Goal: Task Accomplishment & Management: Manage account settings

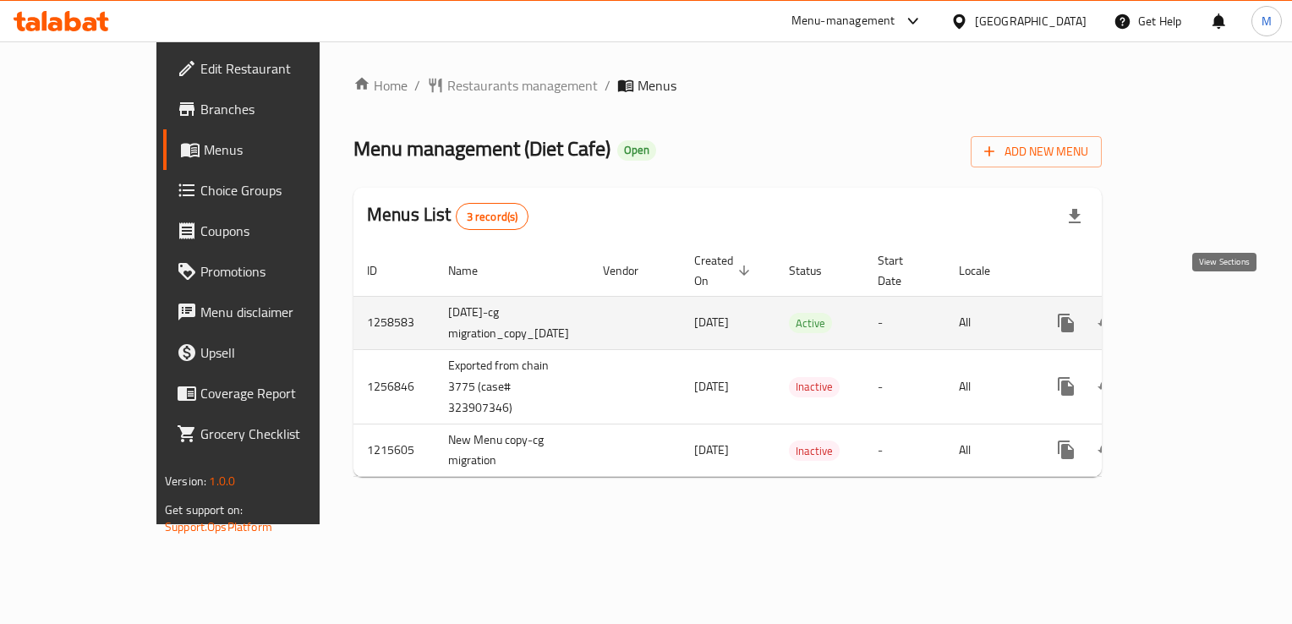
click at [1198, 313] on icon "enhanced table" at bounding box center [1187, 323] width 20 height 20
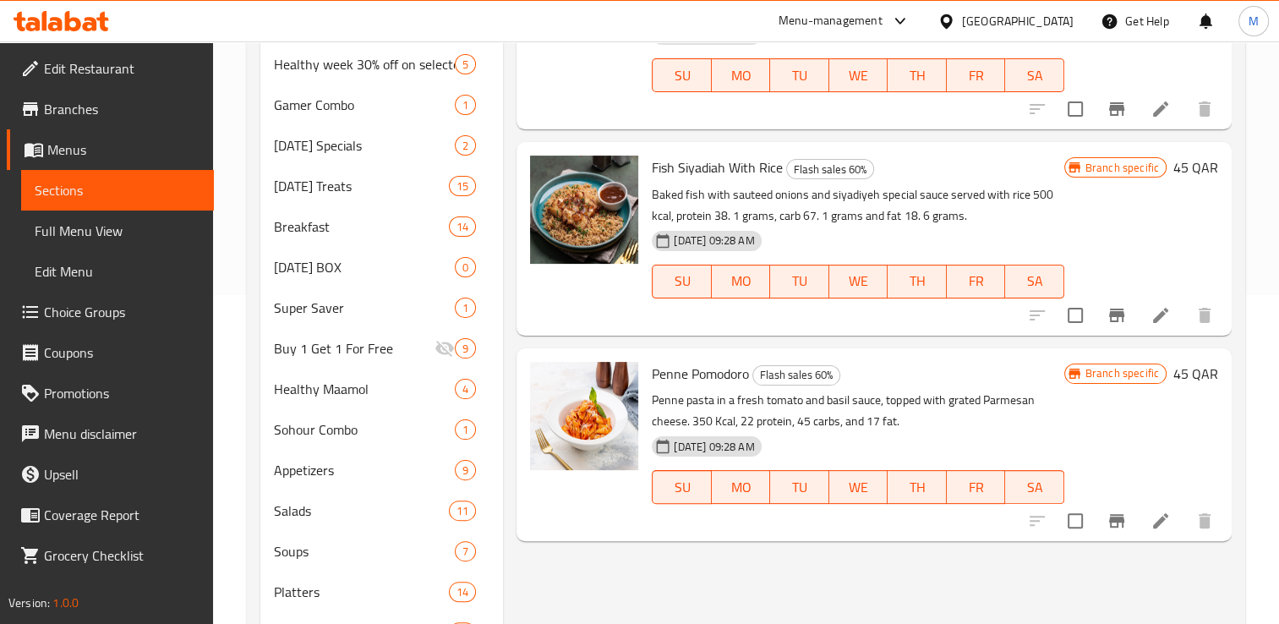
scroll to position [331, 0]
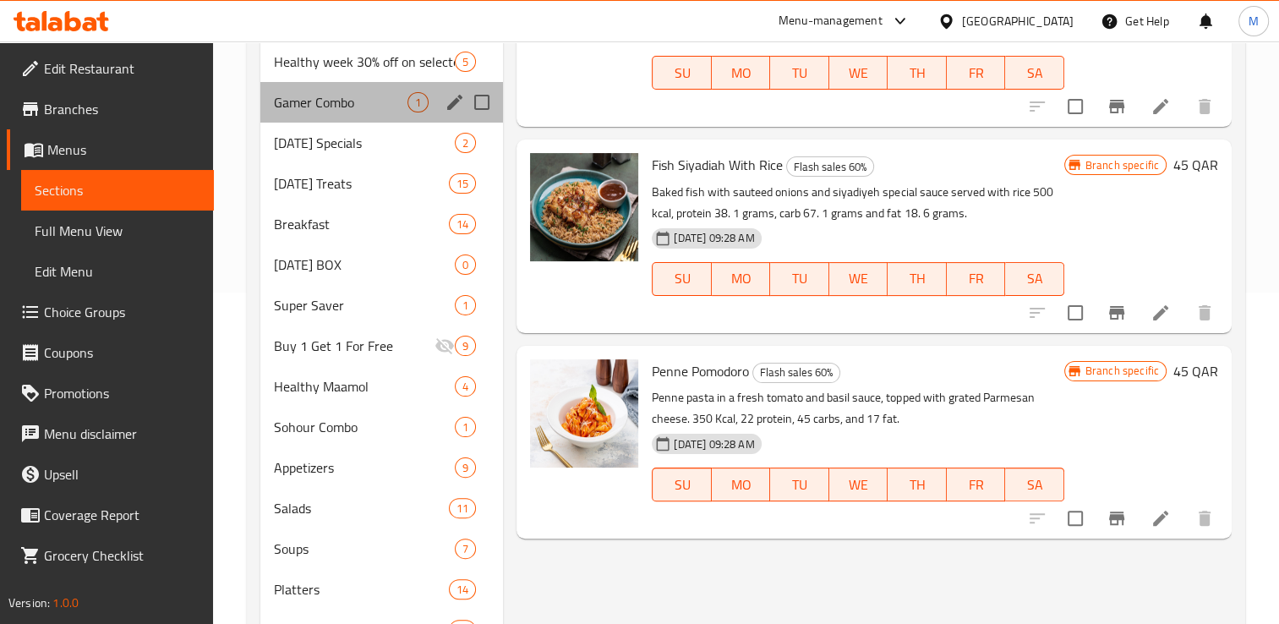
click at [315, 113] on div "Gamer Combo 1" at bounding box center [381, 102] width 243 height 41
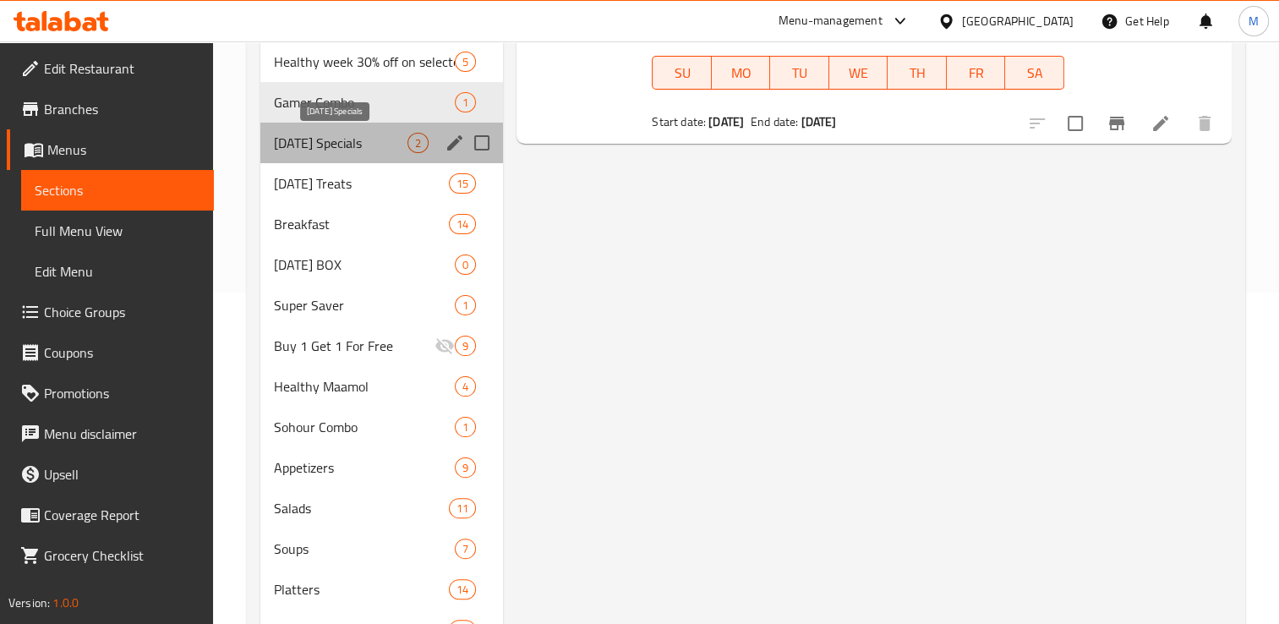
click at [313, 148] on span "[DATE] Specials" at bounding box center [341, 143] width 134 height 20
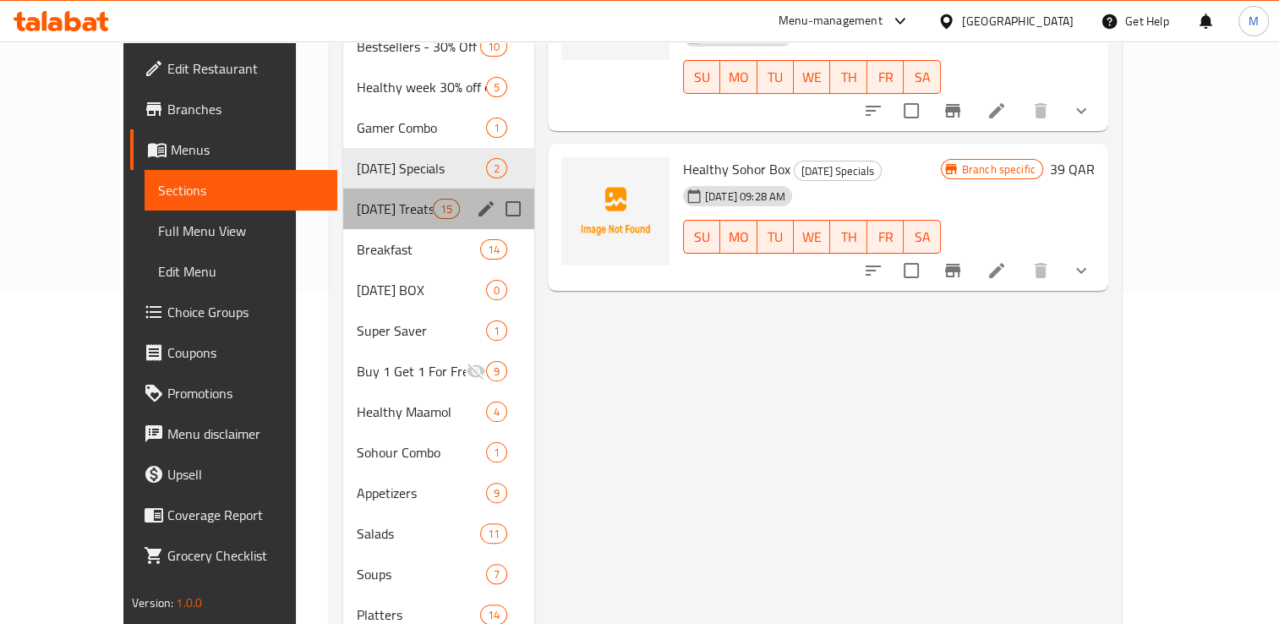
click at [343, 194] on div "Ramadan Treats 15" at bounding box center [438, 208] width 191 height 41
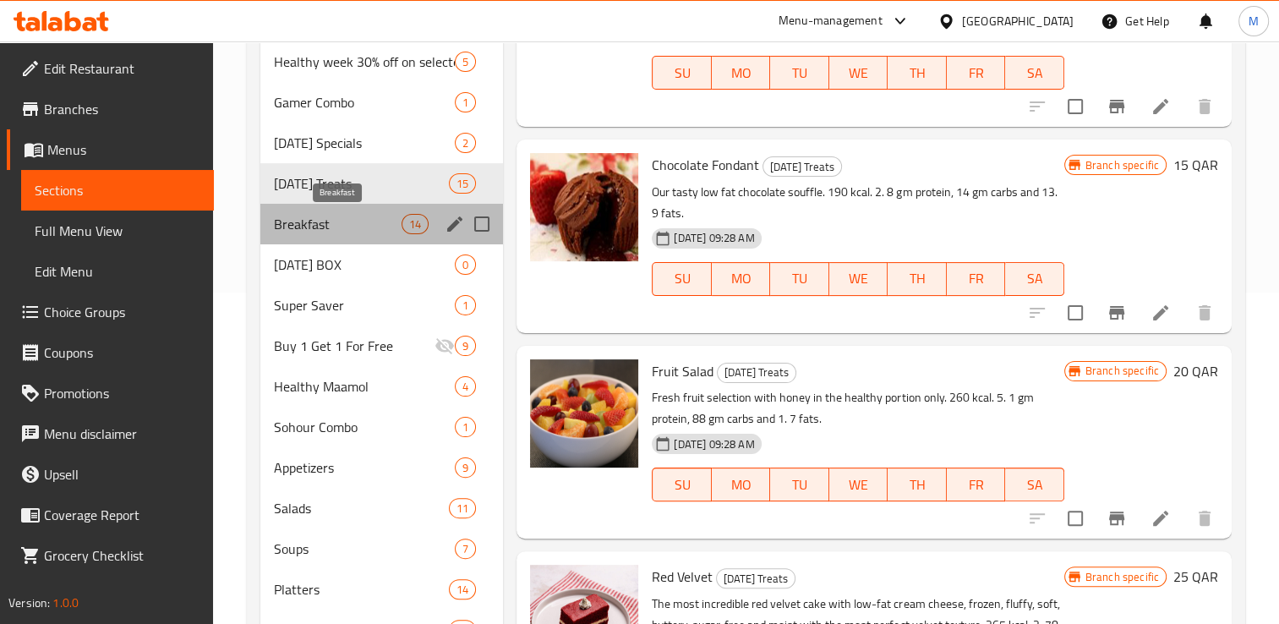
click at [314, 232] on span "Breakfast" at bounding box center [338, 224] width 128 height 20
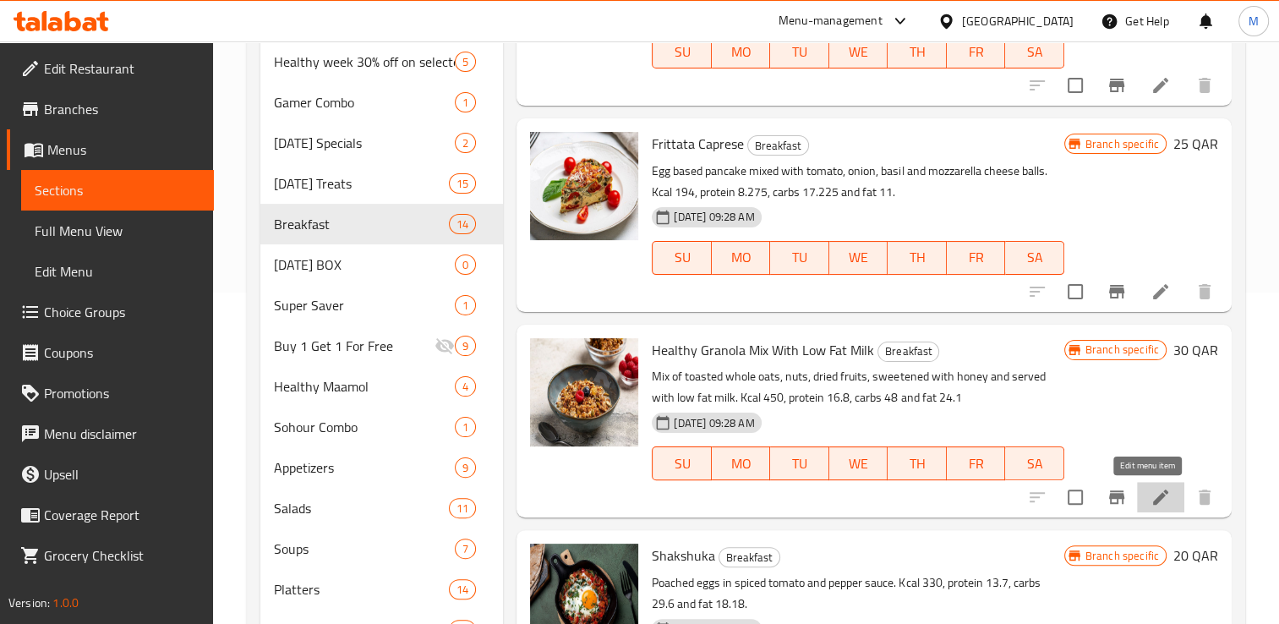
click at [1153, 499] on icon at bounding box center [1160, 496] width 15 height 15
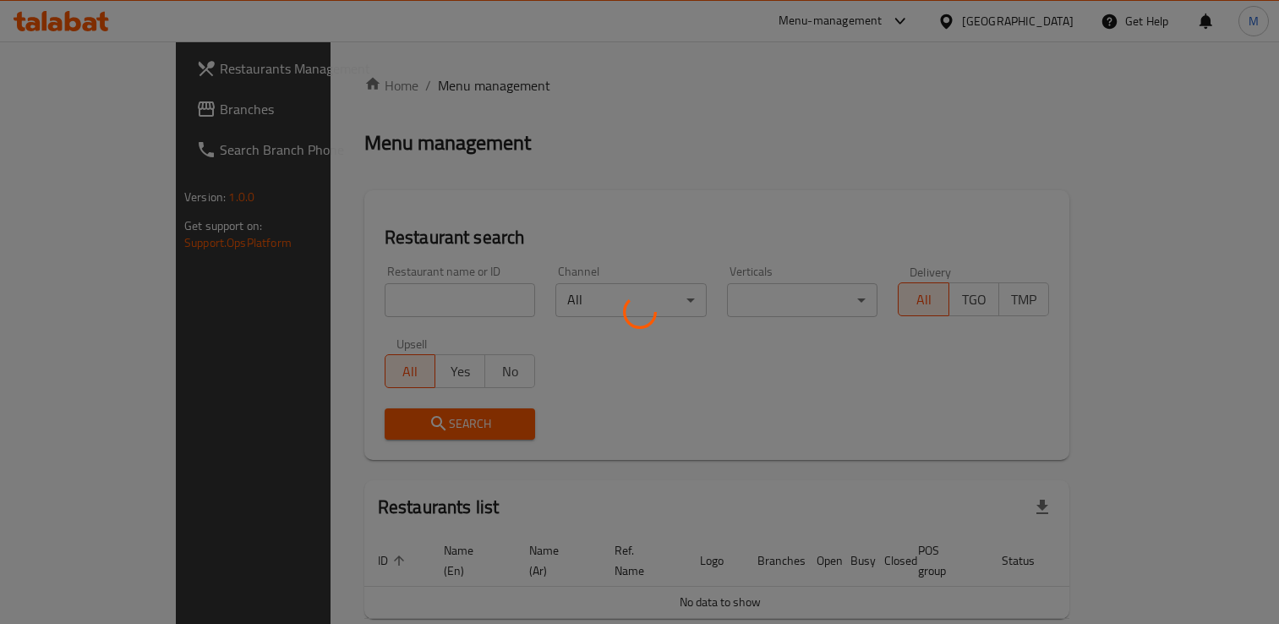
scroll to position [66, 0]
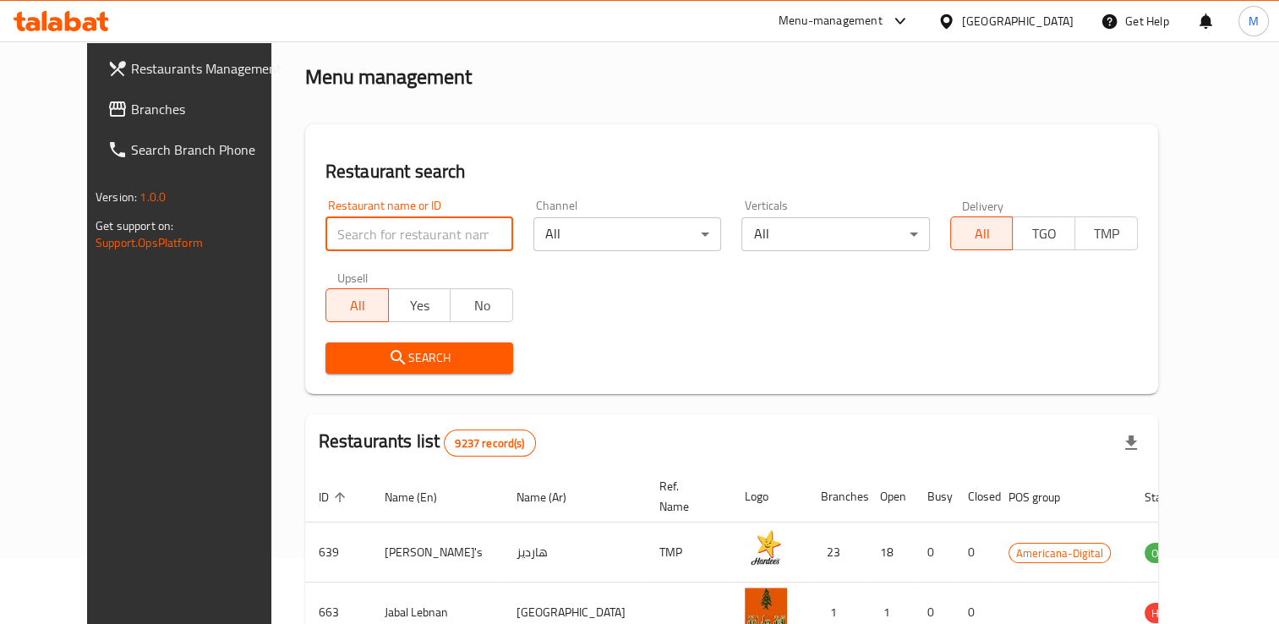
click at [415, 231] on input "search" at bounding box center [419, 234] width 188 height 34
type input "diet"
click button "Search" at bounding box center [419, 357] width 188 height 31
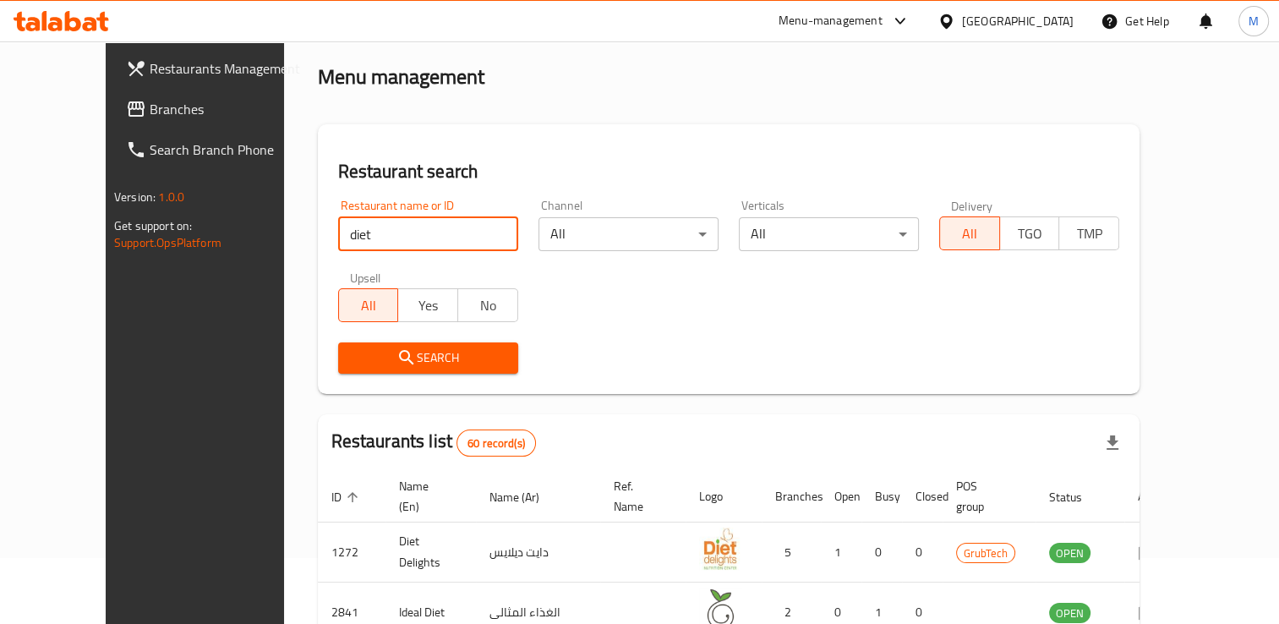
scroll to position [524, 0]
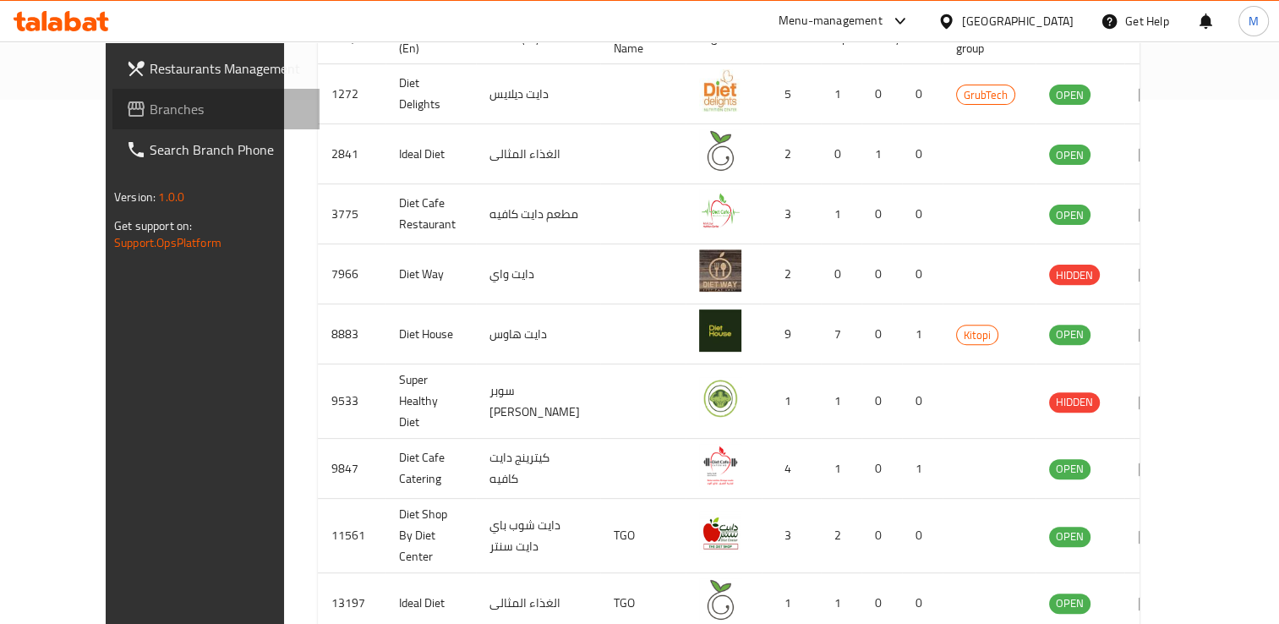
click at [150, 102] on span "Branches" at bounding box center [228, 109] width 156 height 20
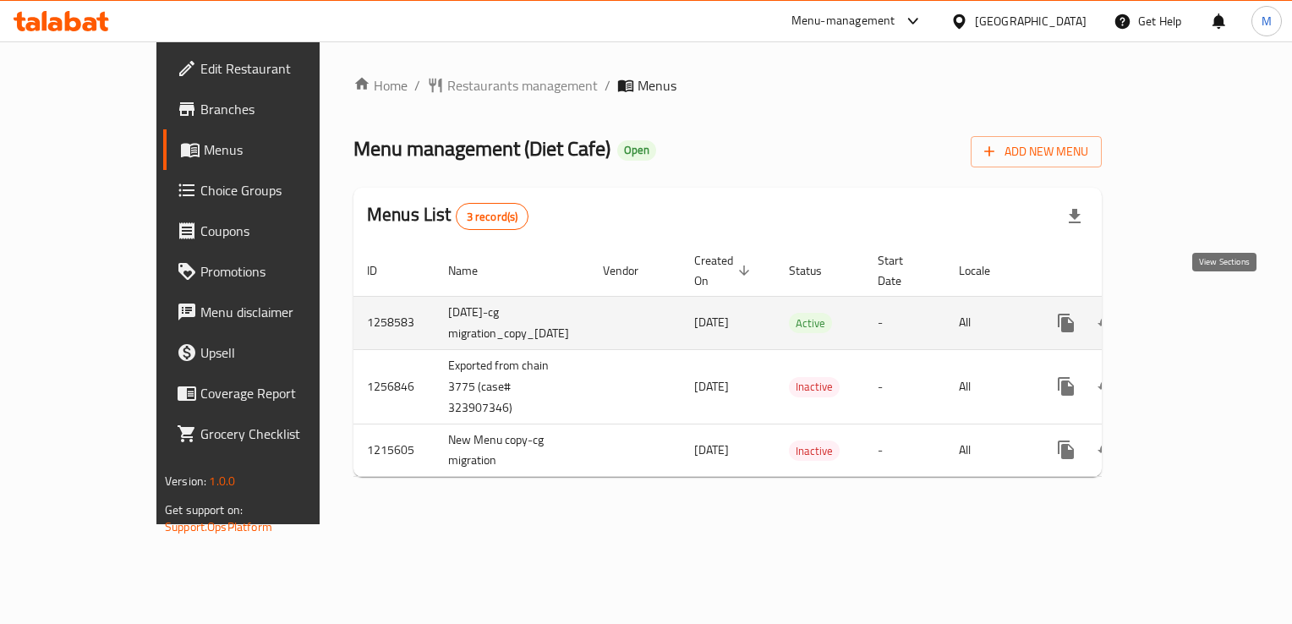
click at [1198, 313] on icon "enhanced table" at bounding box center [1187, 323] width 20 height 20
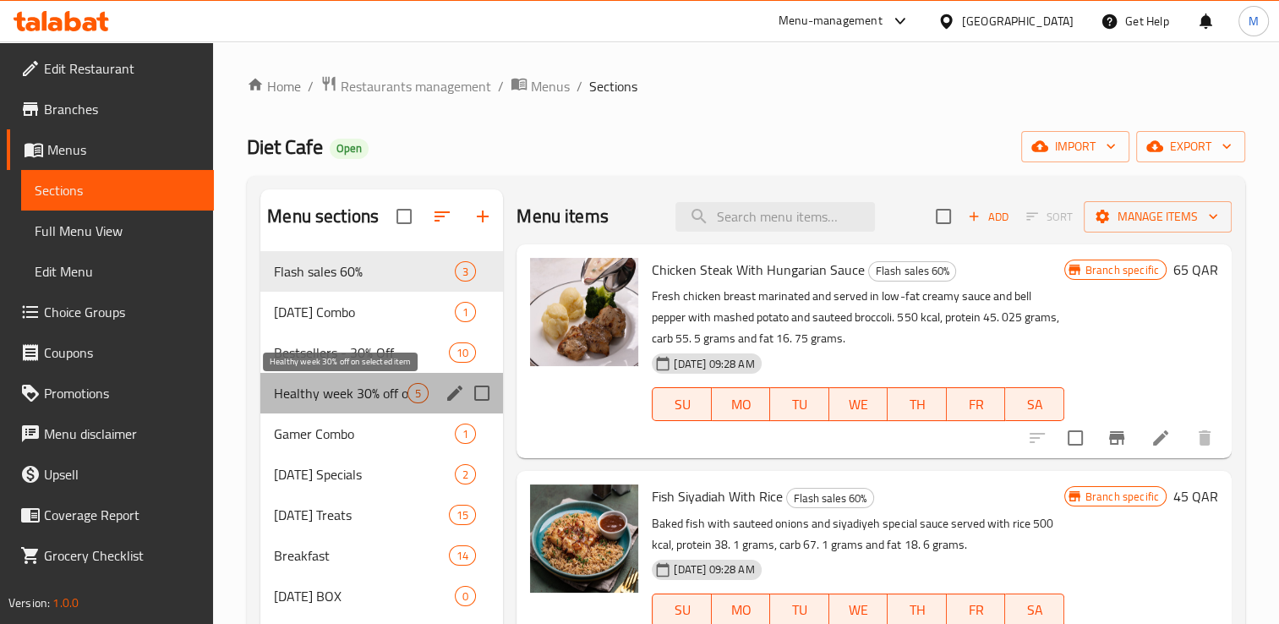
click at [307, 394] on span "Healthy week 30% off on selected item" at bounding box center [341, 393] width 134 height 20
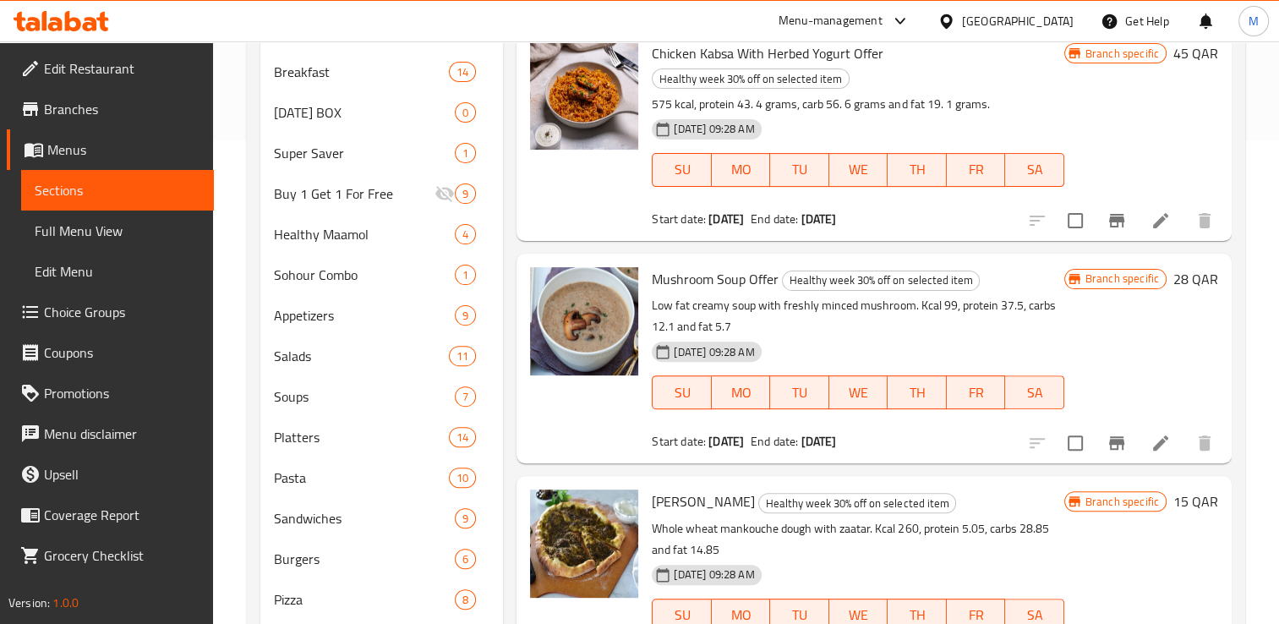
scroll to position [483, 0]
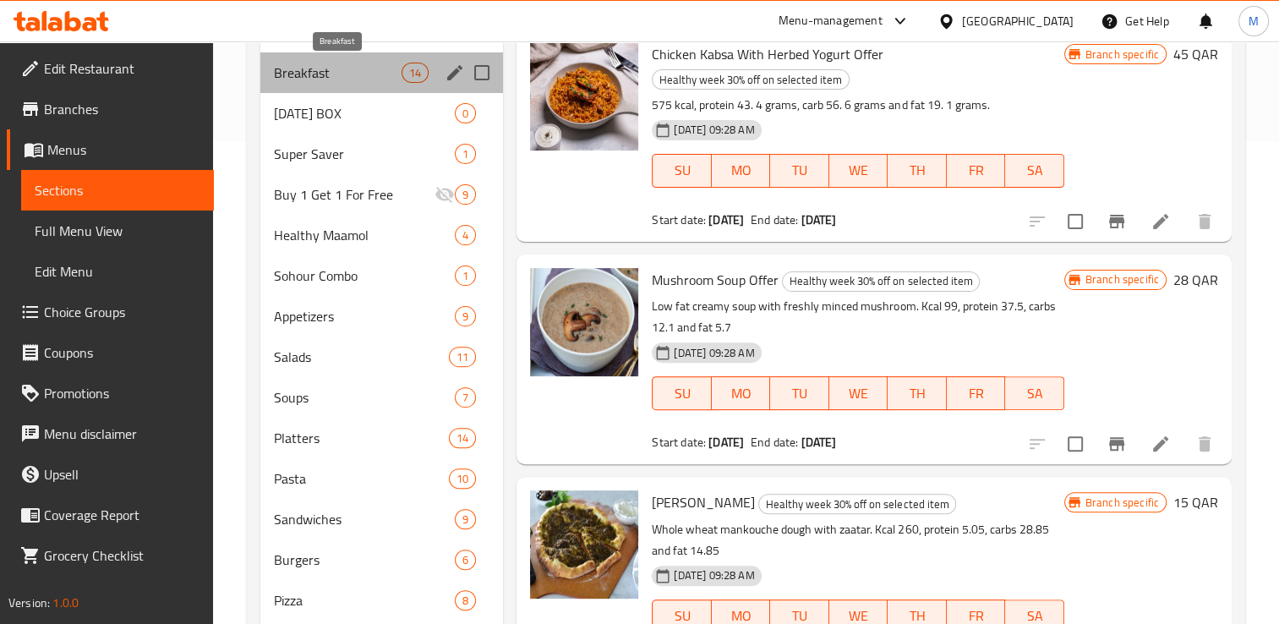
click at [313, 76] on span "Breakfast" at bounding box center [338, 73] width 128 height 20
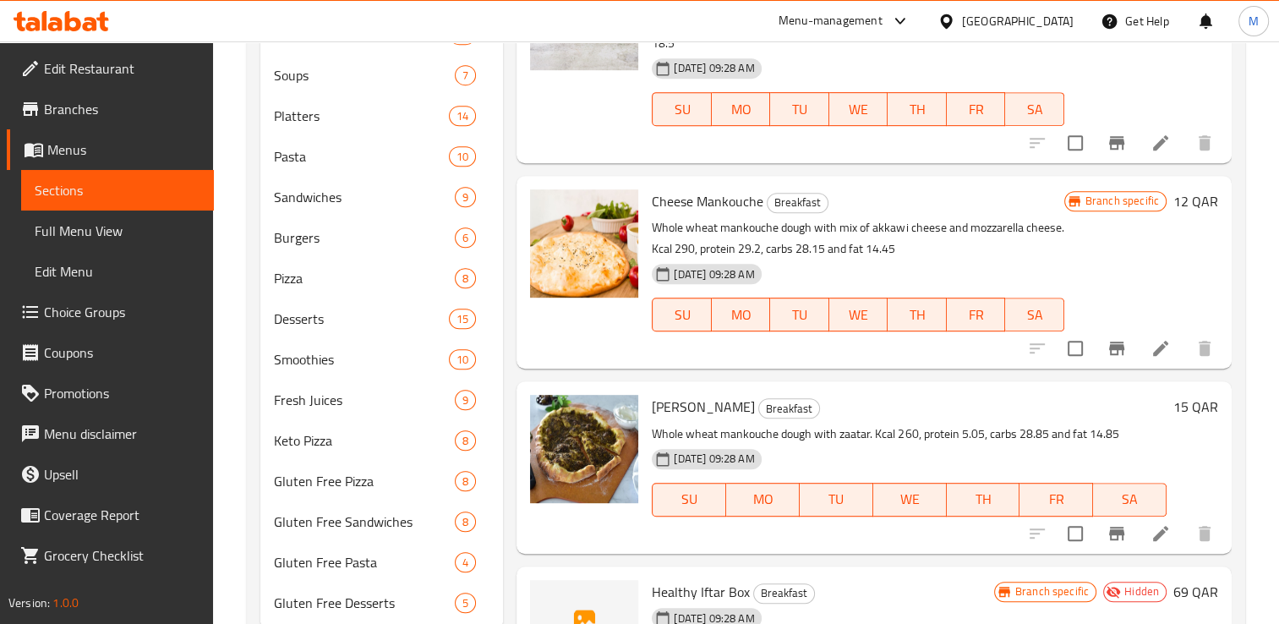
scroll to position [1626, 0]
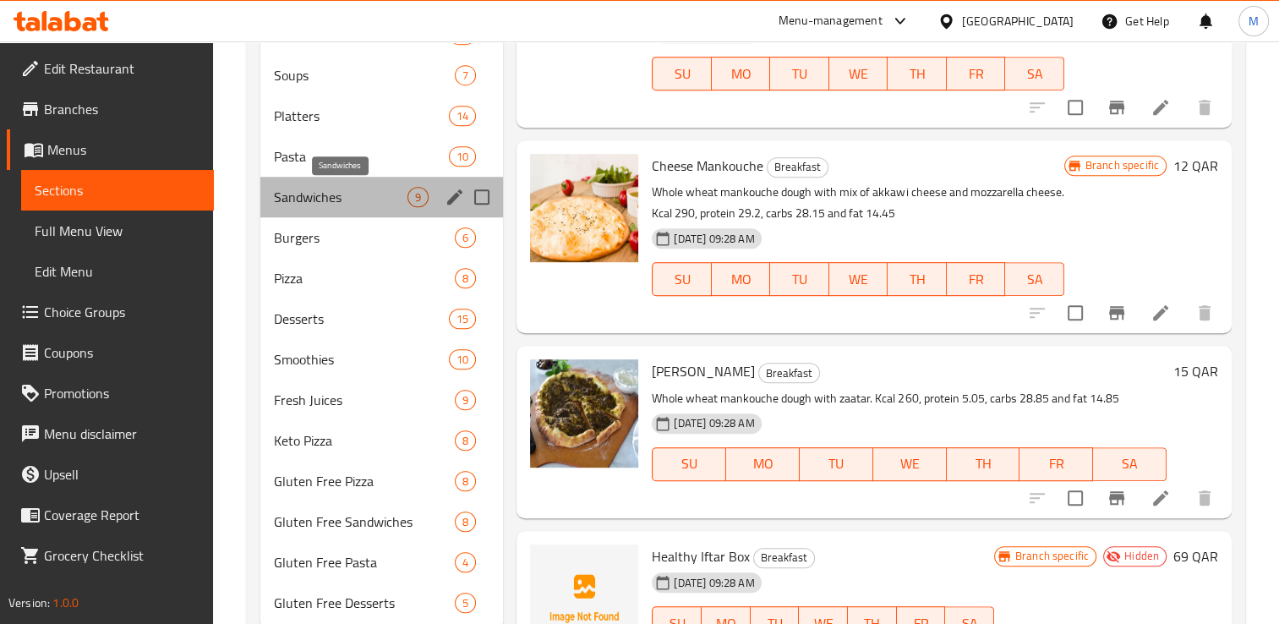
click at [317, 191] on span "Sandwiches" at bounding box center [341, 197] width 134 height 20
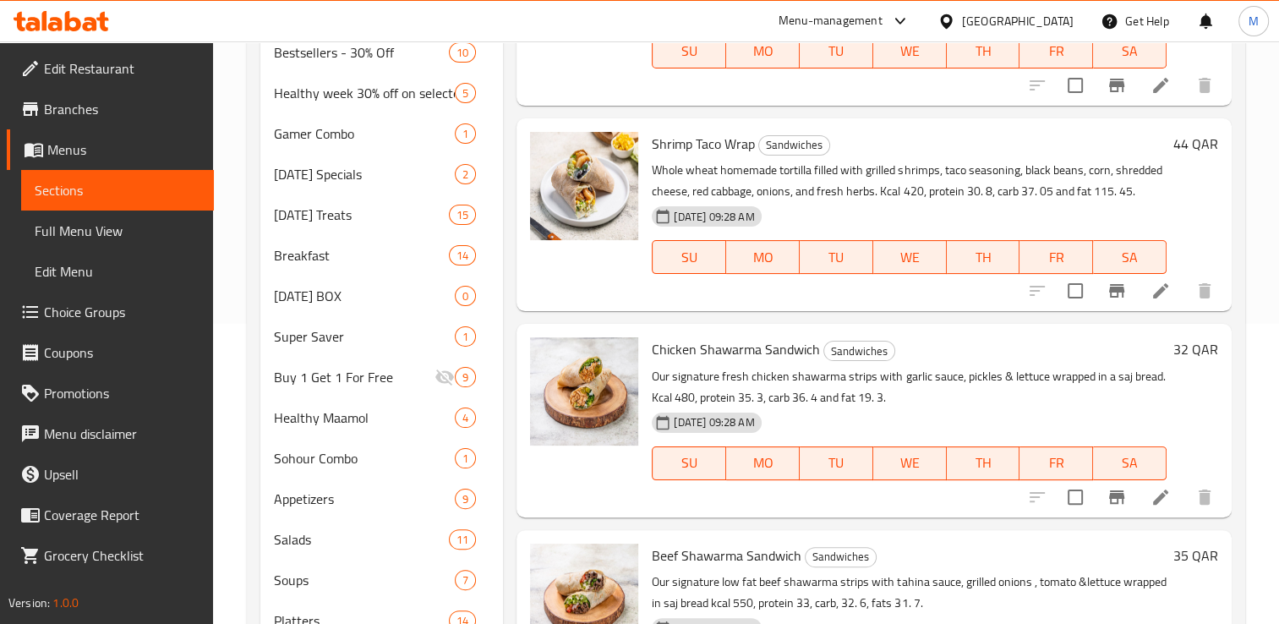
scroll to position [302, 0]
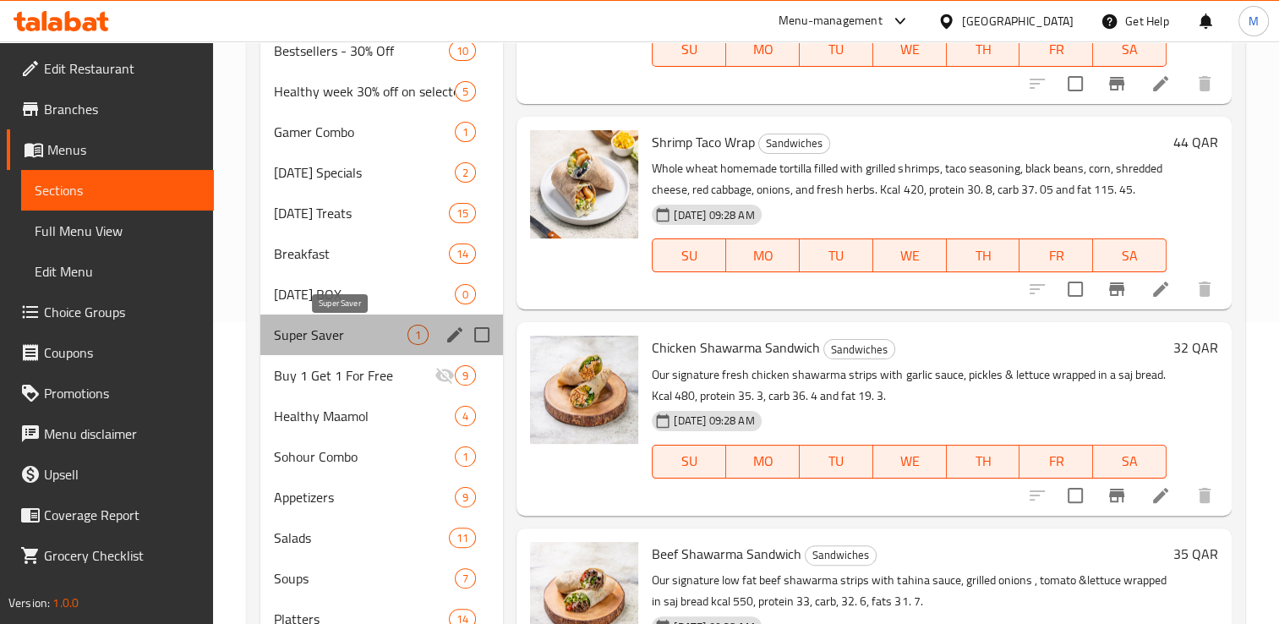
click at [321, 336] on span "Super Saver" at bounding box center [341, 335] width 134 height 20
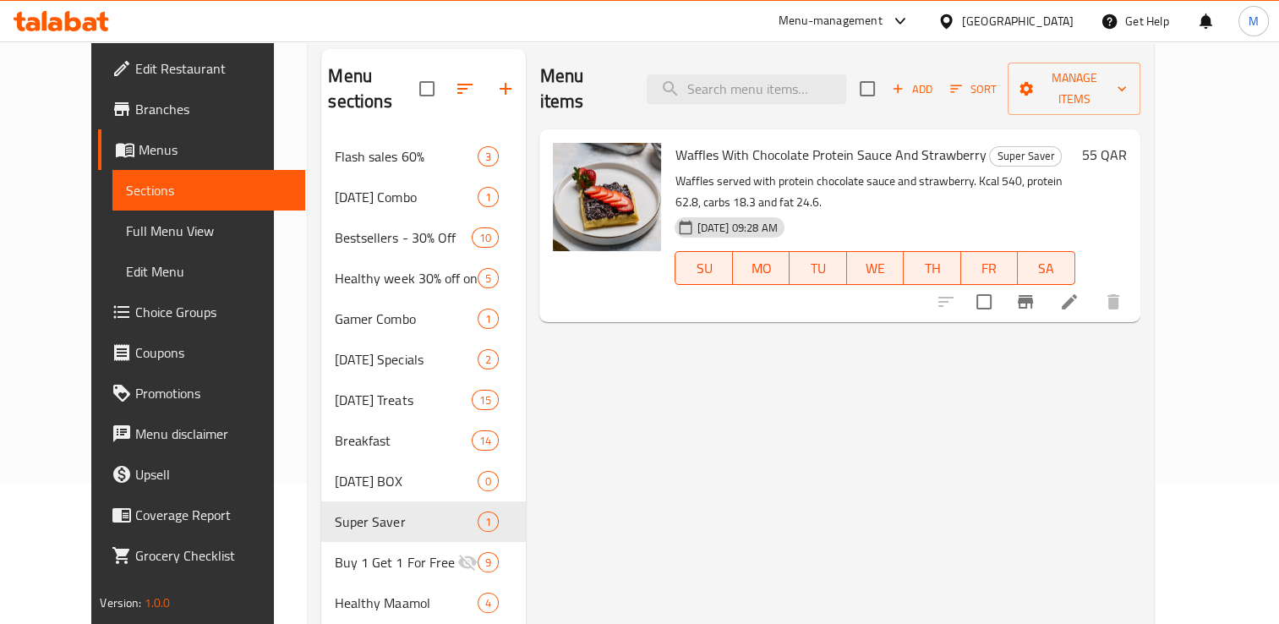
scroll to position [152, 0]
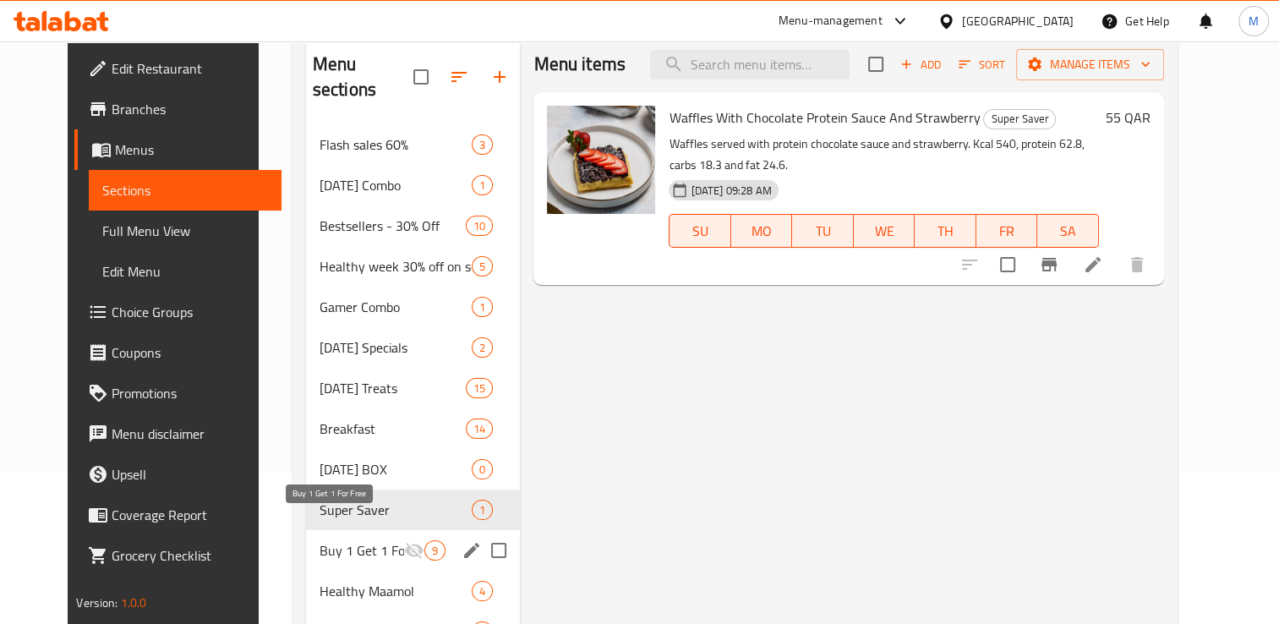
click at [326, 540] on span "Buy 1 Get 1 For Free" at bounding box center [362, 550] width 85 height 20
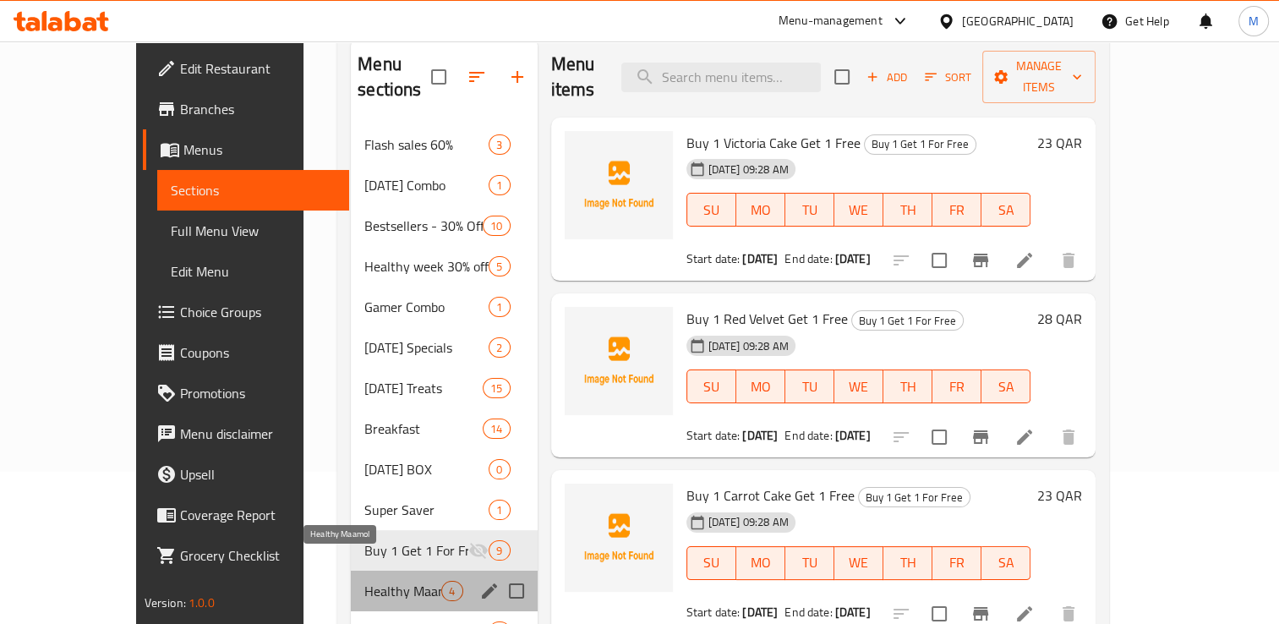
click at [364, 581] on span "Healthy Maamol" at bounding box center [402, 591] width 77 height 20
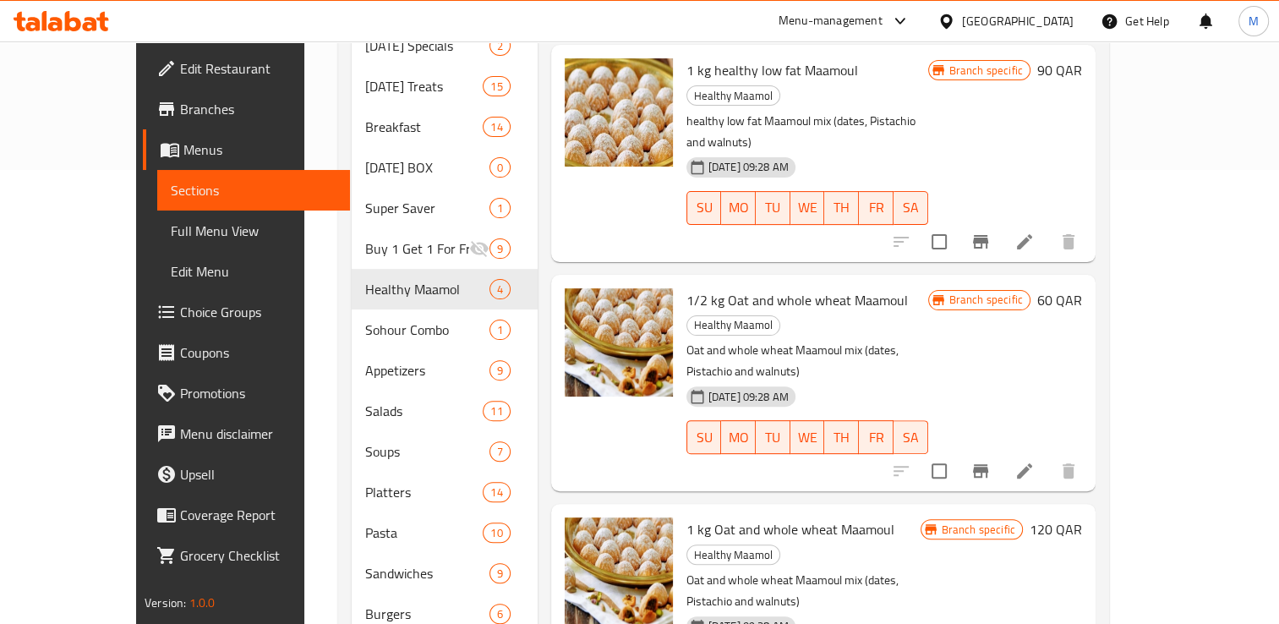
scroll to position [470, 0]
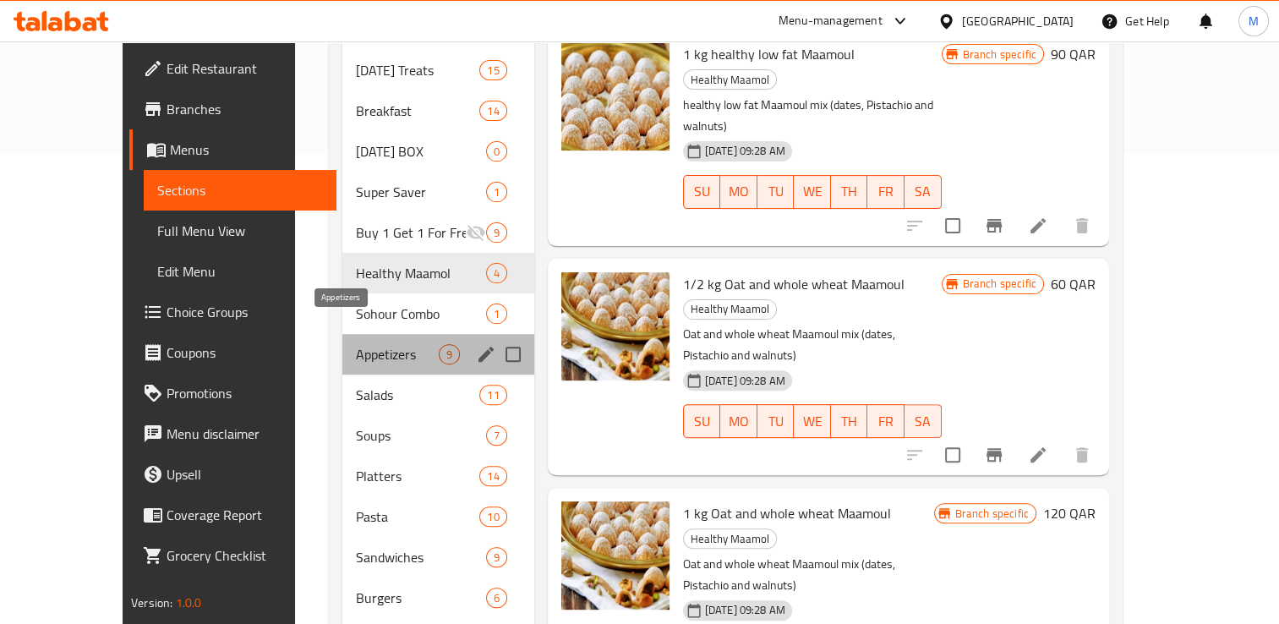
click at [356, 344] on span "Appetizers" at bounding box center [397, 354] width 83 height 20
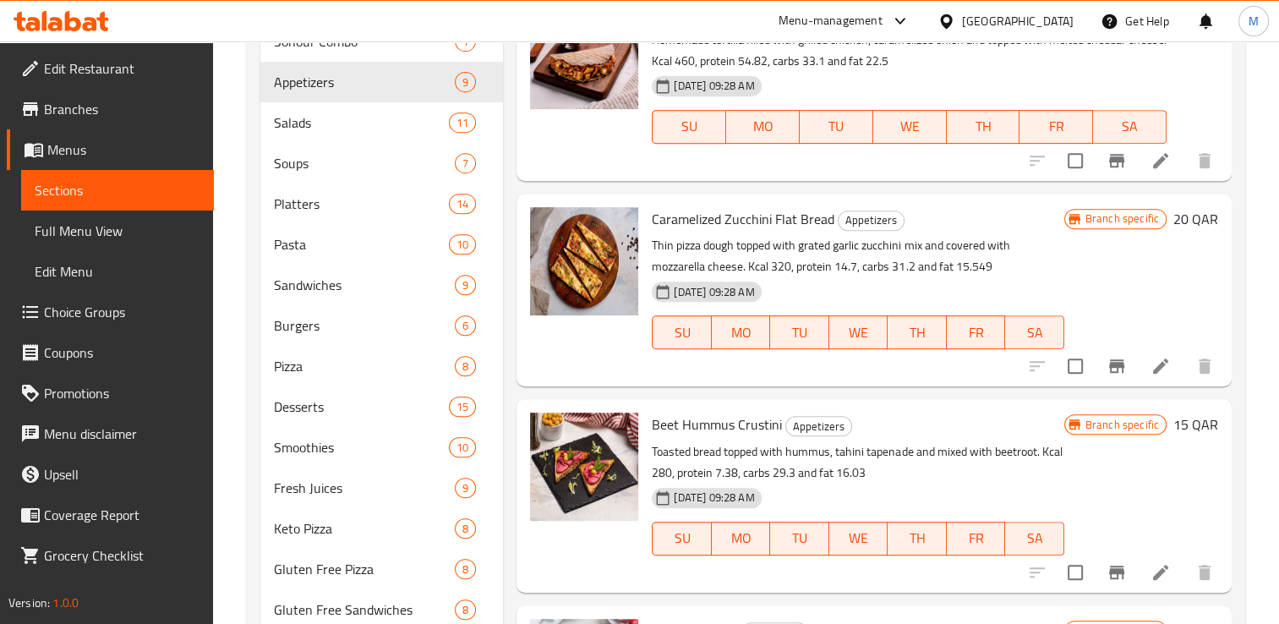
scroll to position [857, 0]
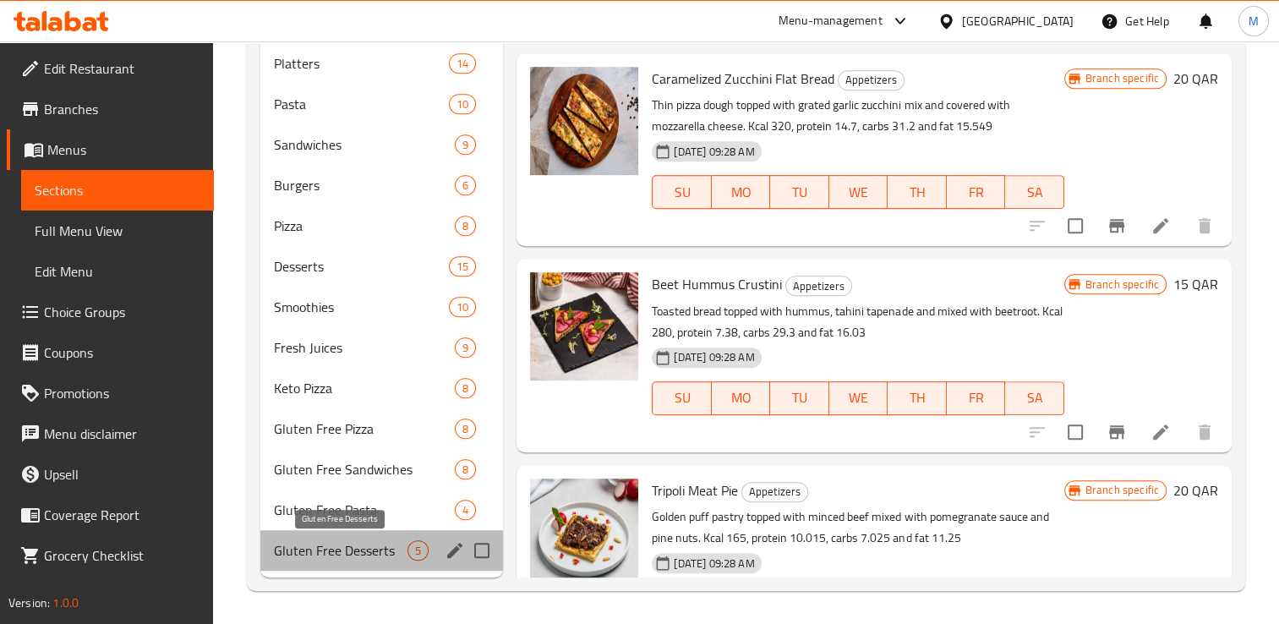
click at [322, 552] on span "Gluten Free Desserts" at bounding box center [341, 550] width 134 height 20
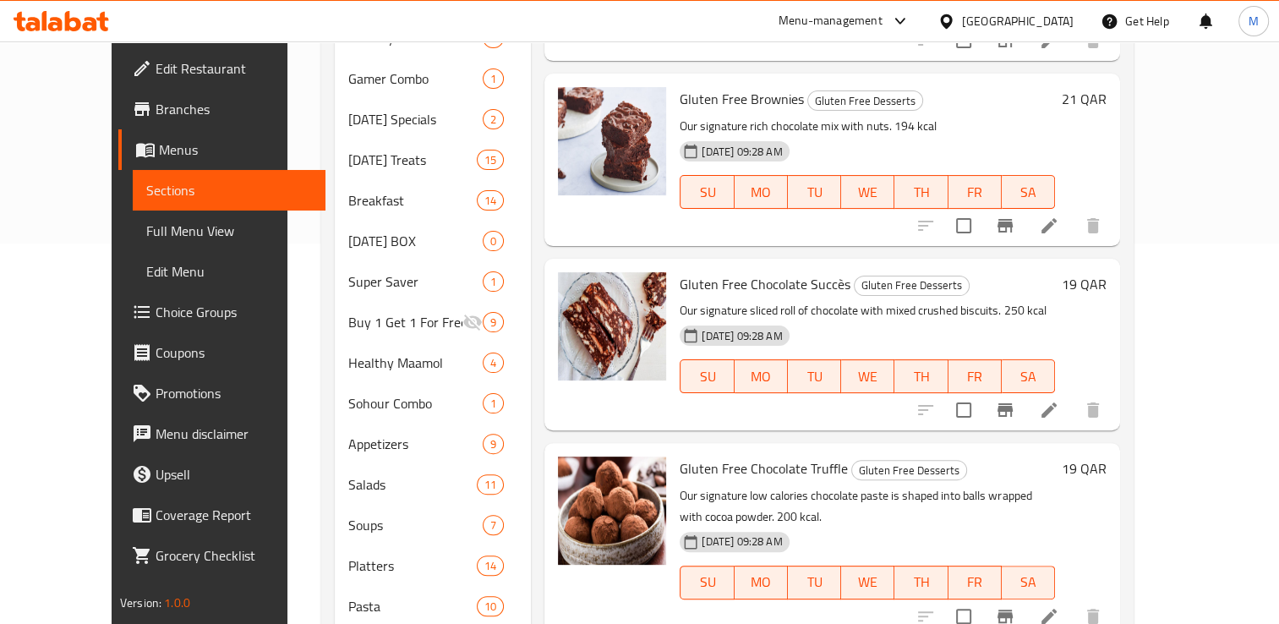
scroll to position [387, 0]
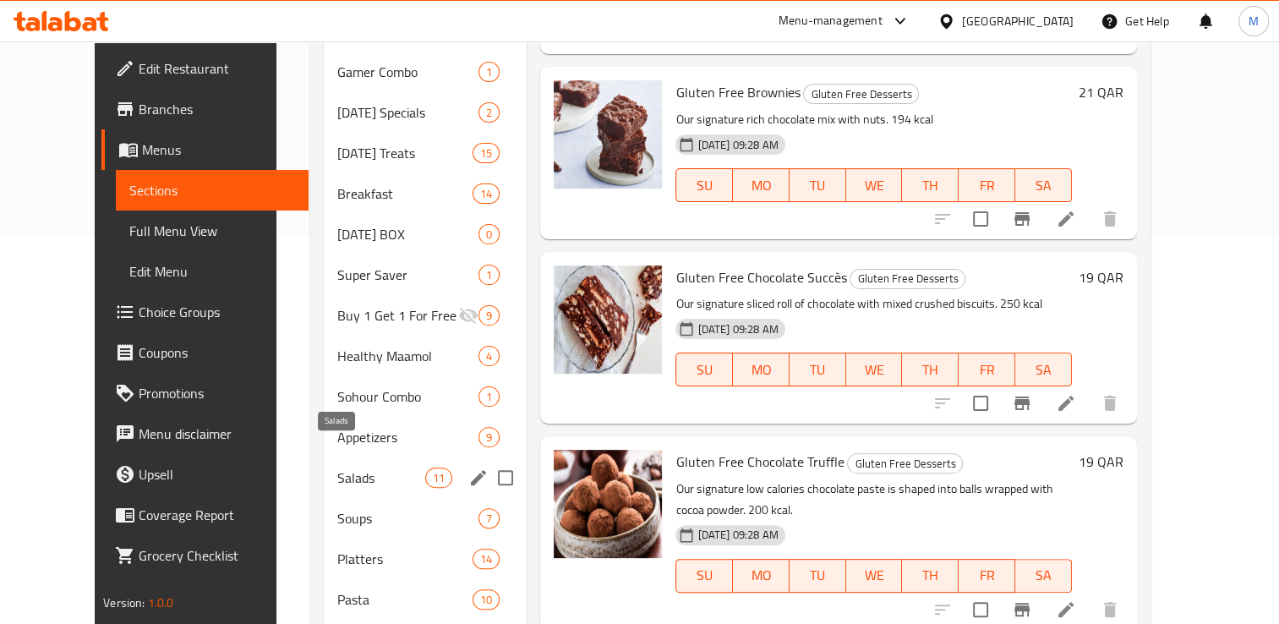
click at [337, 467] on span "Salads" at bounding box center [381, 477] width 88 height 20
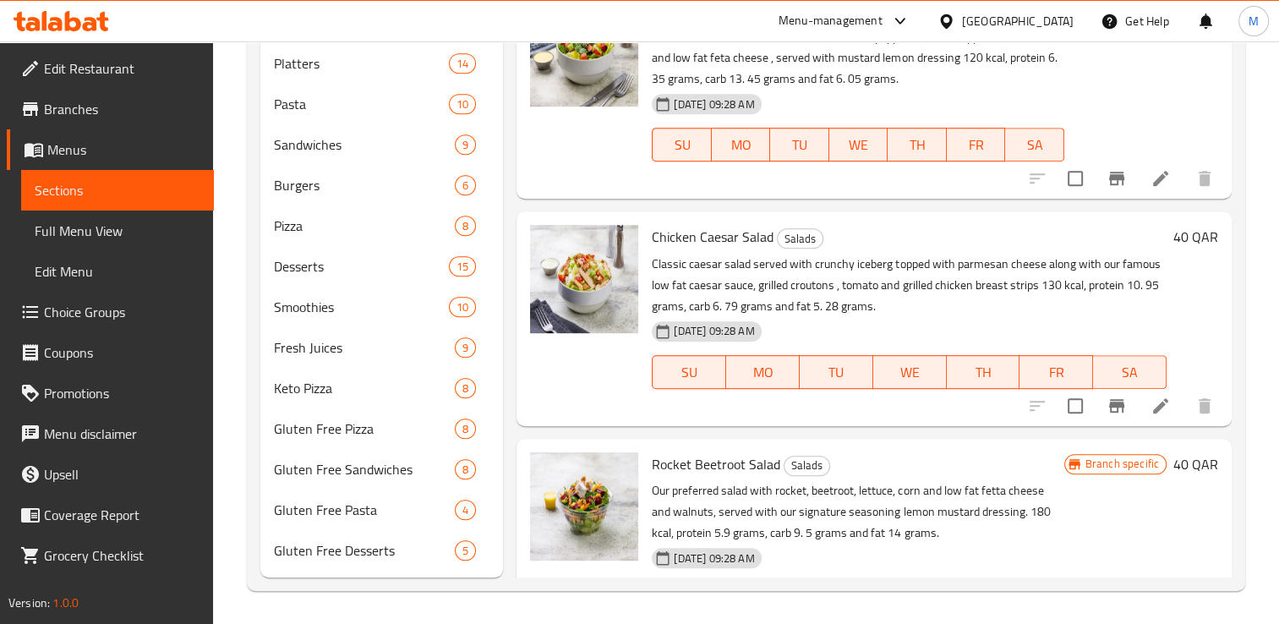
scroll to position [994, 0]
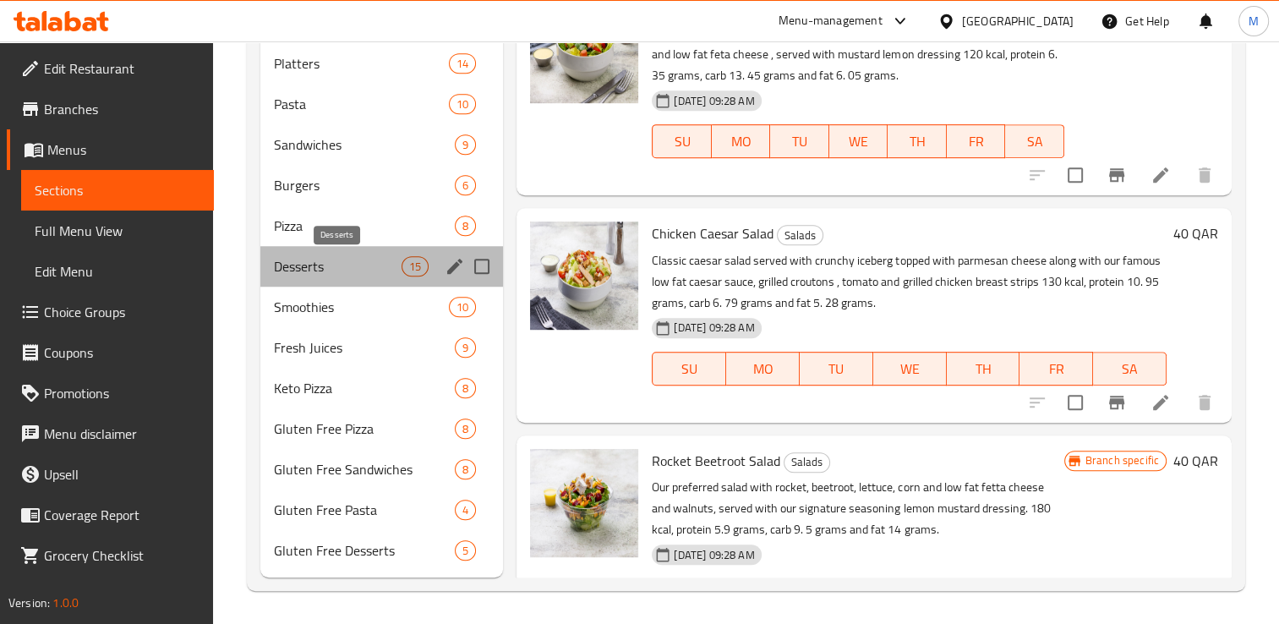
click at [305, 269] on span "Desserts" at bounding box center [338, 266] width 128 height 20
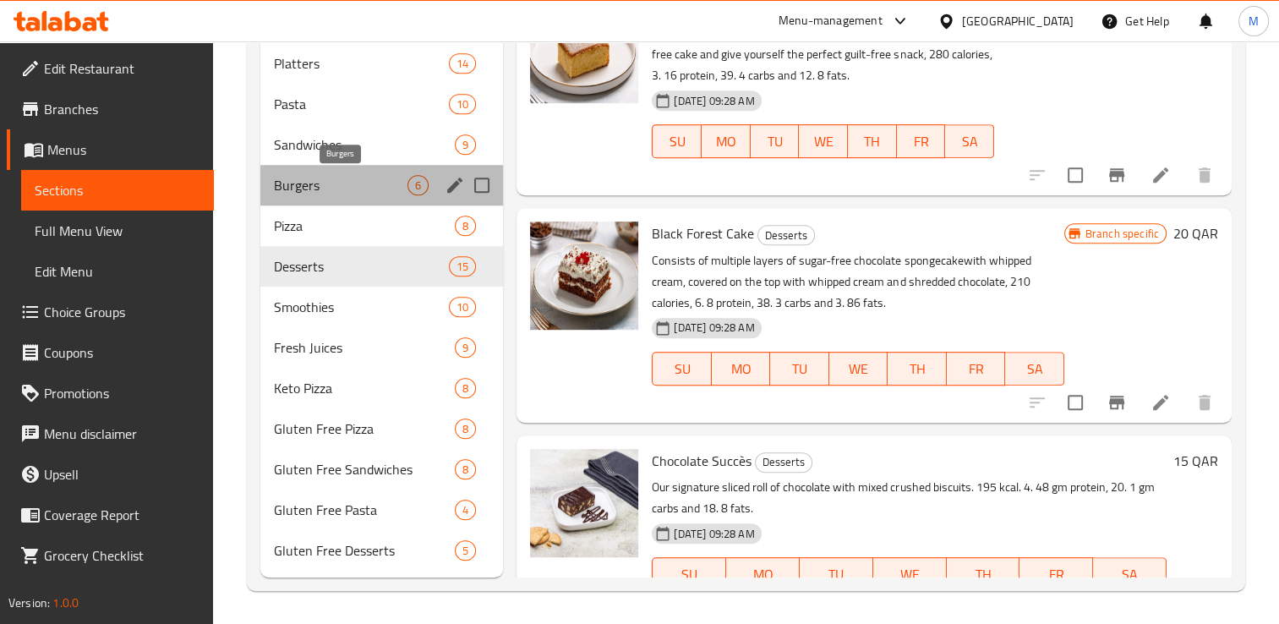
click at [295, 191] on span "Burgers" at bounding box center [341, 185] width 134 height 20
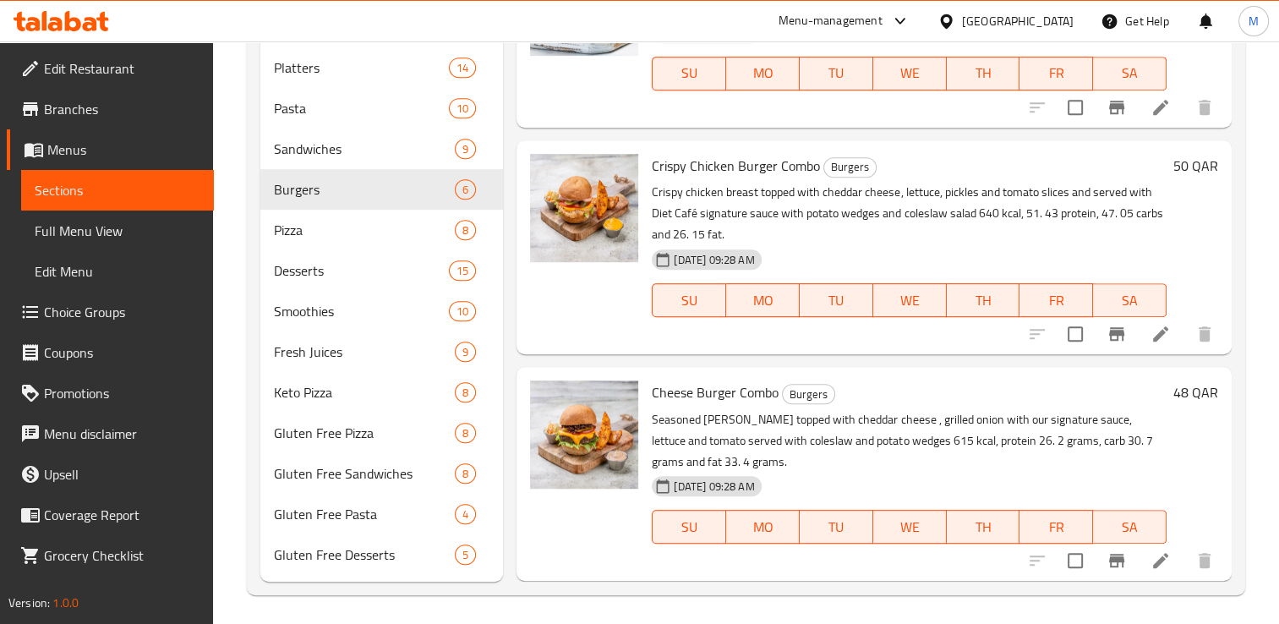
scroll to position [157, 0]
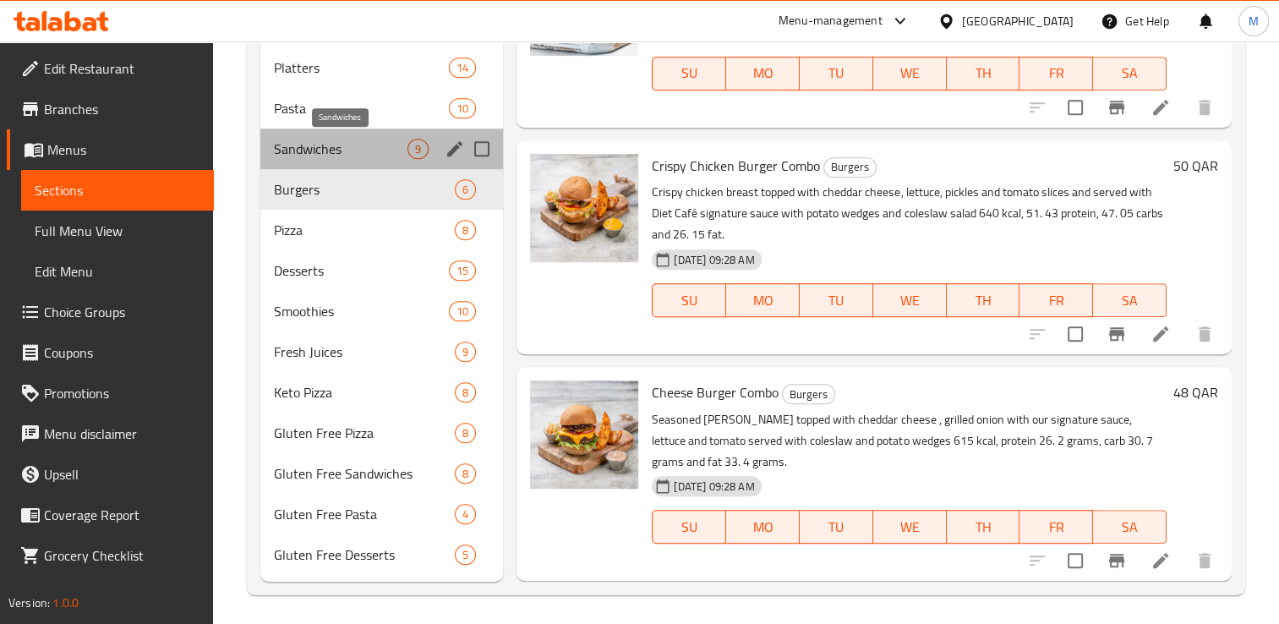
click at [298, 157] on span "Sandwiches" at bounding box center [341, 149] width 134 height 20
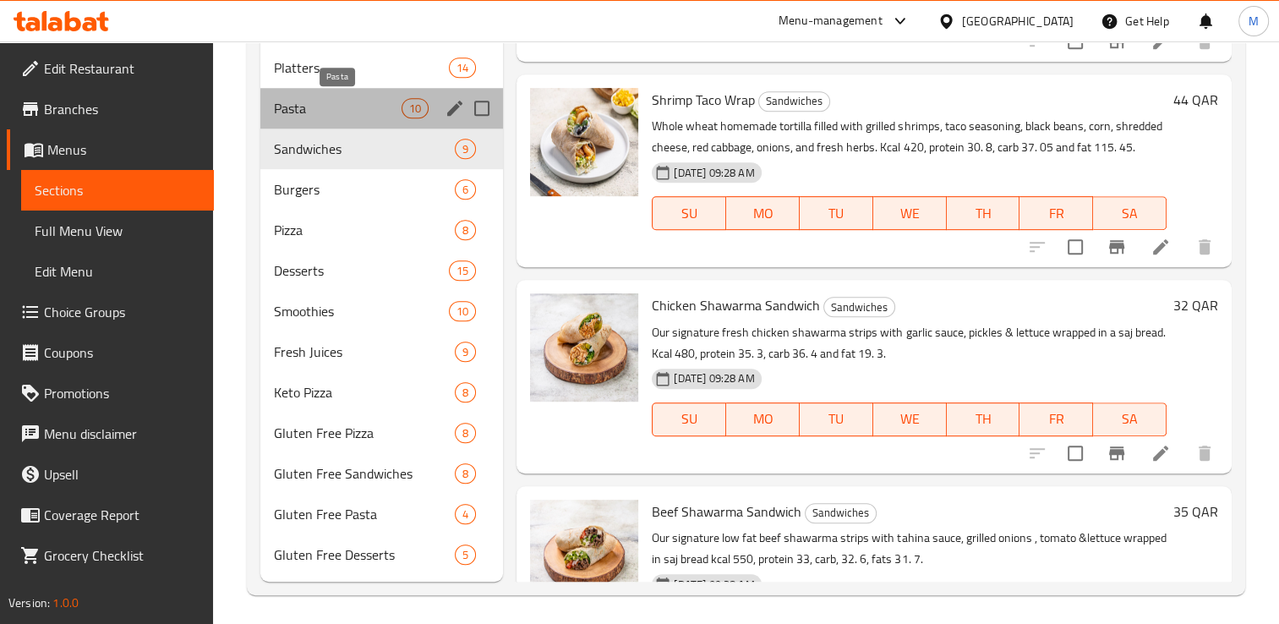
click at [295, 110] on span "Pasta" at bounding box center [338, 108] width 128 height 20
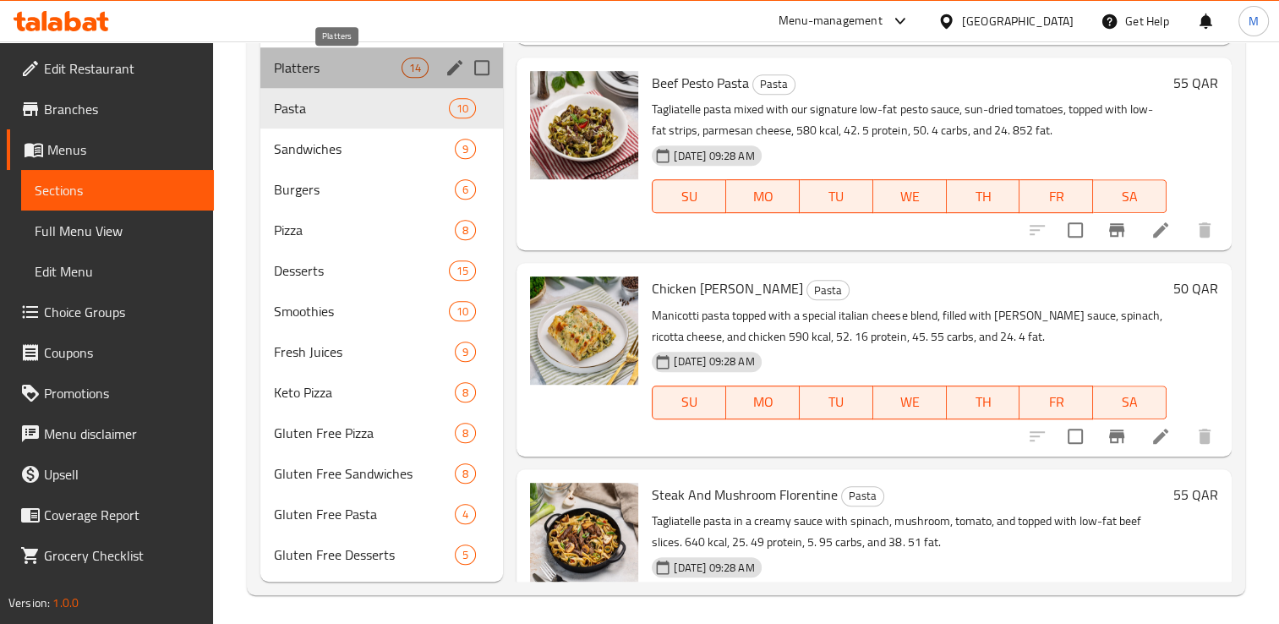
click at [305, 66] on span "Platters" at bounding box center [338, 67] width 128 height 20
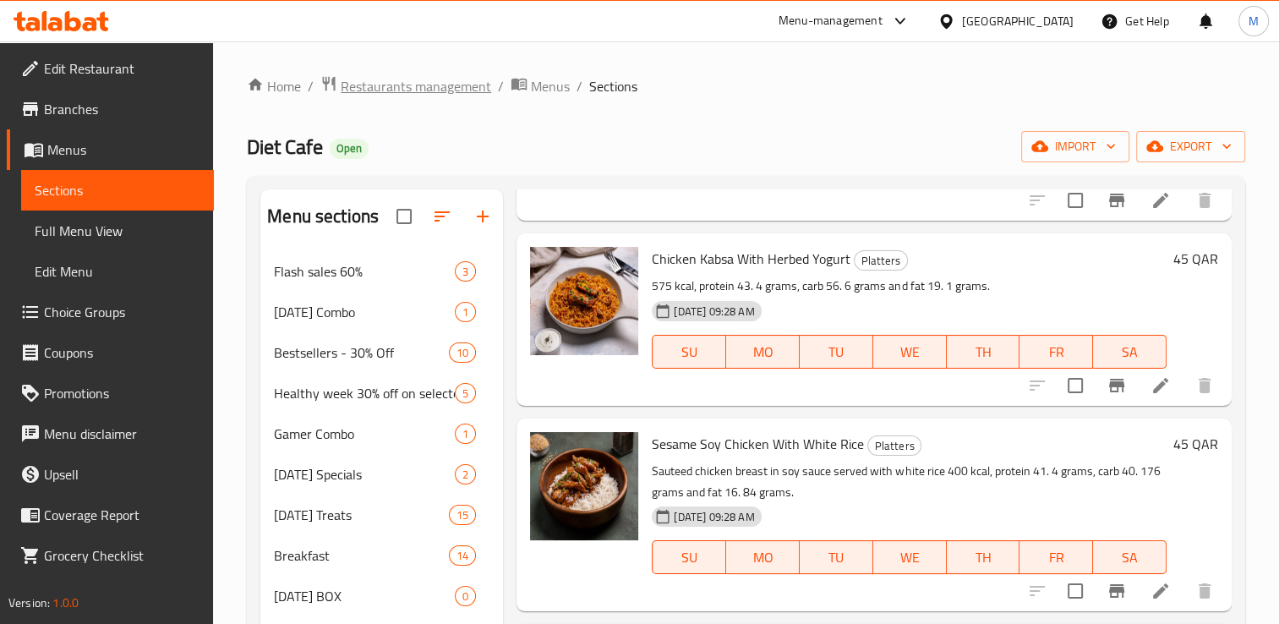
click at [448, 89] on span "Restaurants management" at bounding box center [416, 86] width 150 height 20
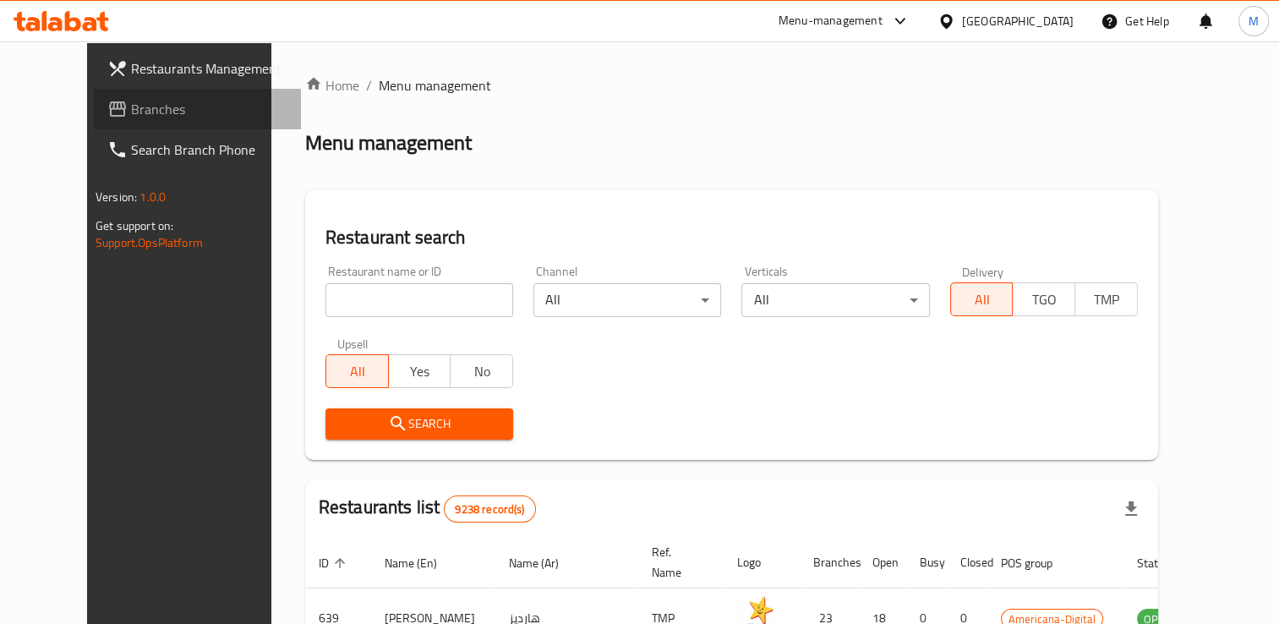
click at [131, 113] on span "Branches" at bounding box center [209, 109] width 156 height 20
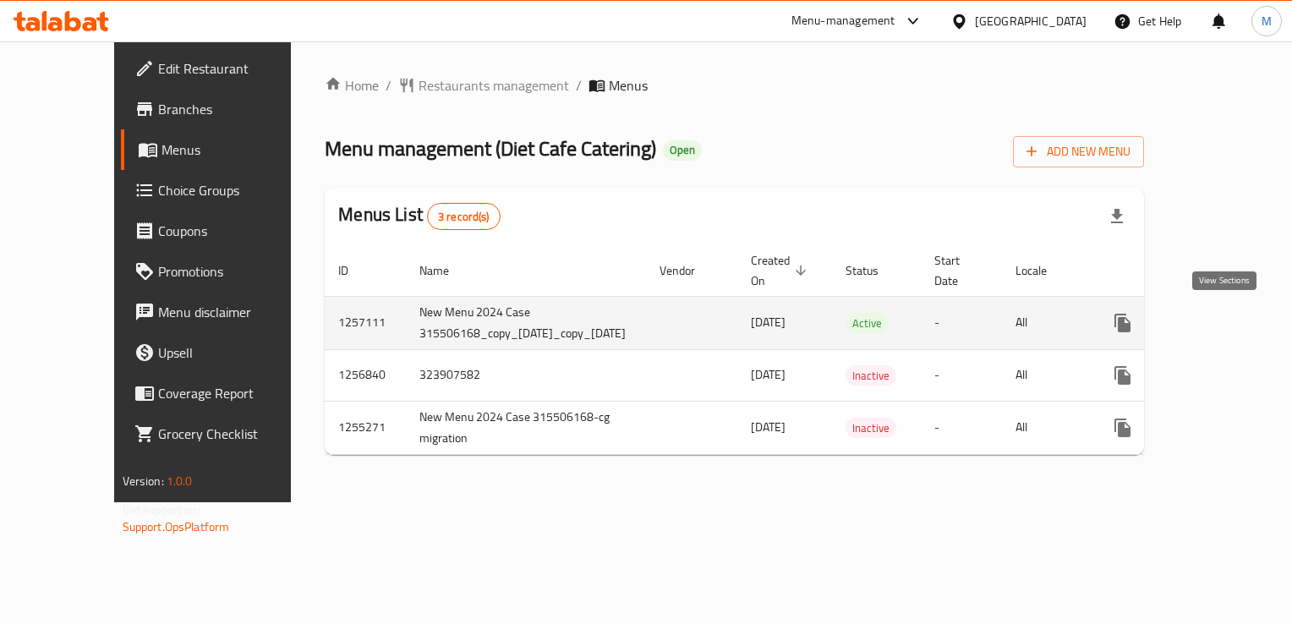
click at [1234, 323] on icon "enhanced table" at bounding box center [1244, 323] width 20 height 20
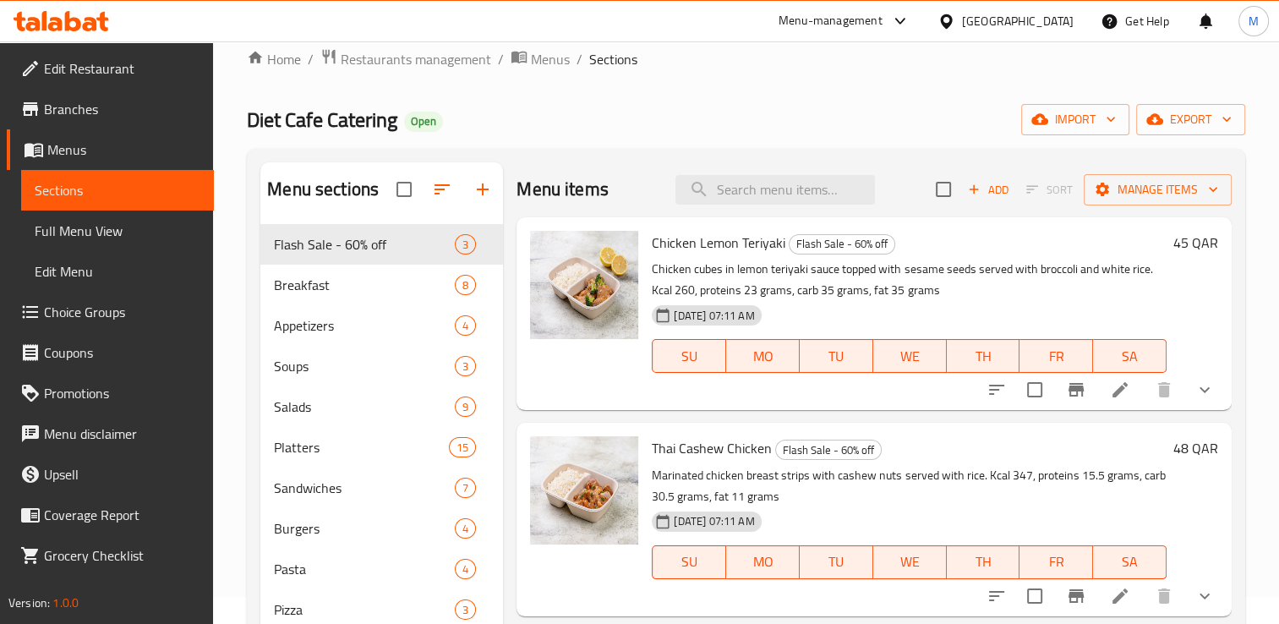
scroll to position [21, 0]
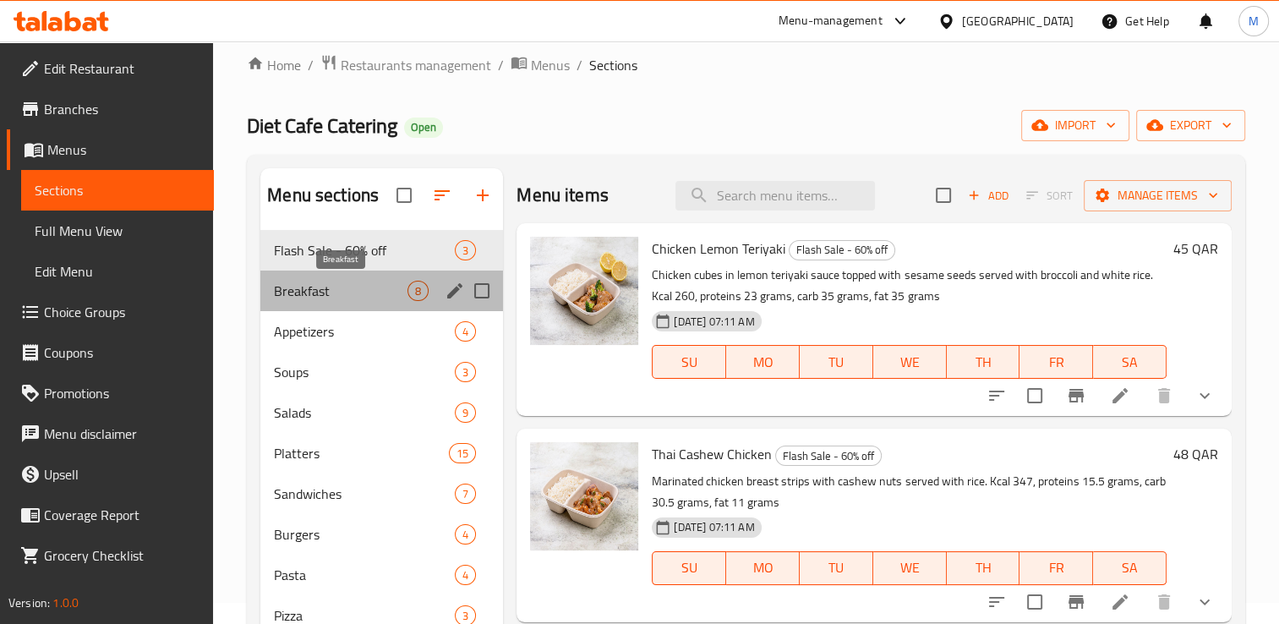
click at [301, 293] on span "Breakfast" at bounding box center [341, 291] width 134 height 20
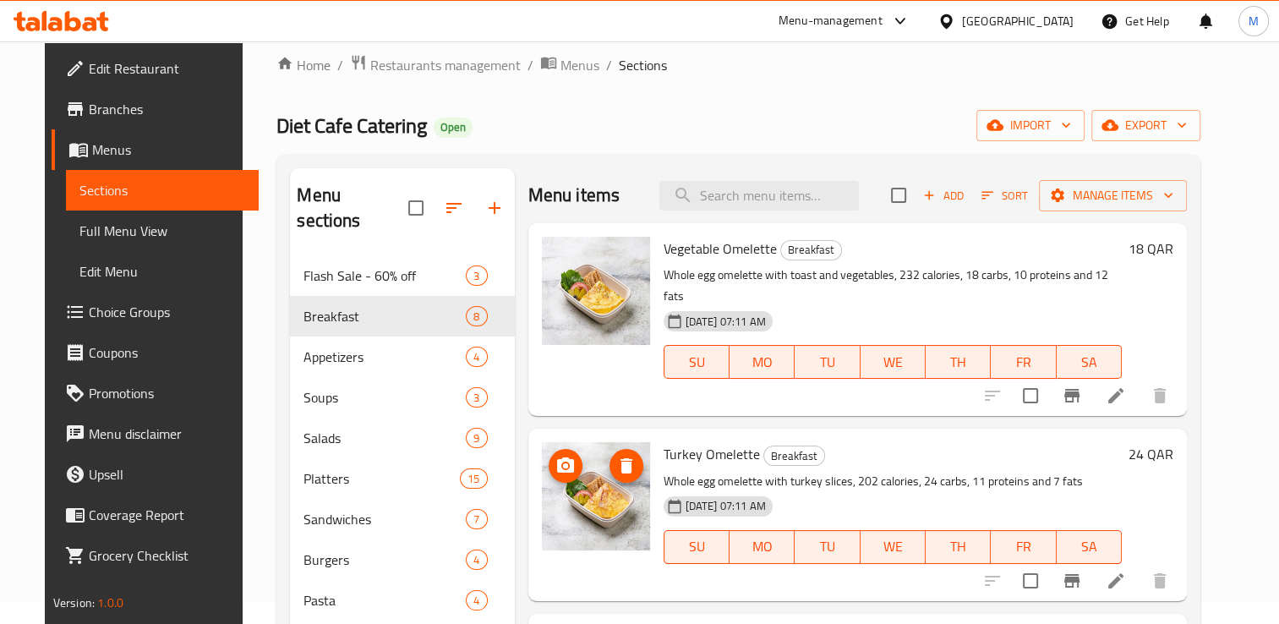
click at [583, 465] on img at bounding box center [596, 496] width 108 height 108
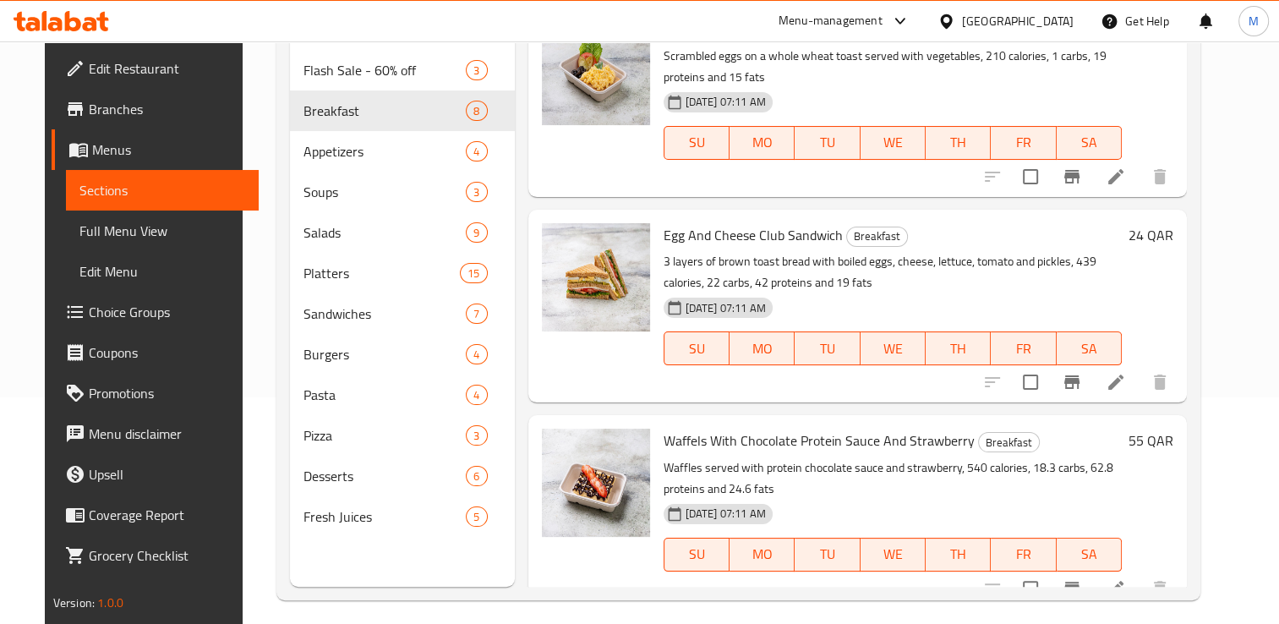
scroll to position [237, 0]
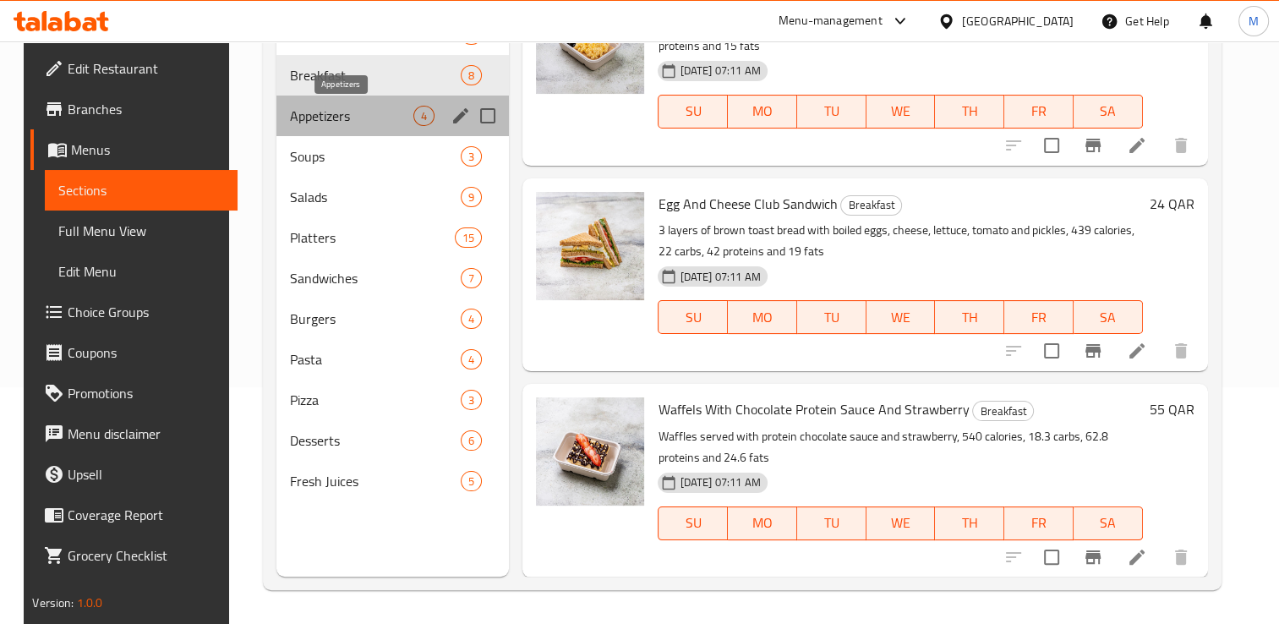
click at [310, 120] on span "Appetizers" at bounding box center [351, 116] width 123 height 20
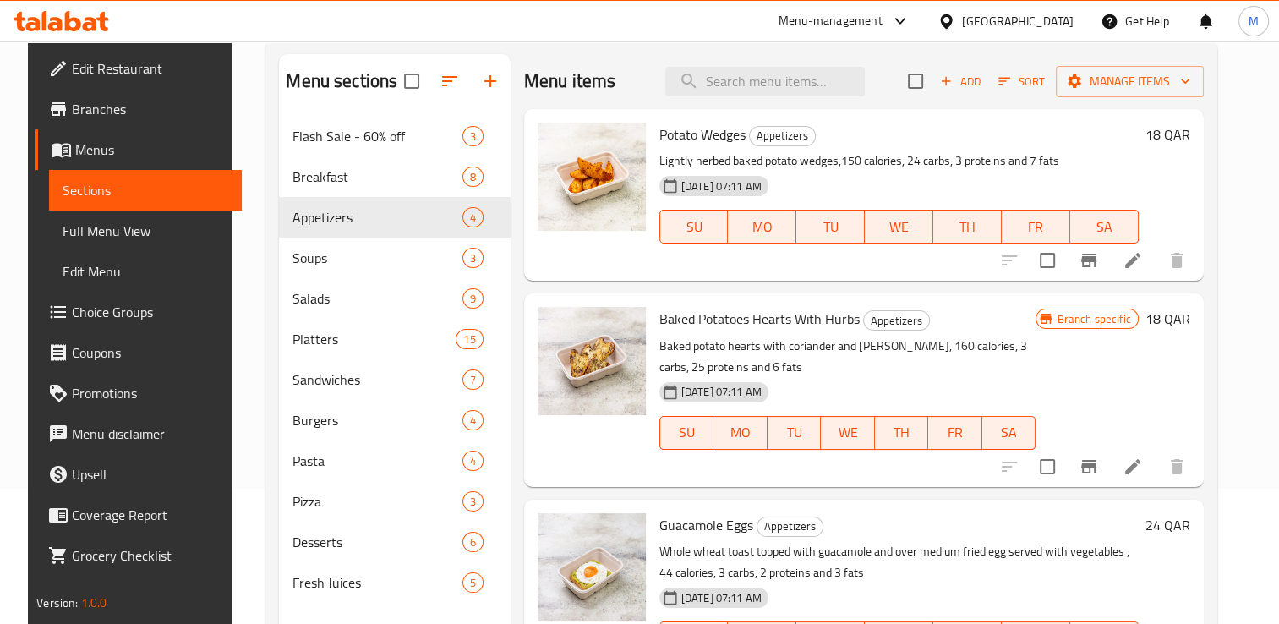
scroll to position [128, 0]
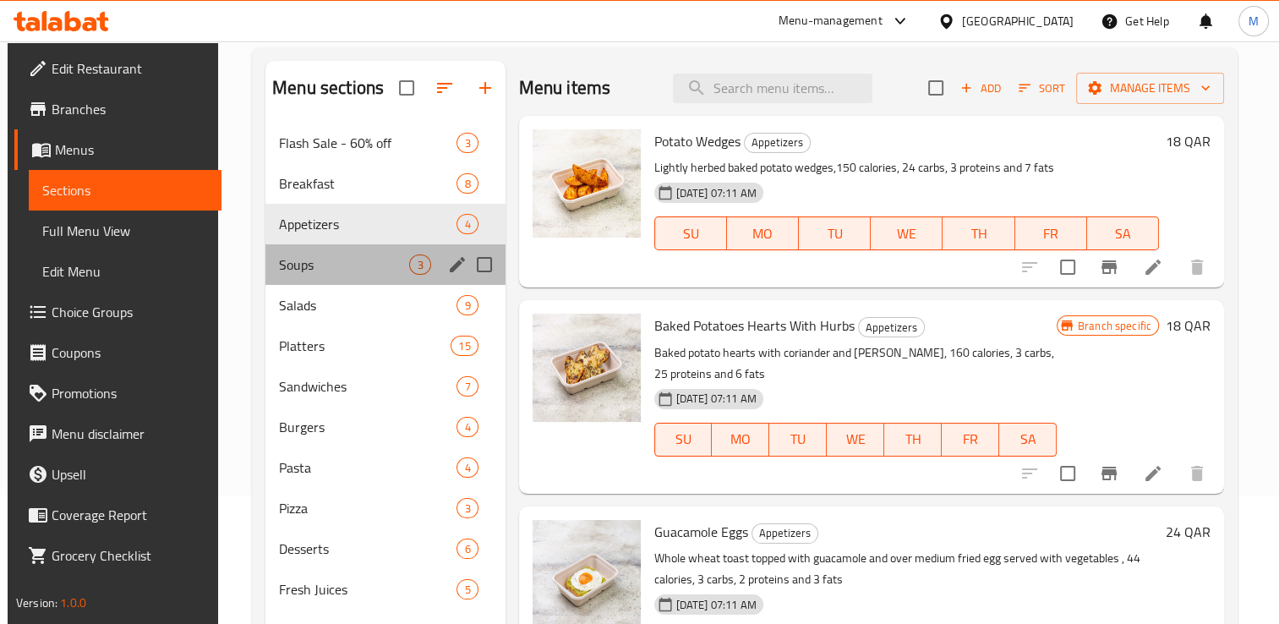
click at [291, 278] on div "Soups 3" at bounding box center [384, 264] width 239 height 41
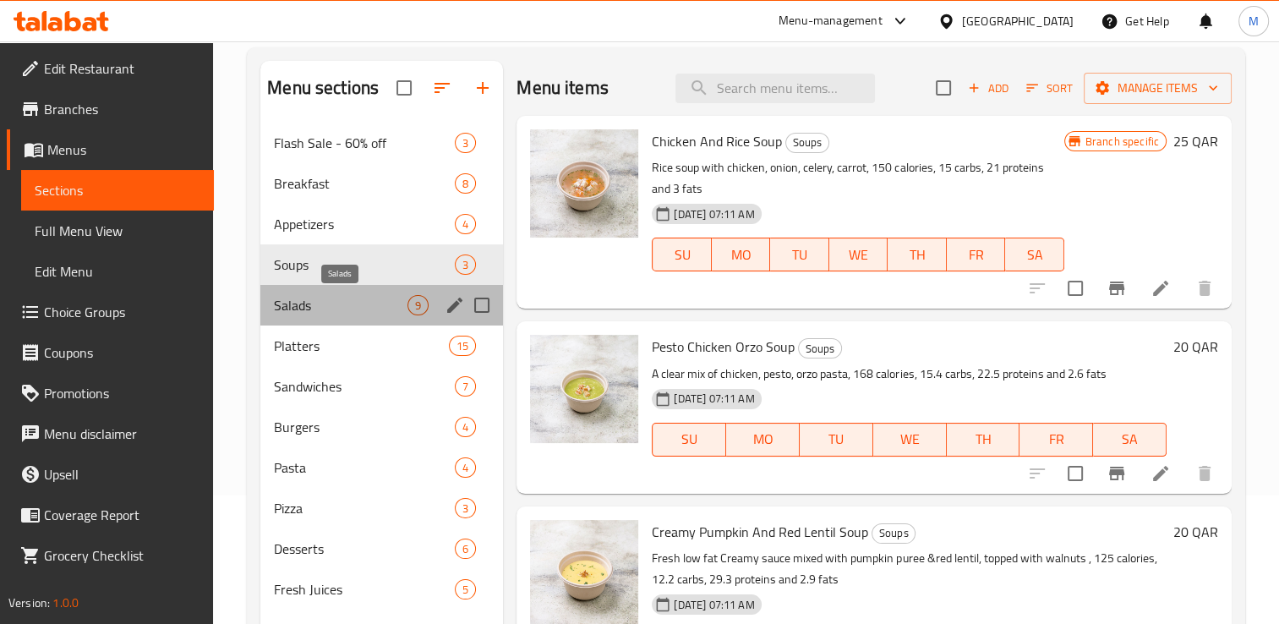
click at [294, 309] on span "Salads" at bounding box center [341, 305] width 134 height 20
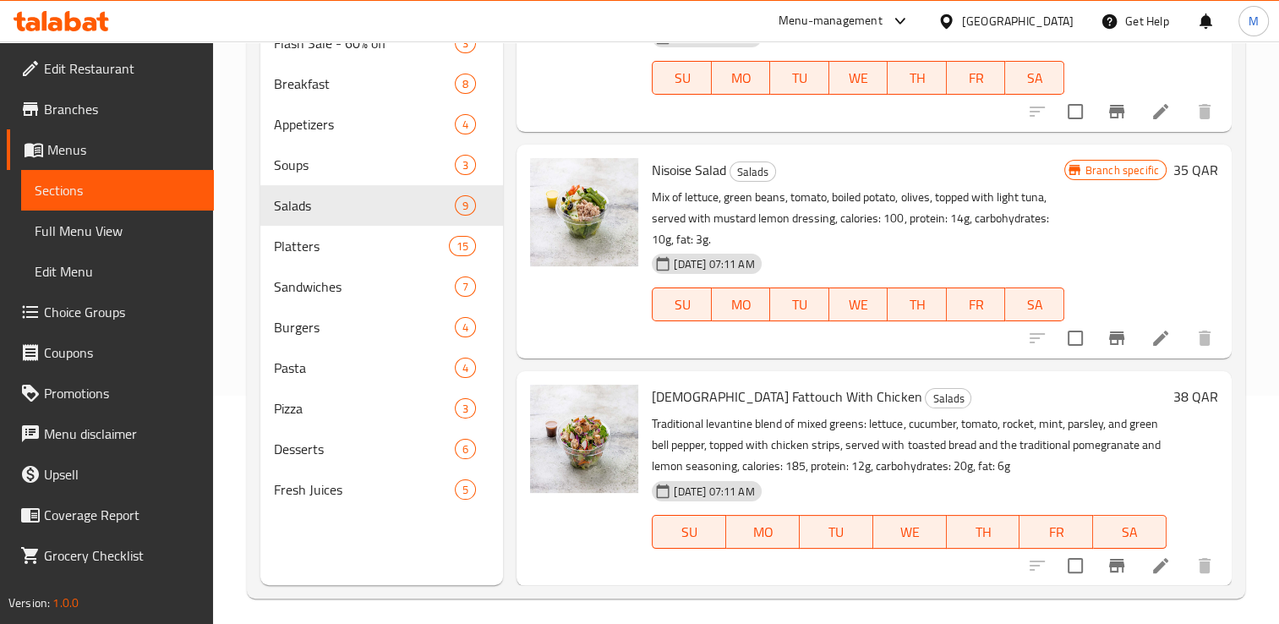
scroll to position [237, 0]
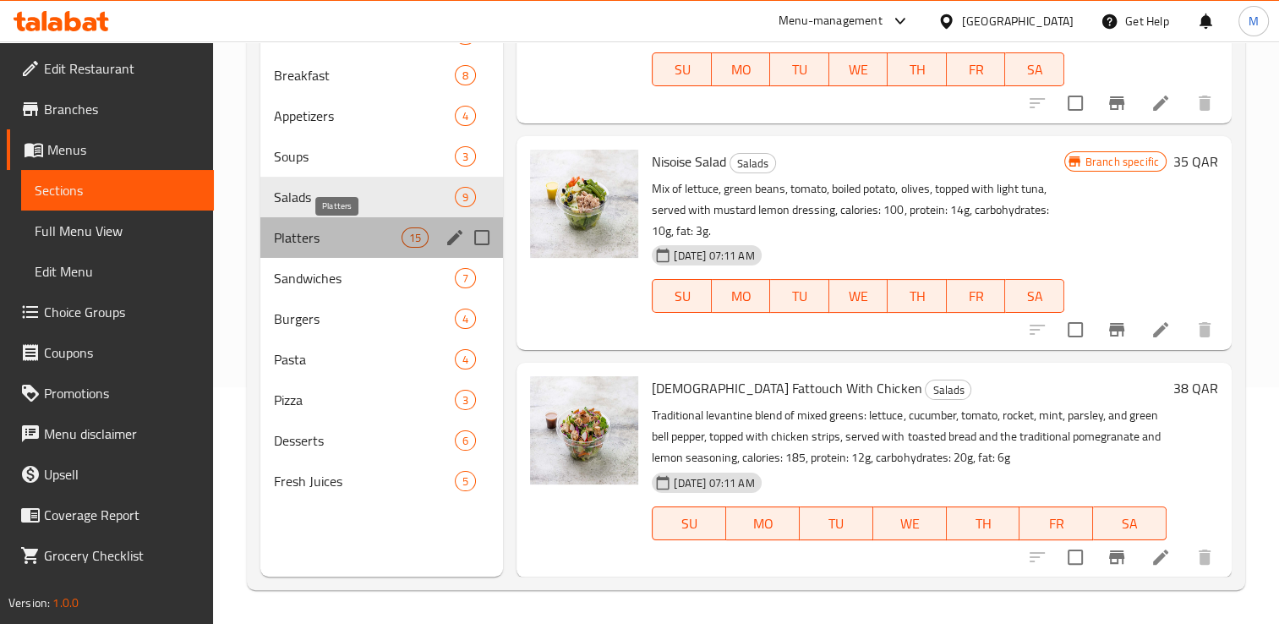
click at [293, 237] on span "Platters" at bounding box center [338, 237] width 128 height 20
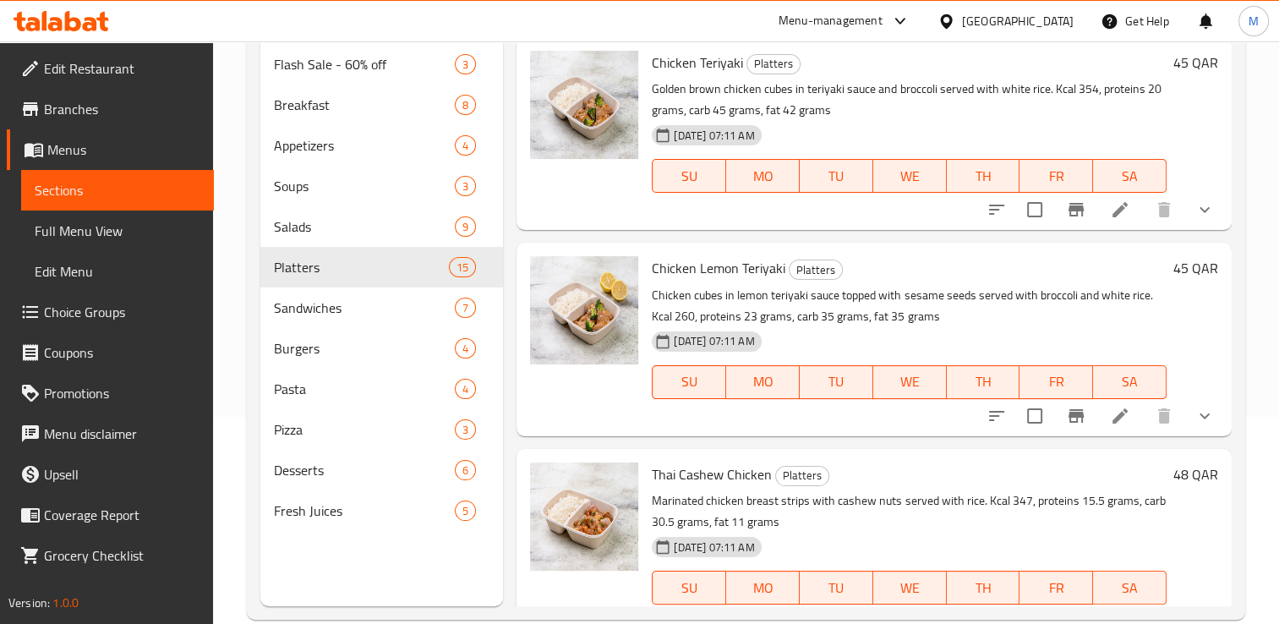
scroll to position [237, 0]
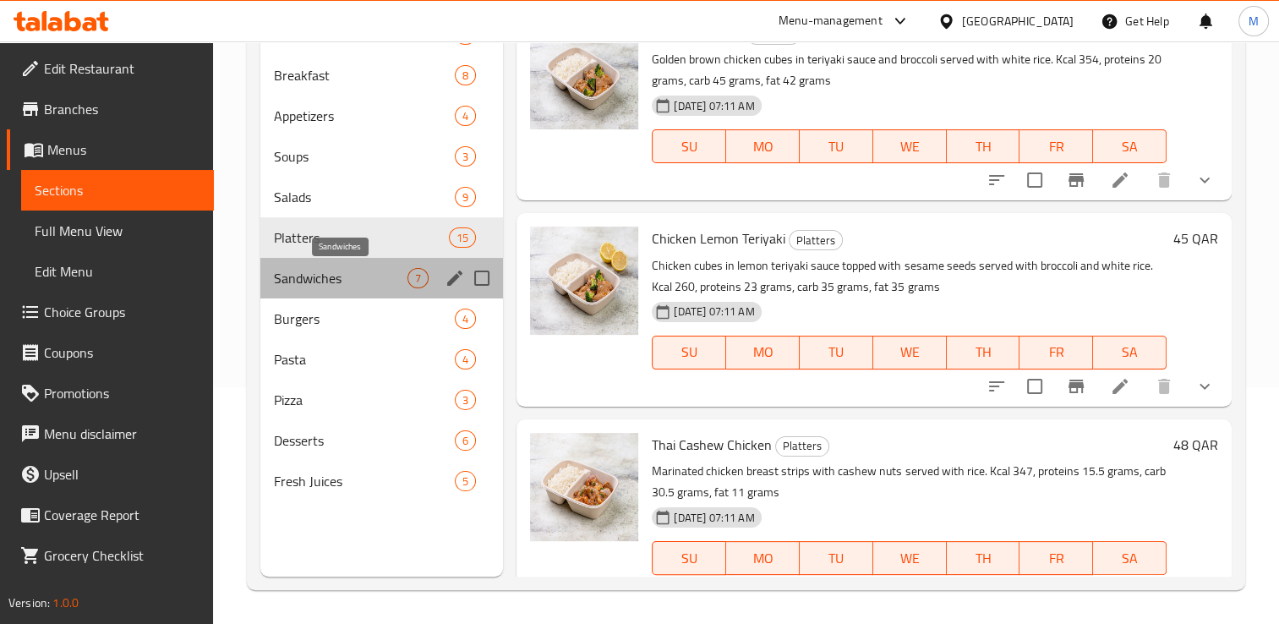
click at [298, 272] on span "Sandwiches" at bounding box center [341, 278] width 134 height 20
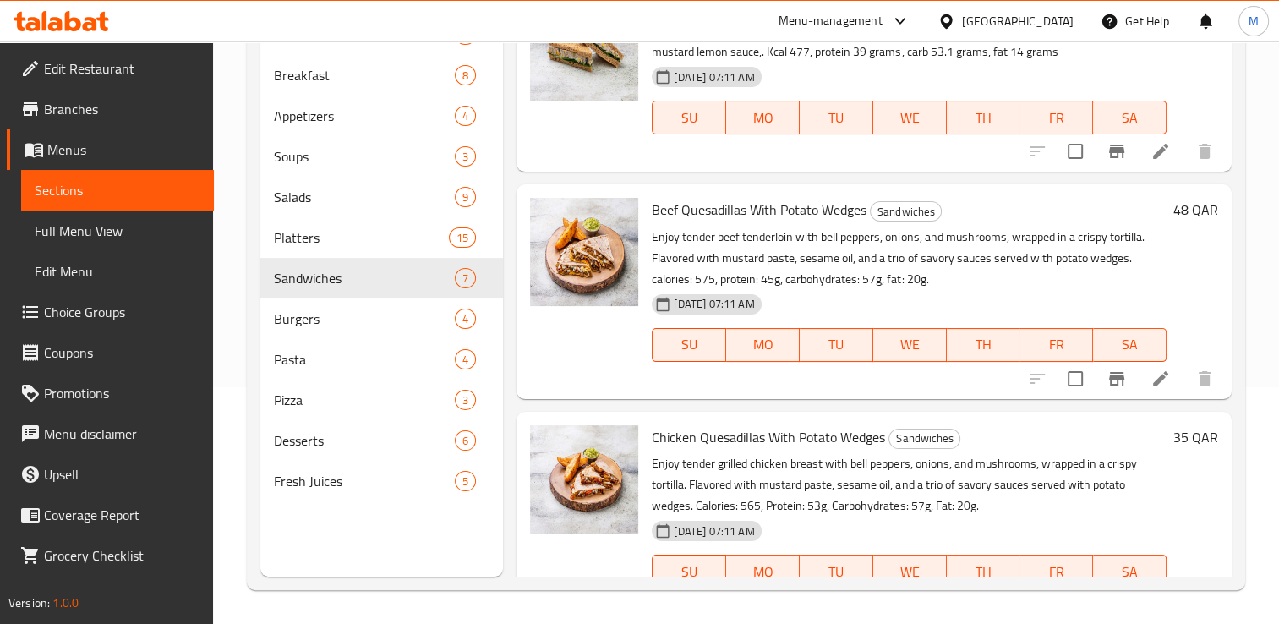
scroll to position [900, 0]
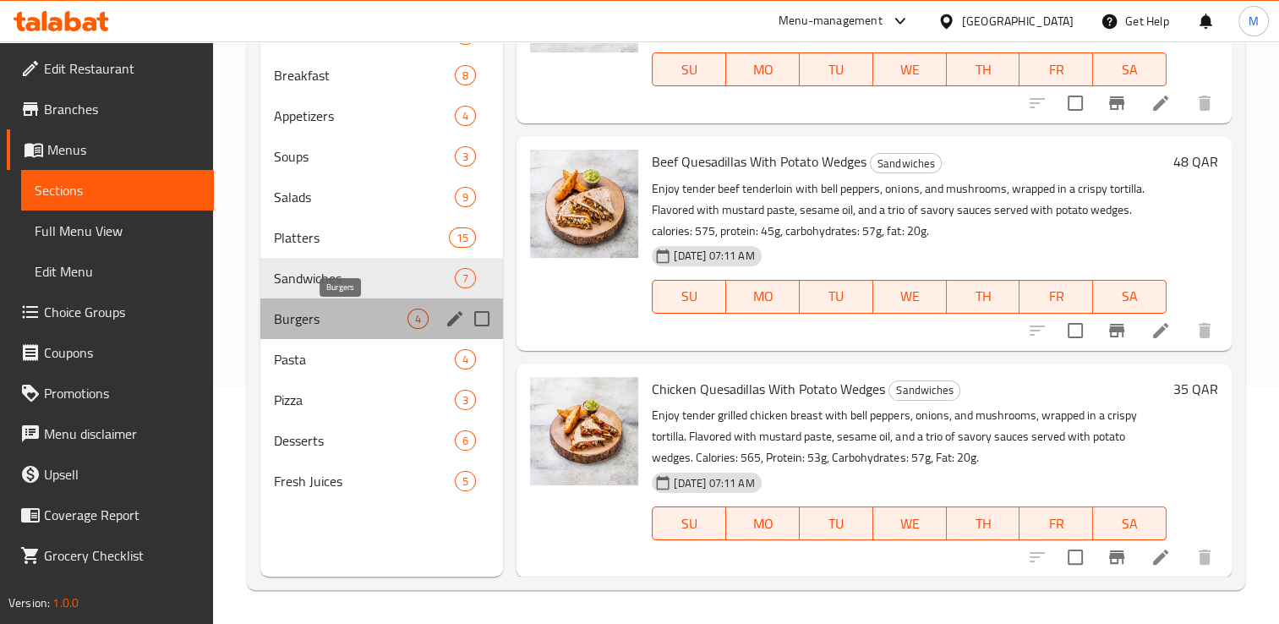
click at [283, 327] on span "Burgers" at bounding box center [341, 319] width 134 height 20
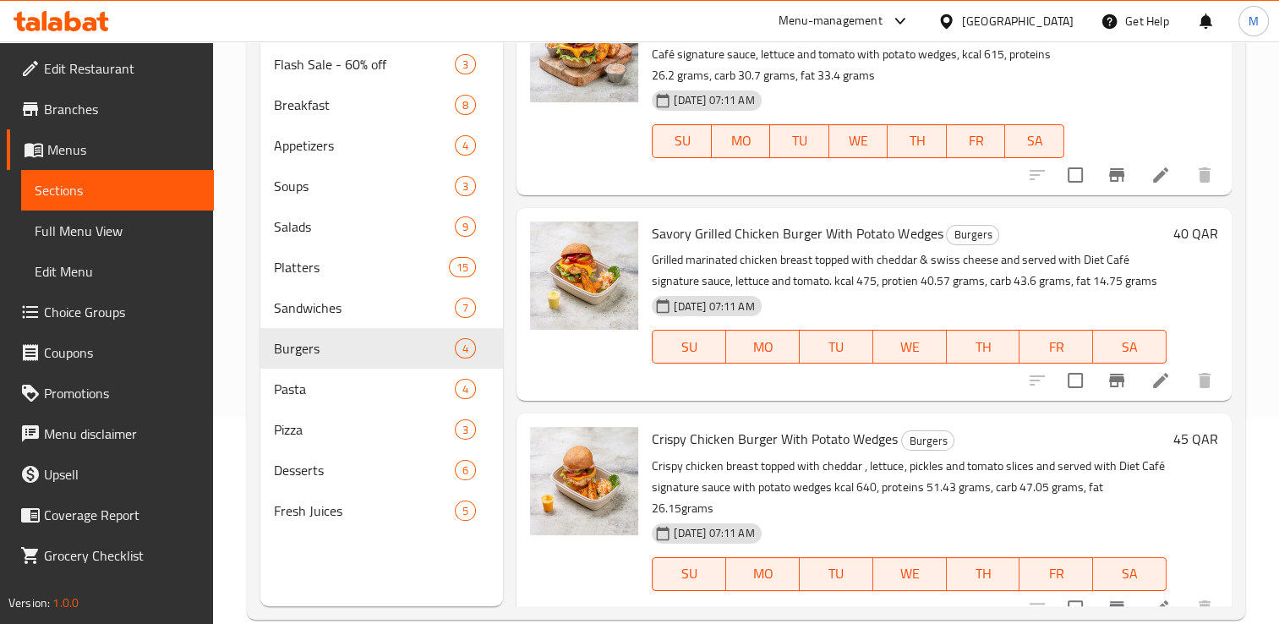
scroll to position [209, 0]
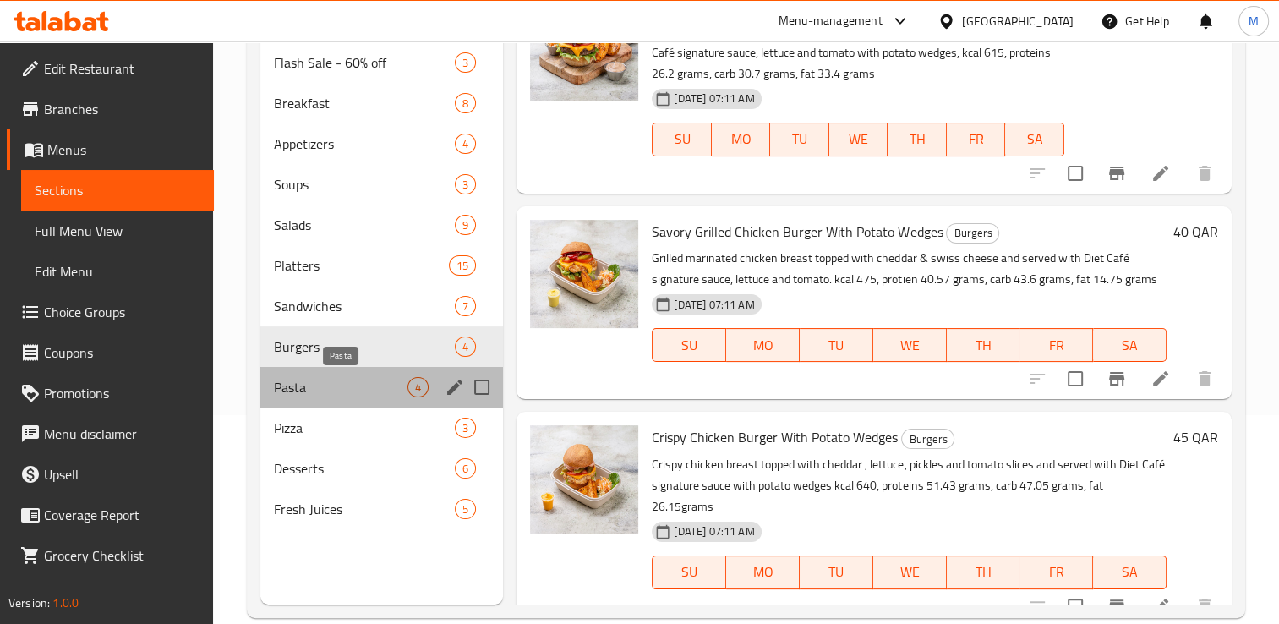
click at [314, 391] on span "Pasta" at bounding box center [341, 387] width 134 height 20
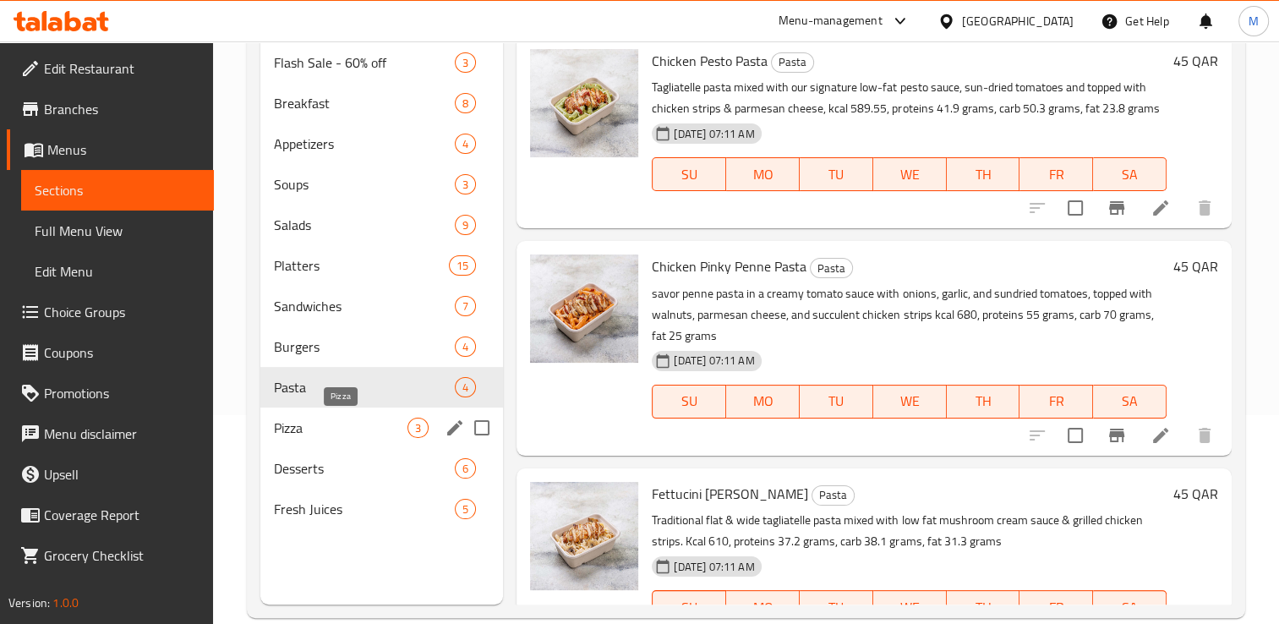
click at [291, 430] on span "Pizza" at bounding box center [341, 428] width 134 height 20
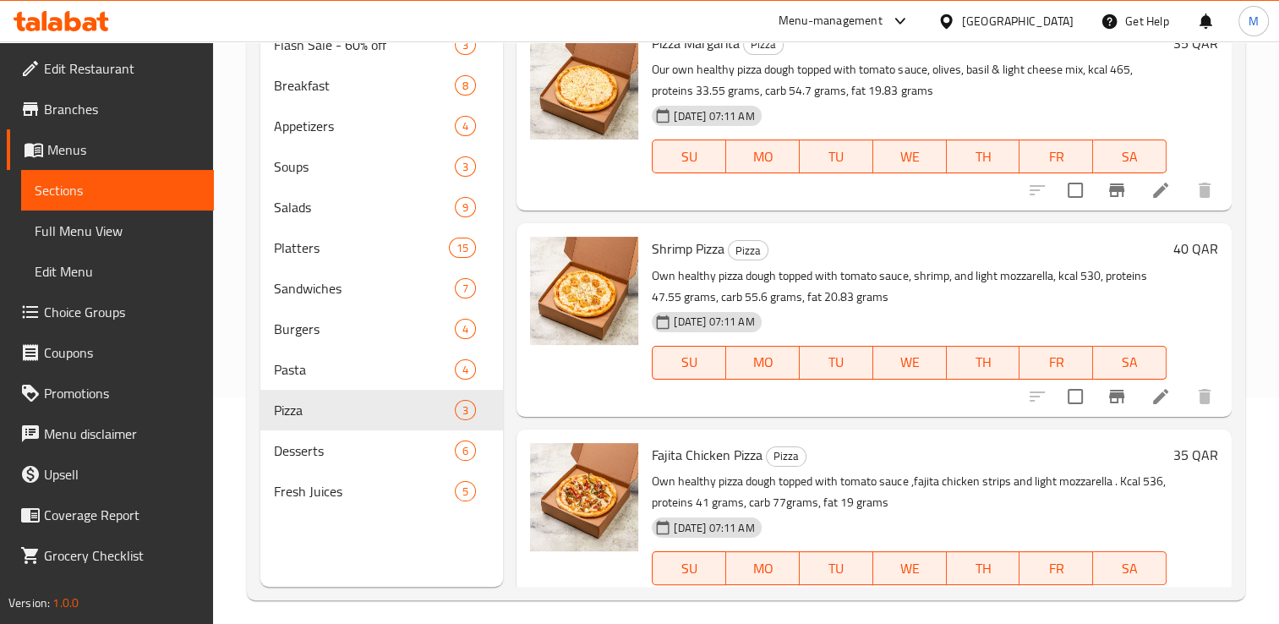
scroll to position [230, 0]
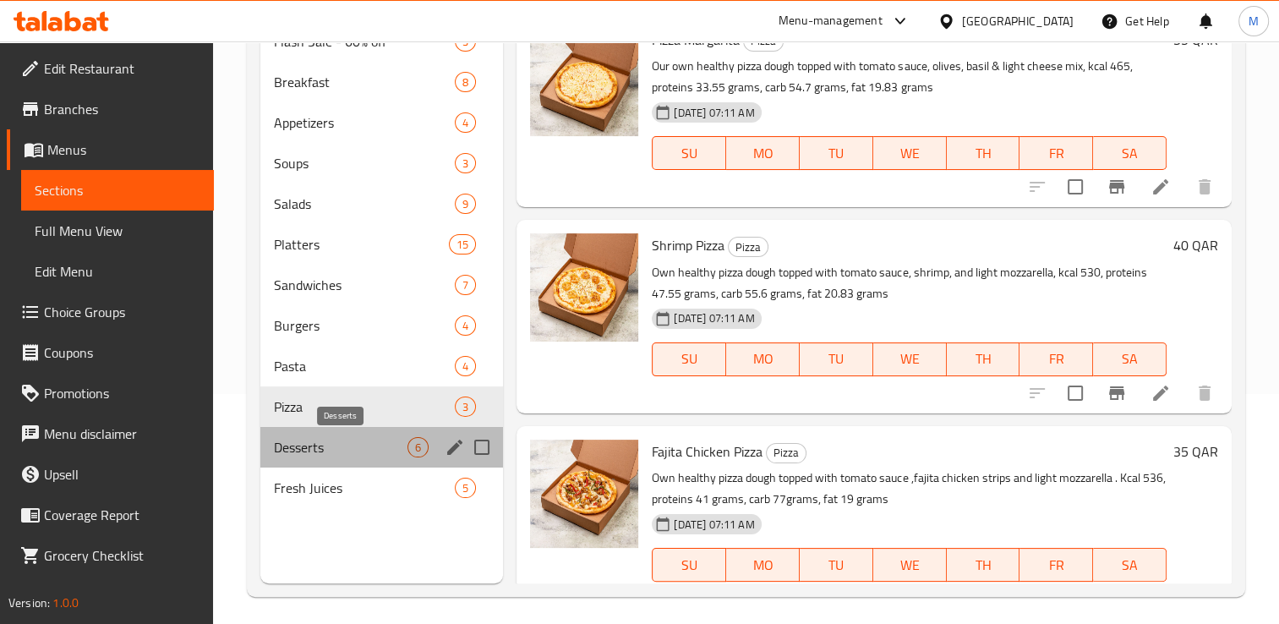
click at [294, 455] on span "Desserts" at bounding box center [341, 447] width 134 height 20
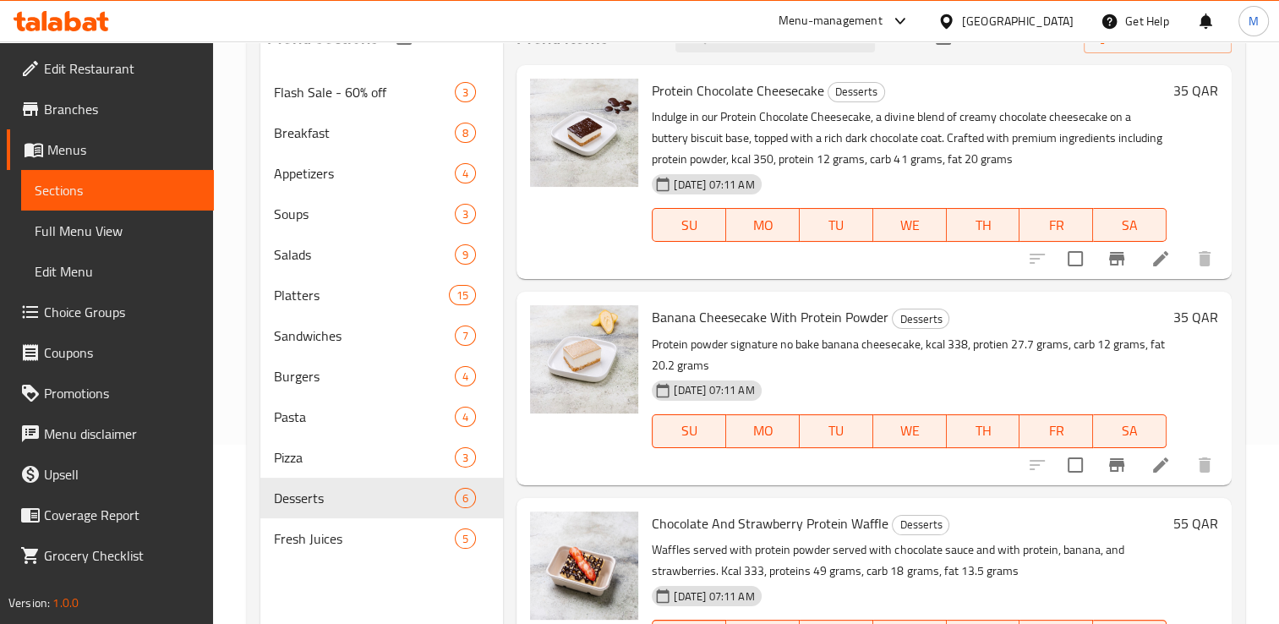
scroll to position [221, 0]
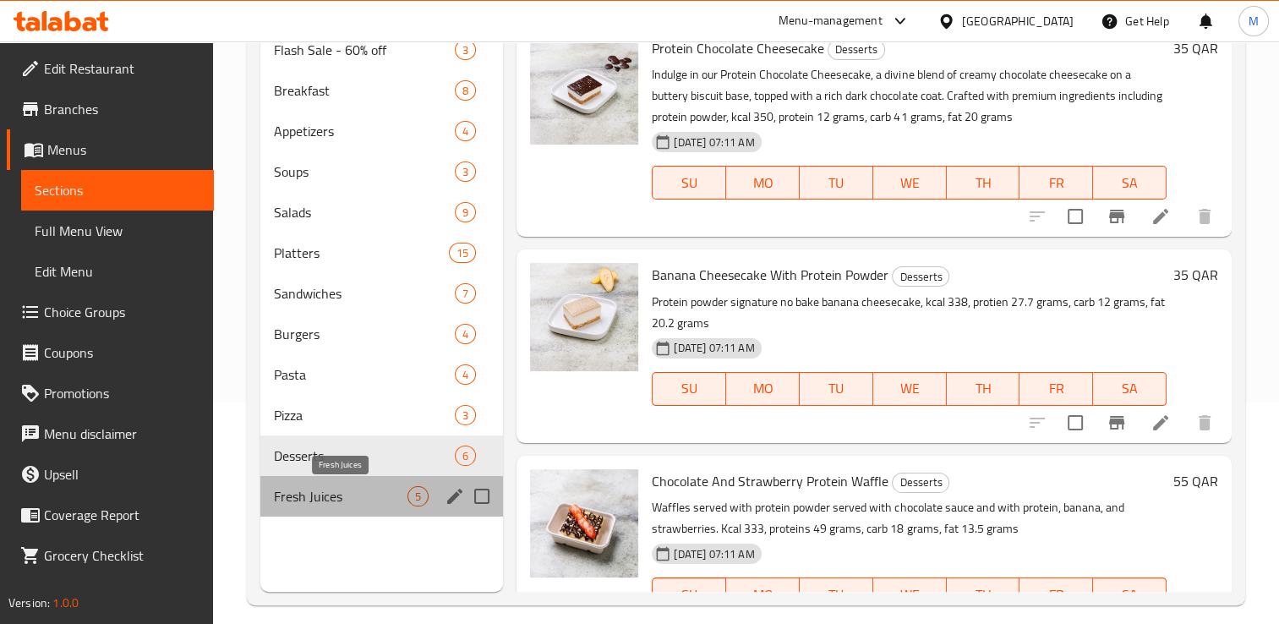
click at [310, 501] on span "Fresh Juices" at bounding box center [341, 496] width 134 height 20
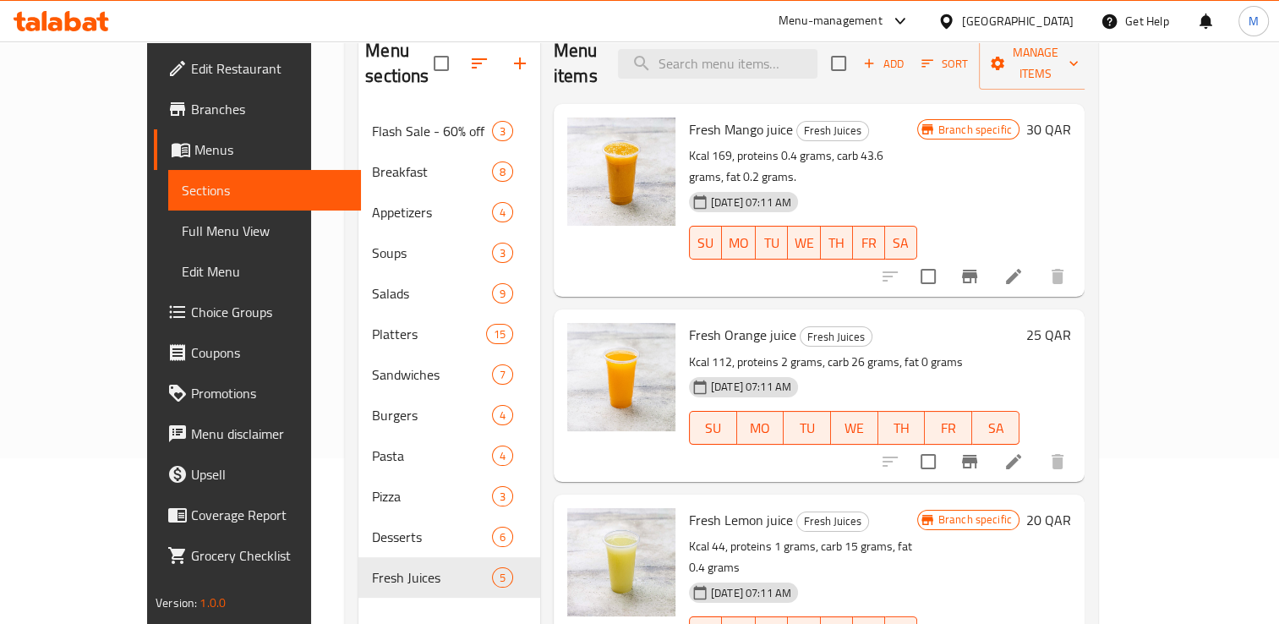
scroll to position [169, 0]
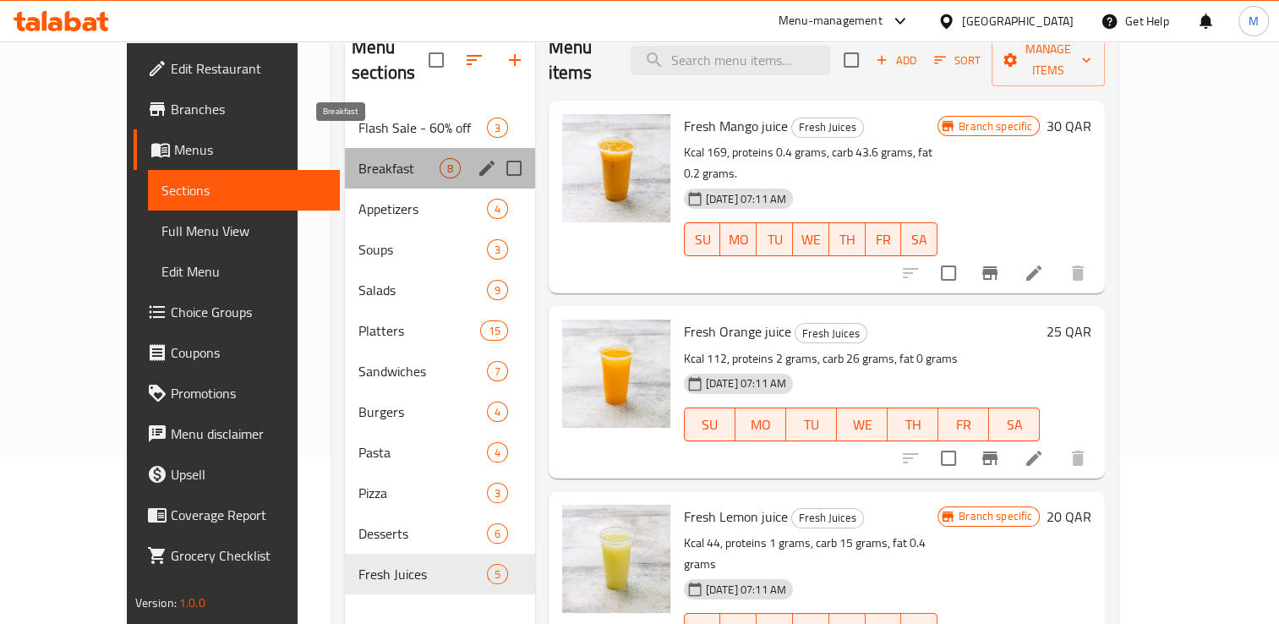
click at [358, 158] on span "Breakfast" at bounding box center [398, 168] width 81 height 20
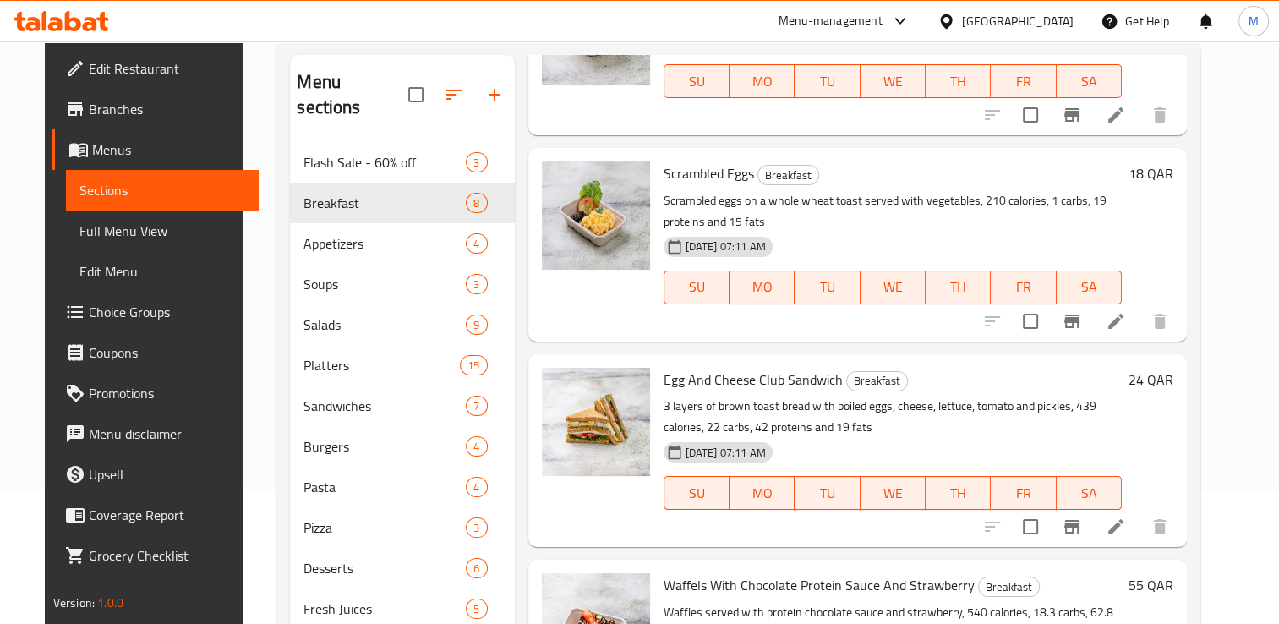
scroll to position [959, 0]
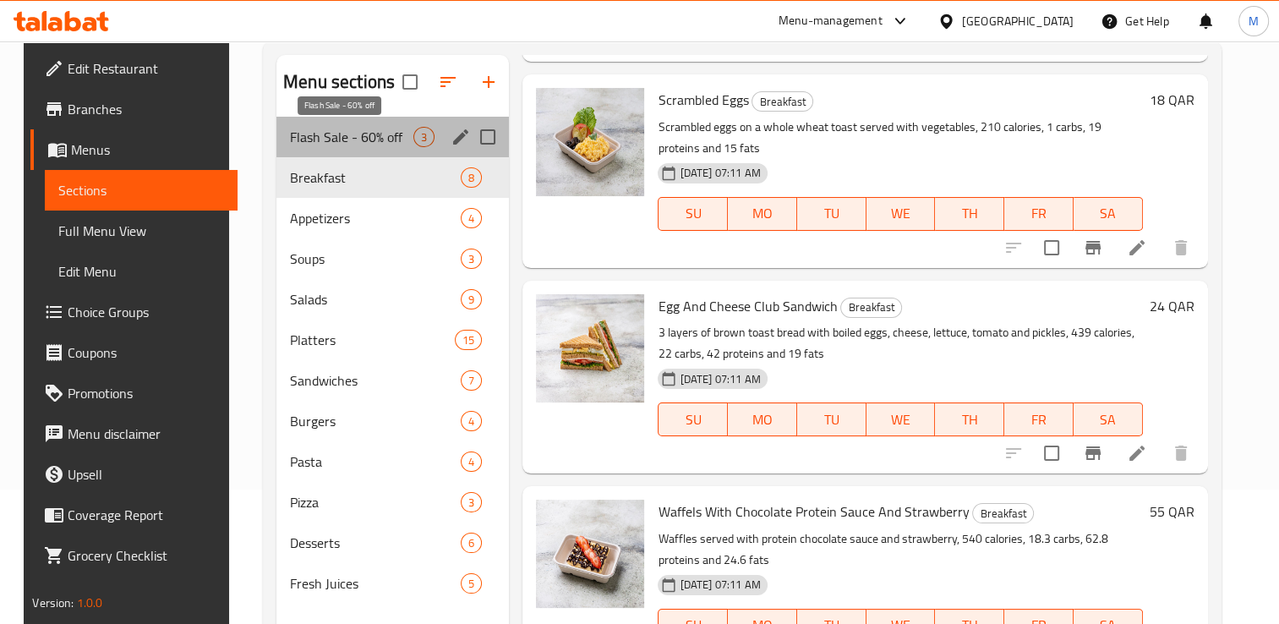
click at [325, 145] on span "Flash Sale - 60% off" at bounding box center [351, 137] width 123 height 20
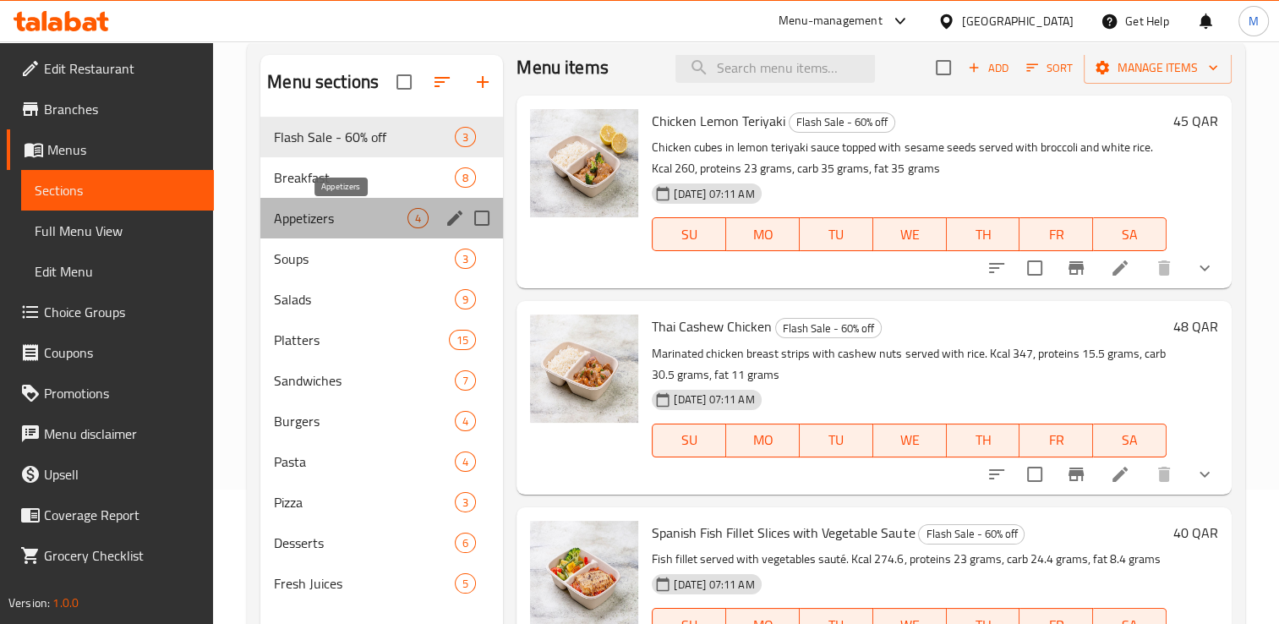
click at [318, 214] on span "Appetizers" at bounding box center [341, 218] width 134 height 20
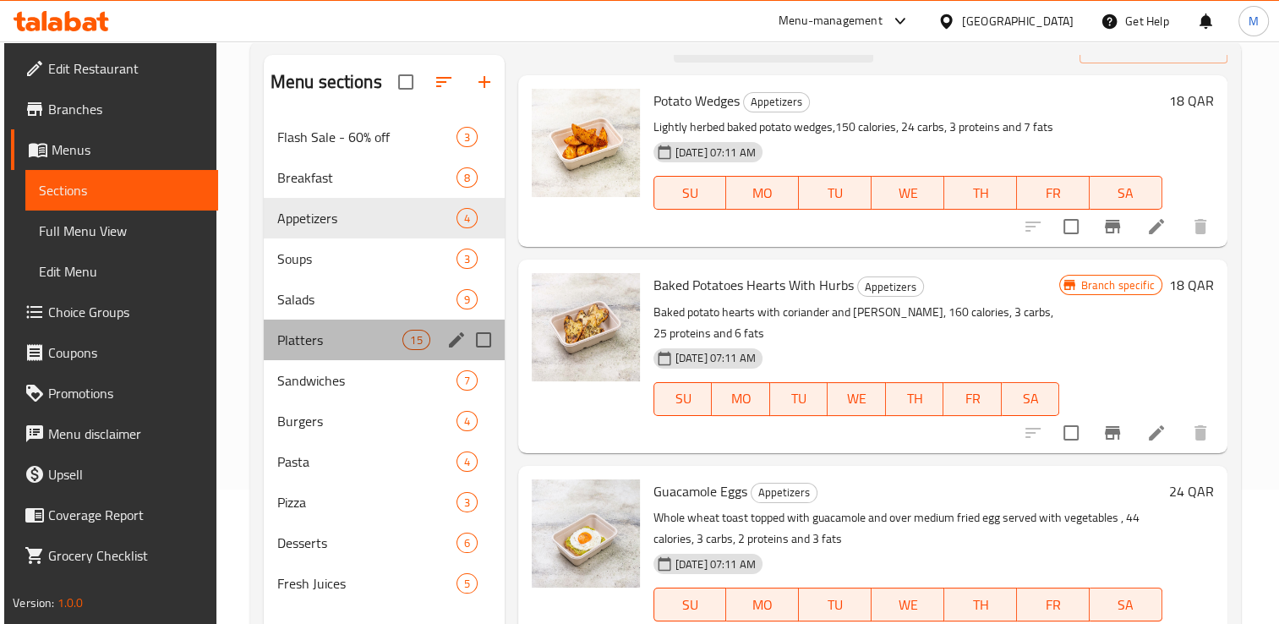
click at [299, 352] on div "Platters 15" at bounding box center [384, 340] width 241 height 41
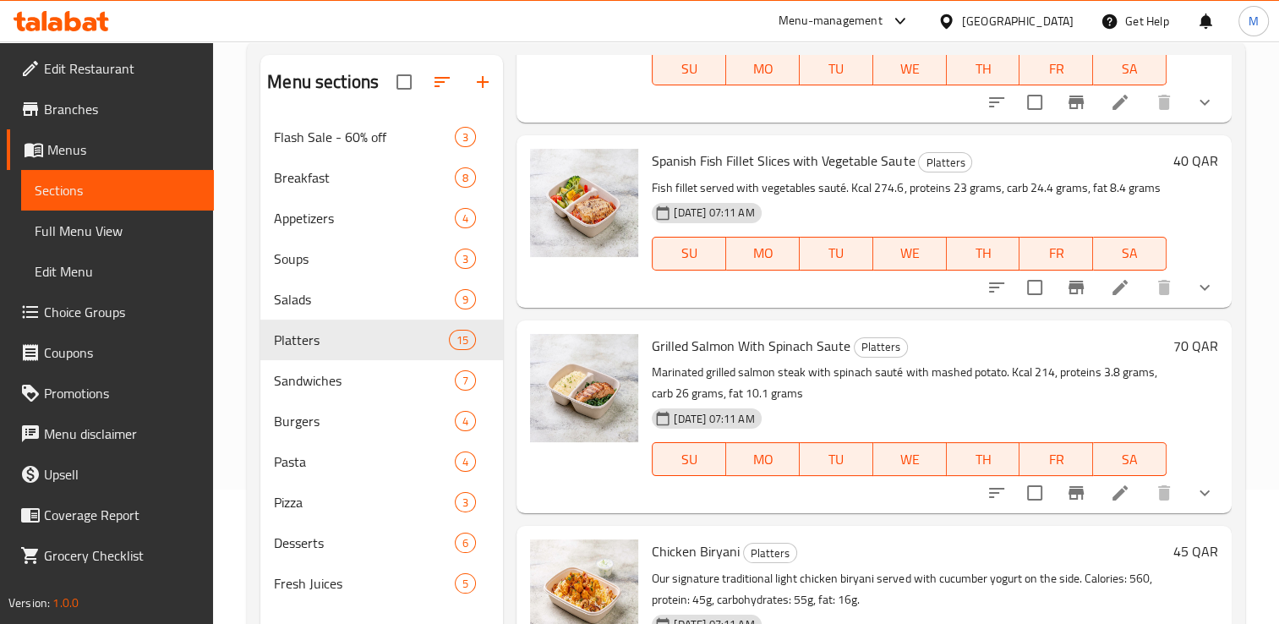
scroll to position [2505, 0]
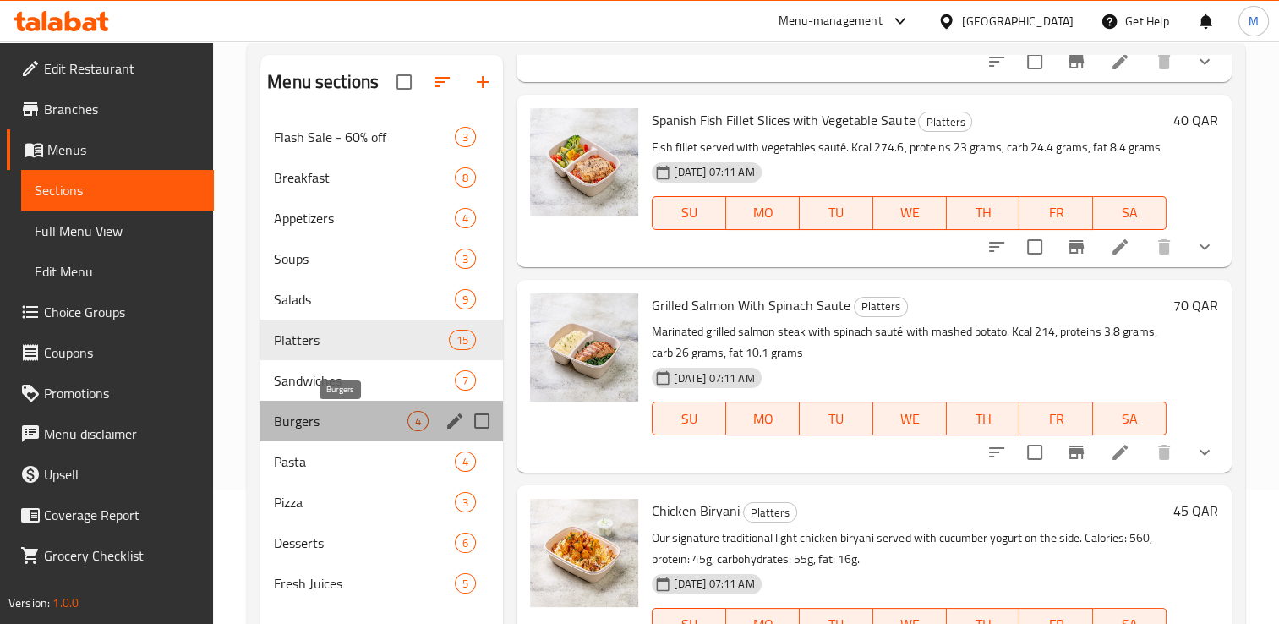
click at [298, 426] on span "Burgers" at bounding box center [341, 421] width 134 height 20
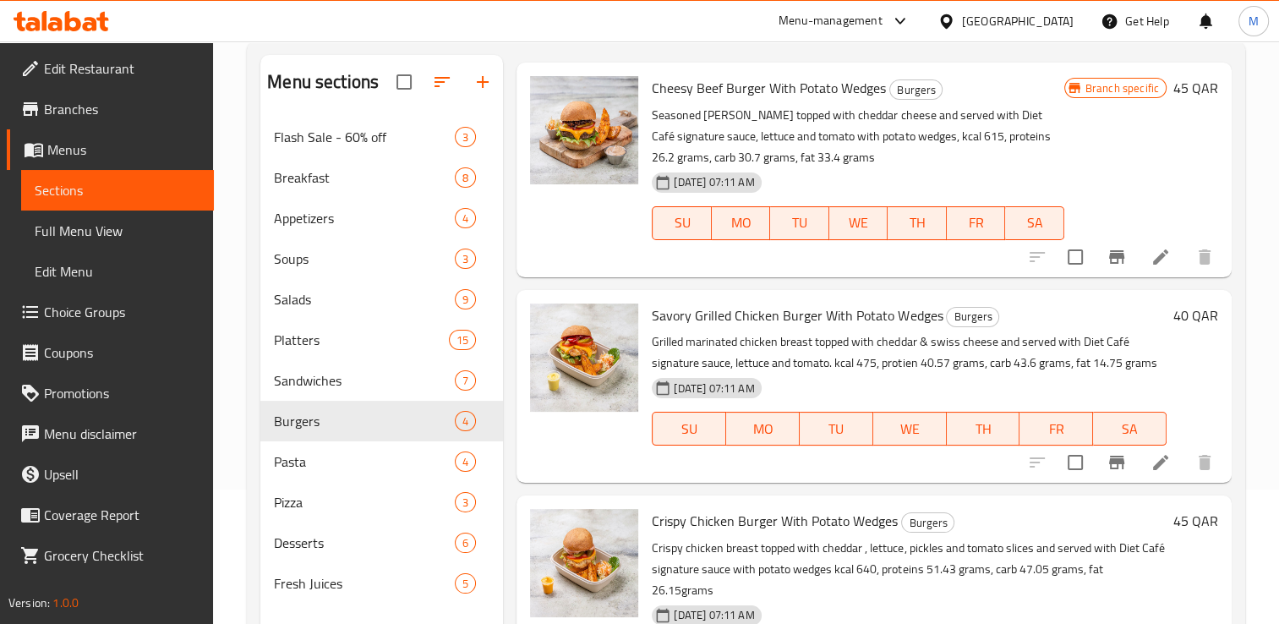
scroll to position [283, 0]
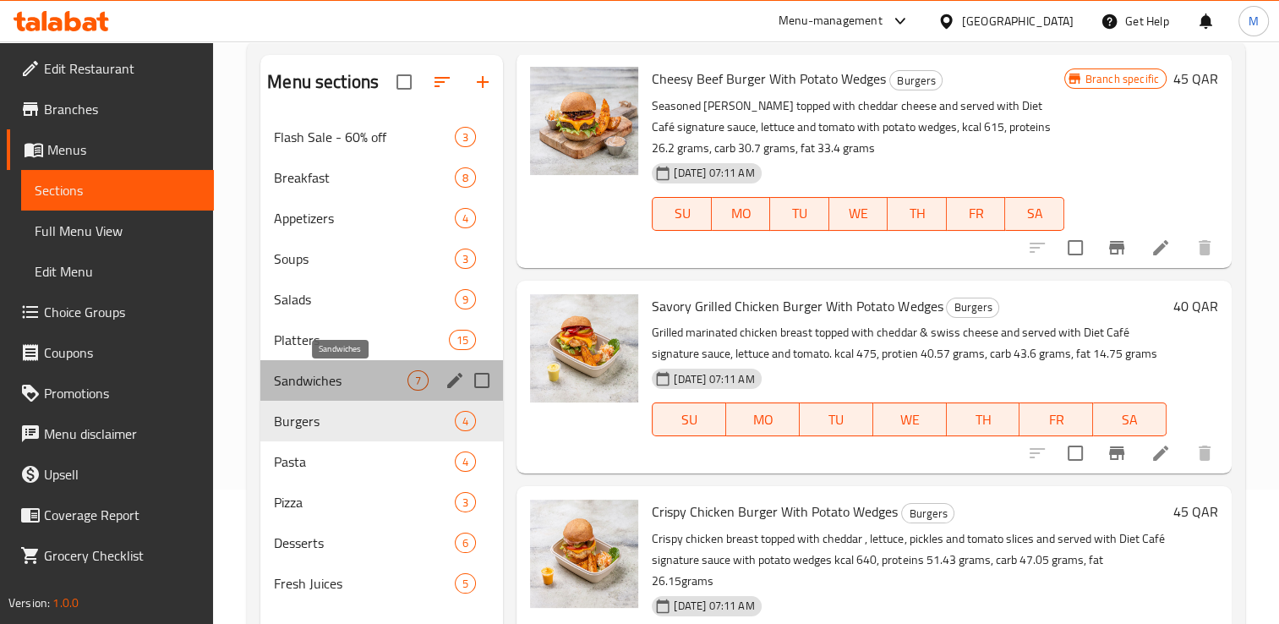
click at [286, 385] on span "Sandwiches" at bounding box center [341, 380] width 134 height 20
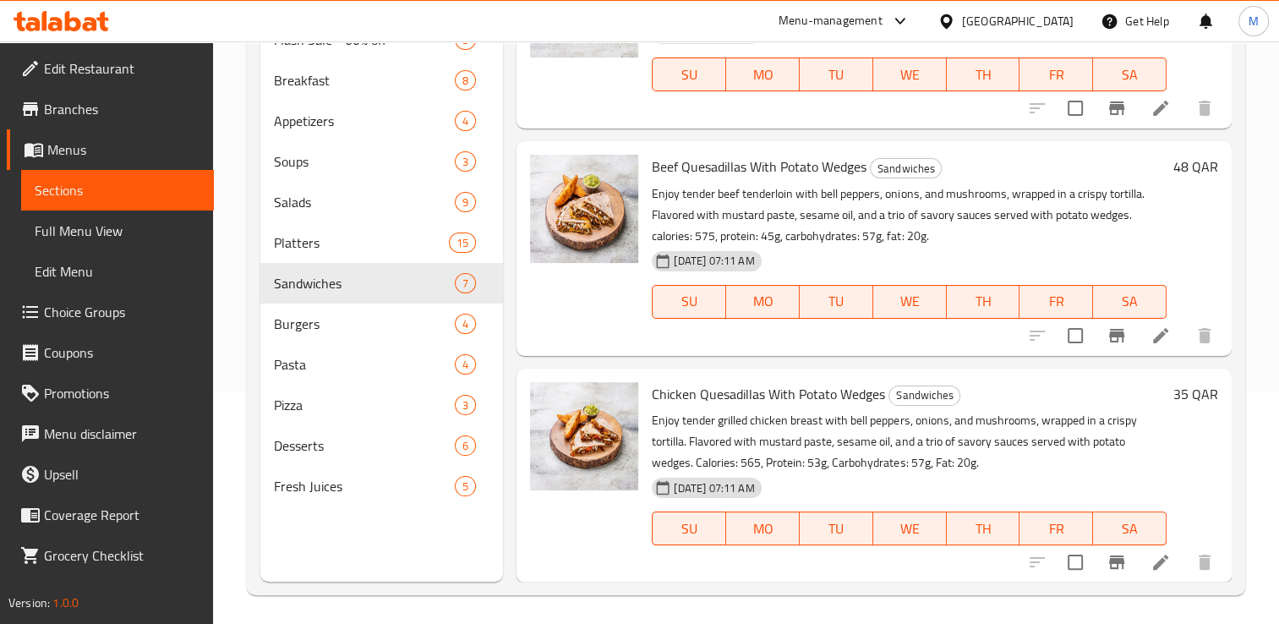
scroll to position [237, 0]
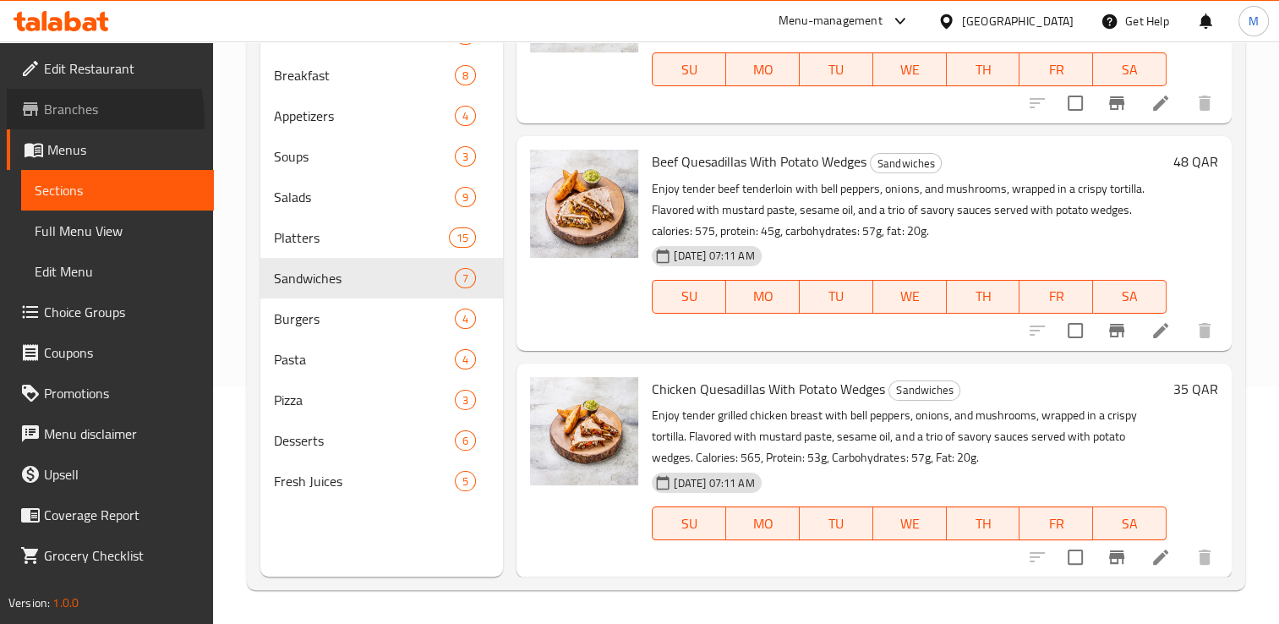
click at [68, 118] on span "Branches" at bounding box center [122, 109] width 156 height 20
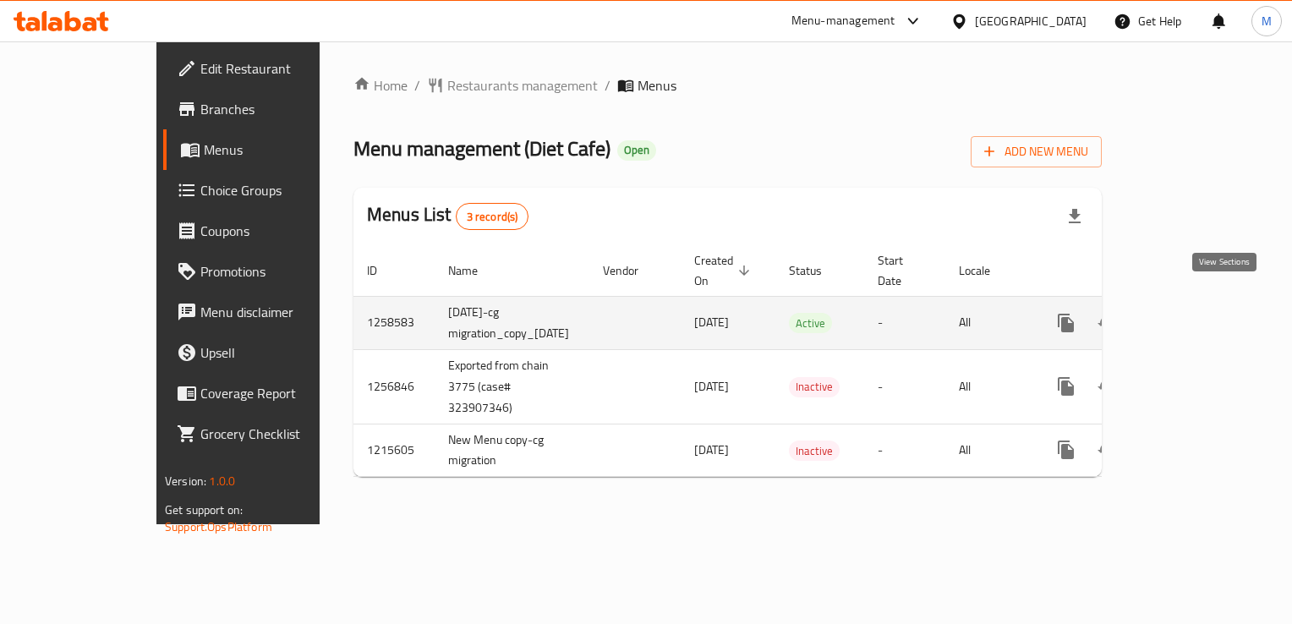
click at [1195, 315] on icon "enhanced table" at bounding box center [1187, 322] width 15 height 15
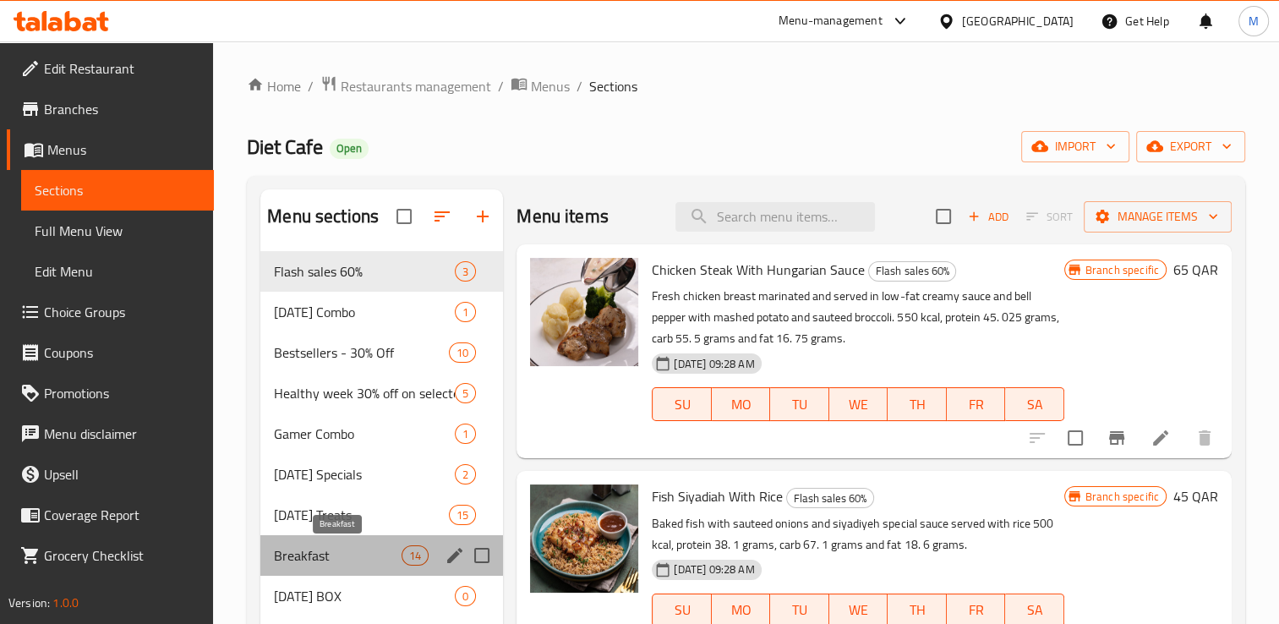
click at [325, 555] on span "Breakfast" at bounding box center [338, 555] width 128 height 20
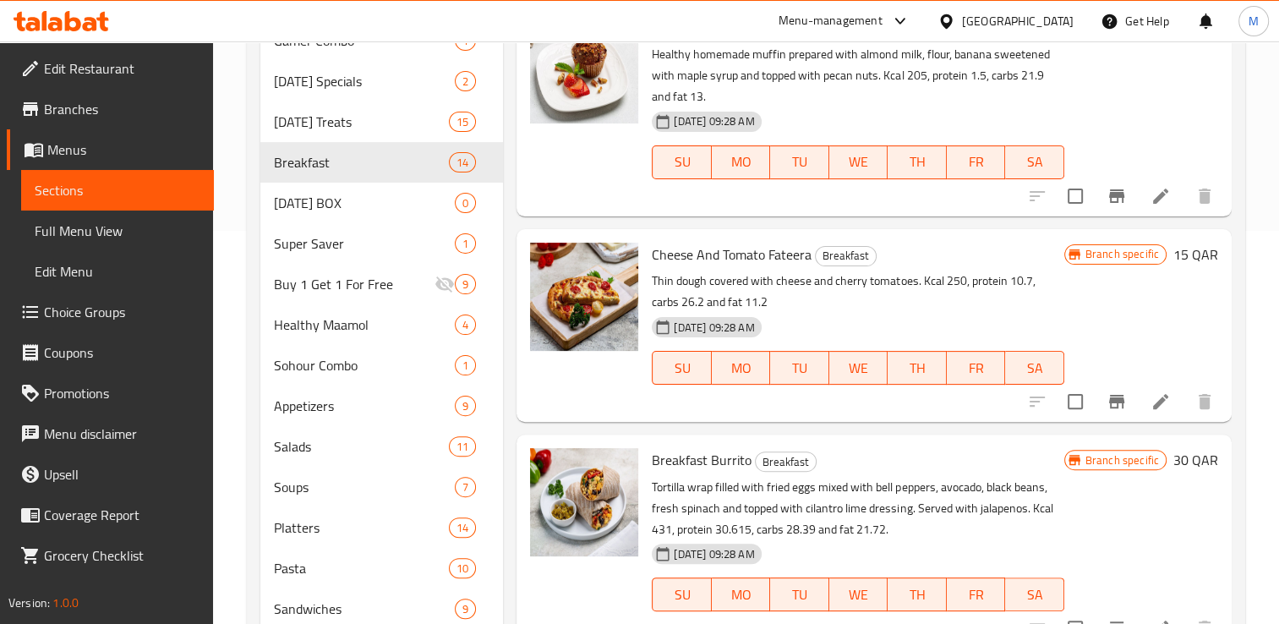
scroll to position [399, 0]
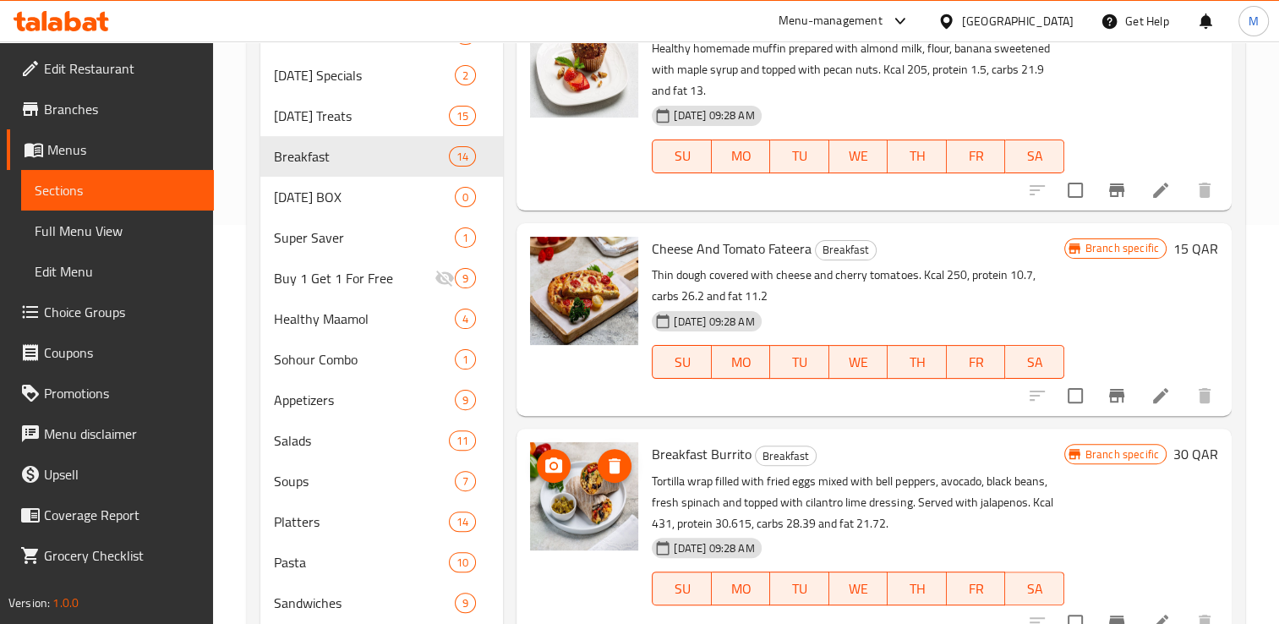
click at [572, 512] on img at bounding box center [584, 496] width 108 height 108
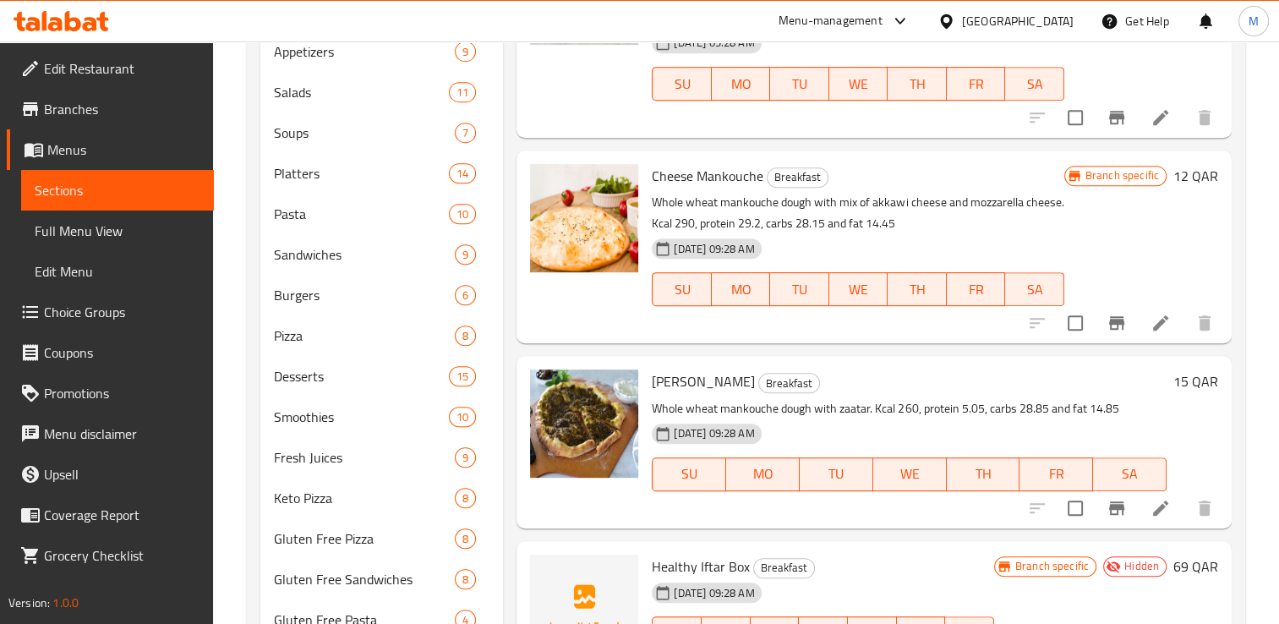
scroll to position [857, 0]
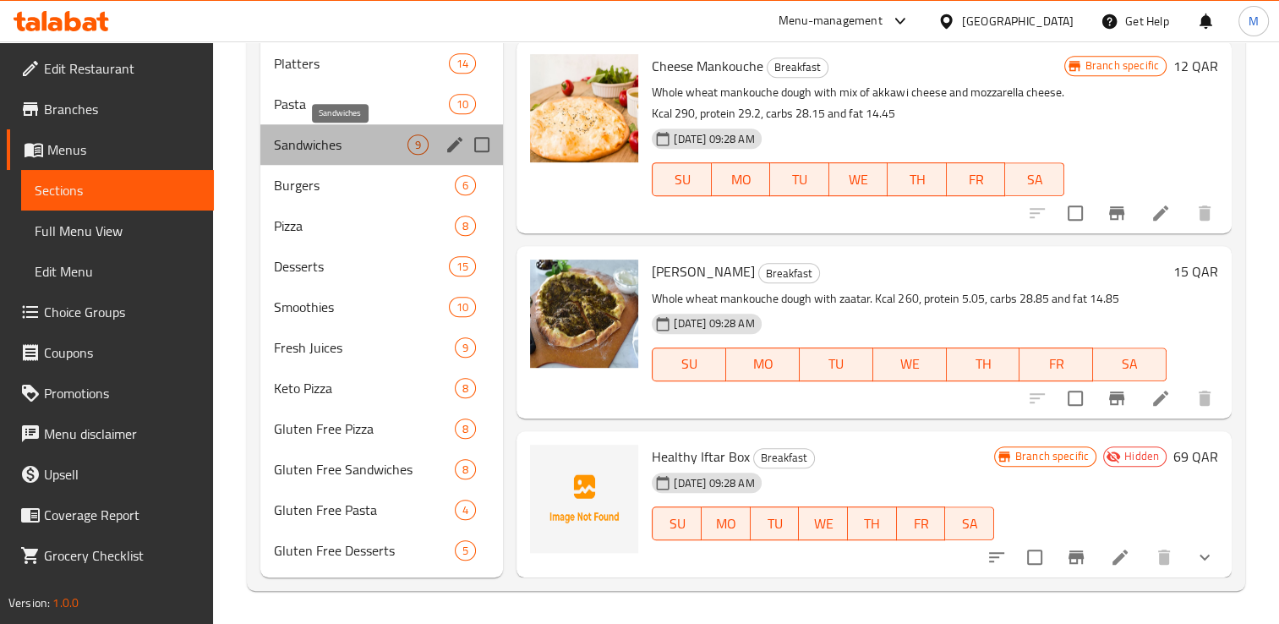
click at [314, 151] on span "Sandwiches" at bounding box center [341, 144] width 134 height 20
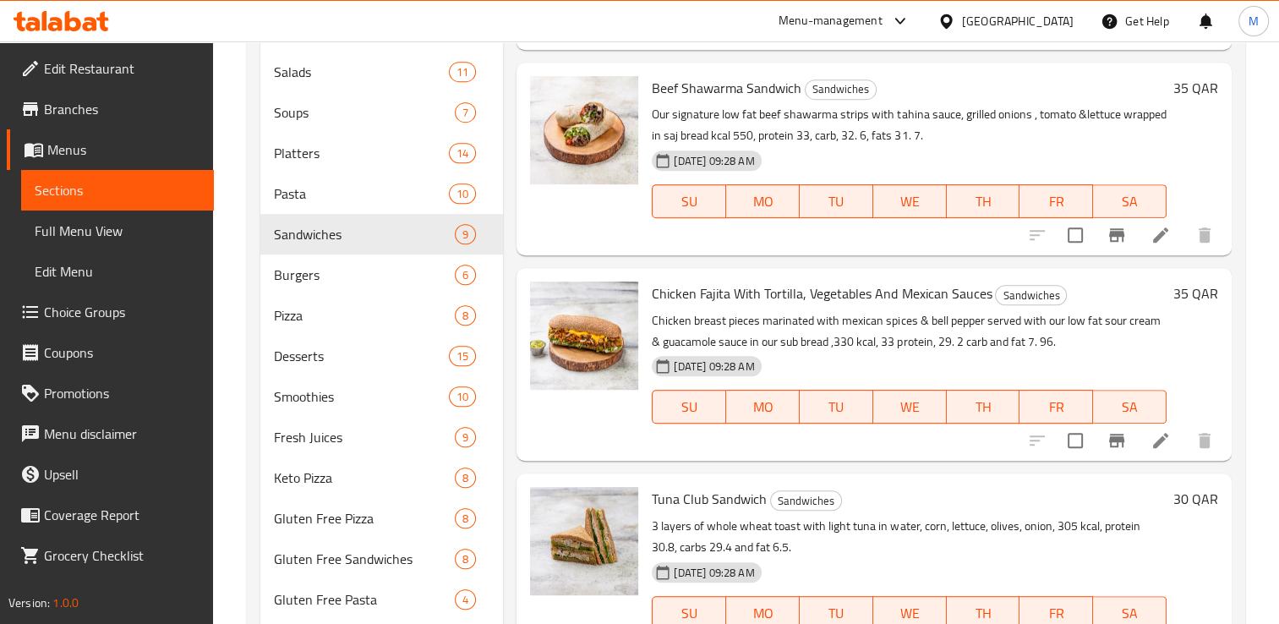
scroll to position [857, 0]
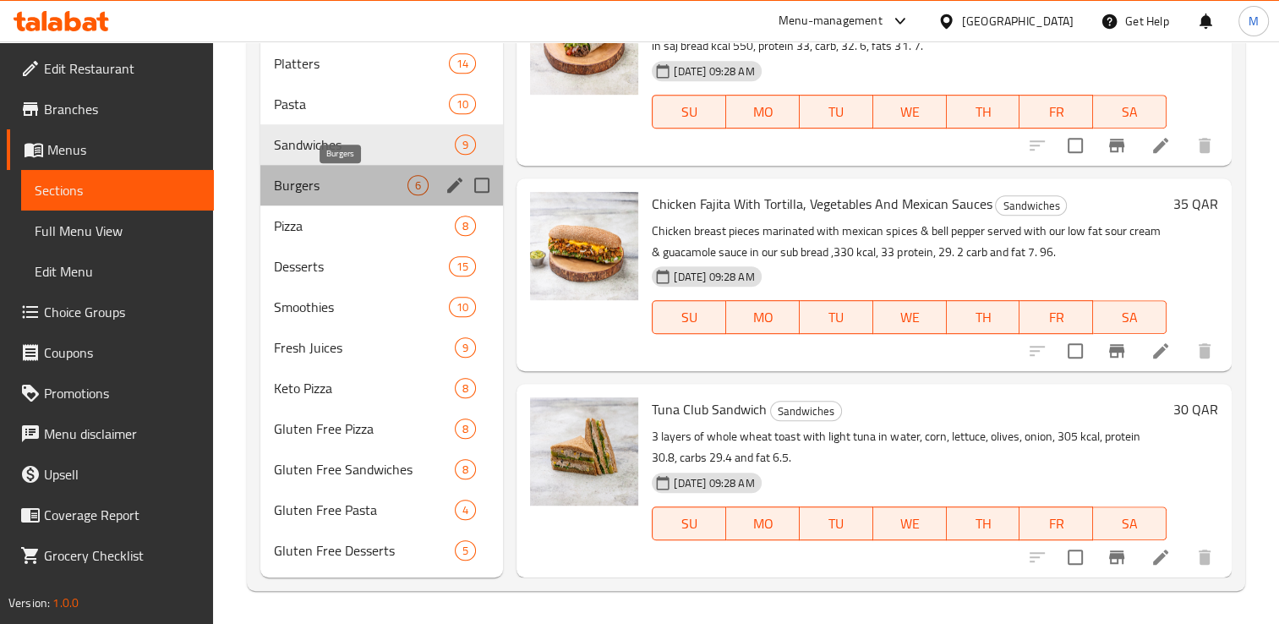
click at [301, 188] on span "Burgers" at bounding box center [341, 185] width 134 height 20
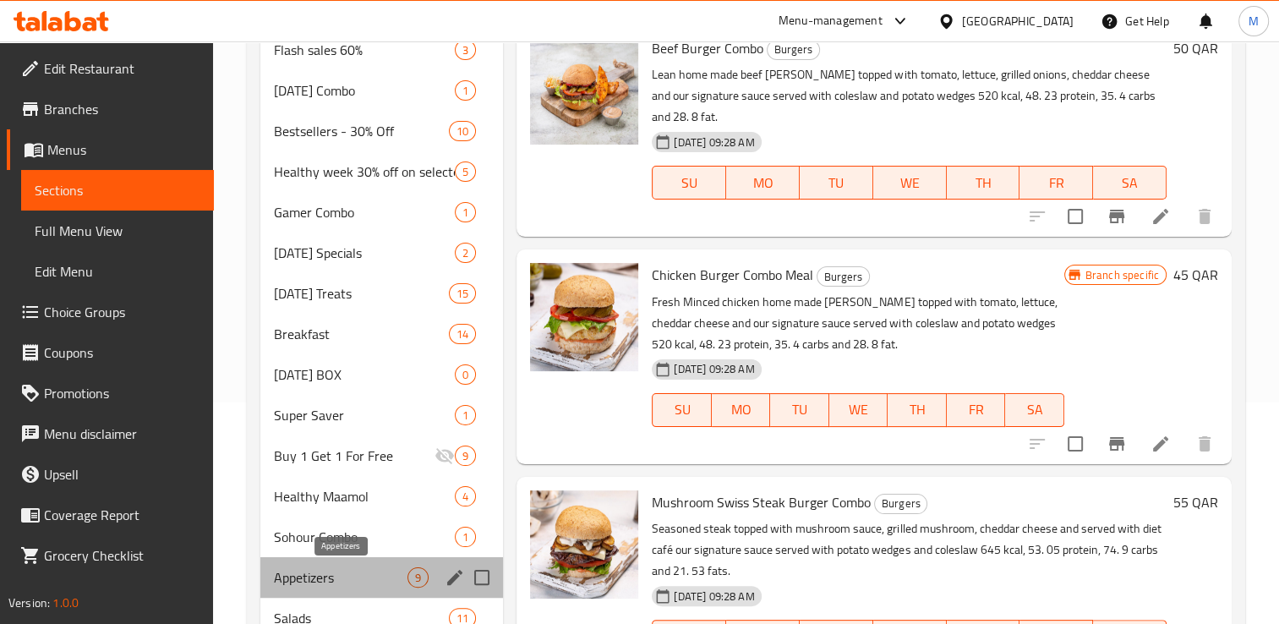
click at [309, 578] on span "Appetizers" at bounding box center [341, 577] width 134 height 20
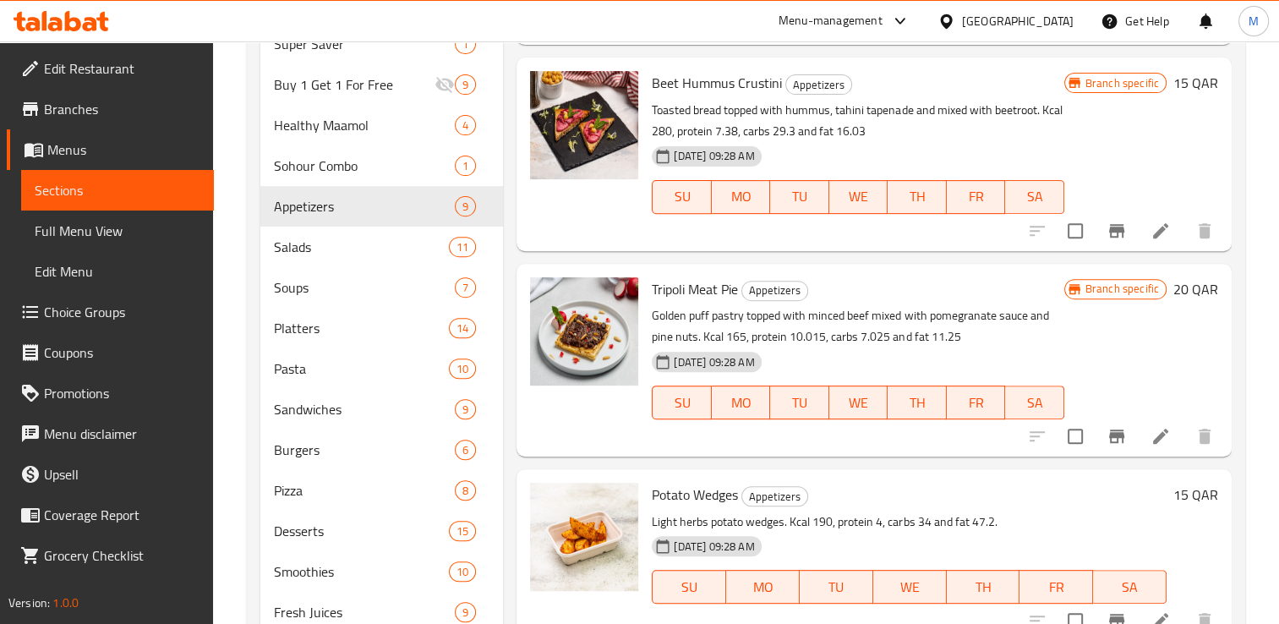
scroll to position [691, 0]
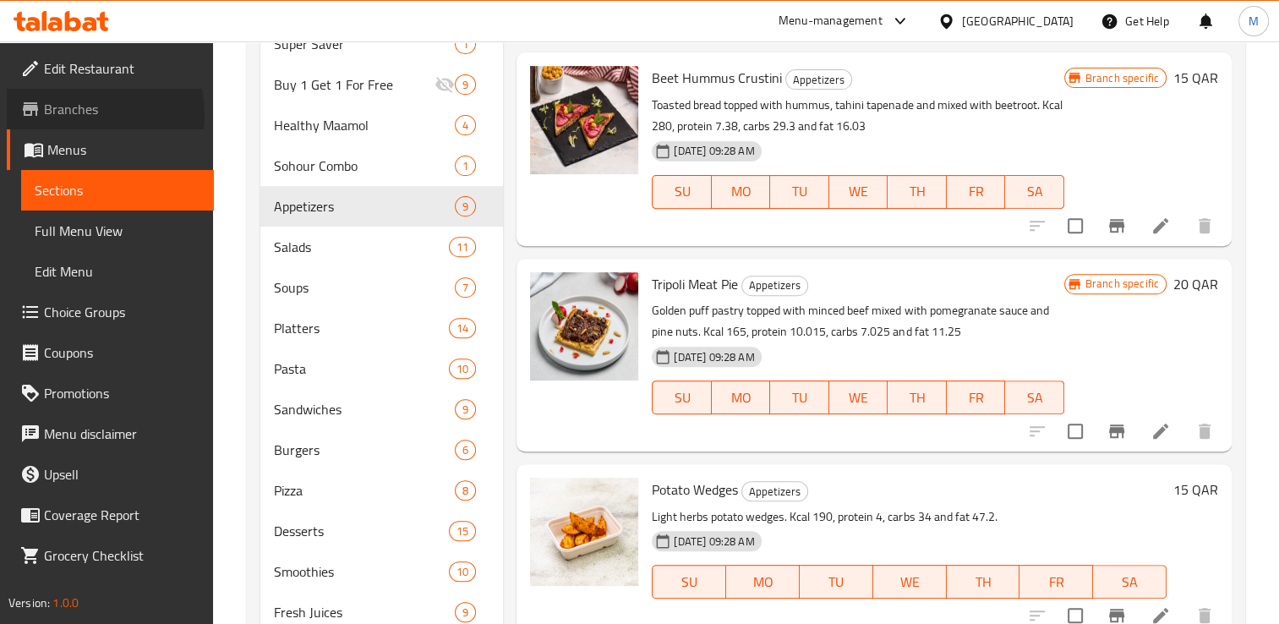
click at [77, 116] on span "Branches" at bounding box center [122, 109] width 156 height 20
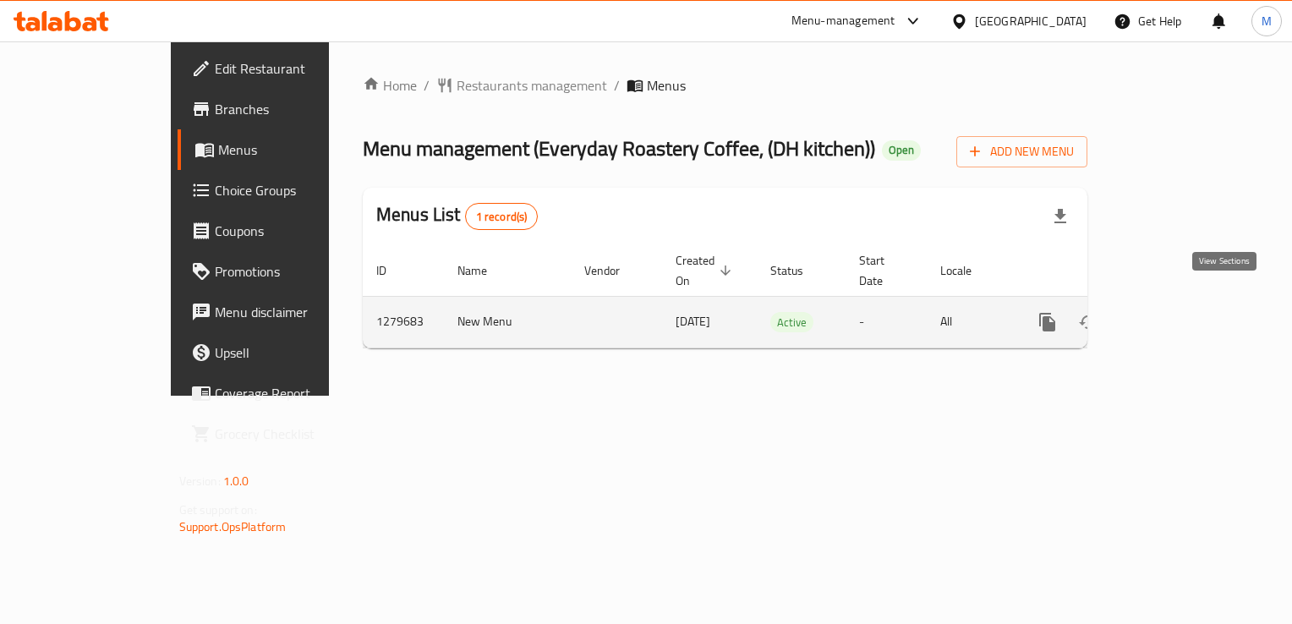
click at [1179, 312] on icon "enhanced table" at bounding box center [1169, 322] width 20 height 20
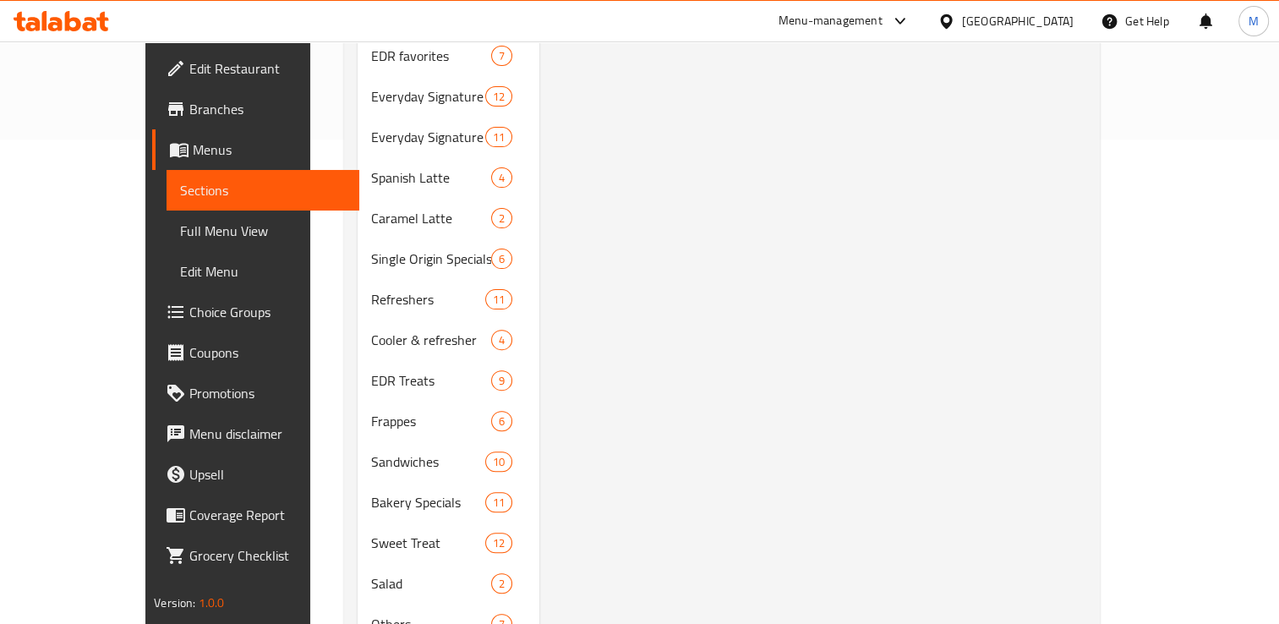
scroll to position [489, 0]
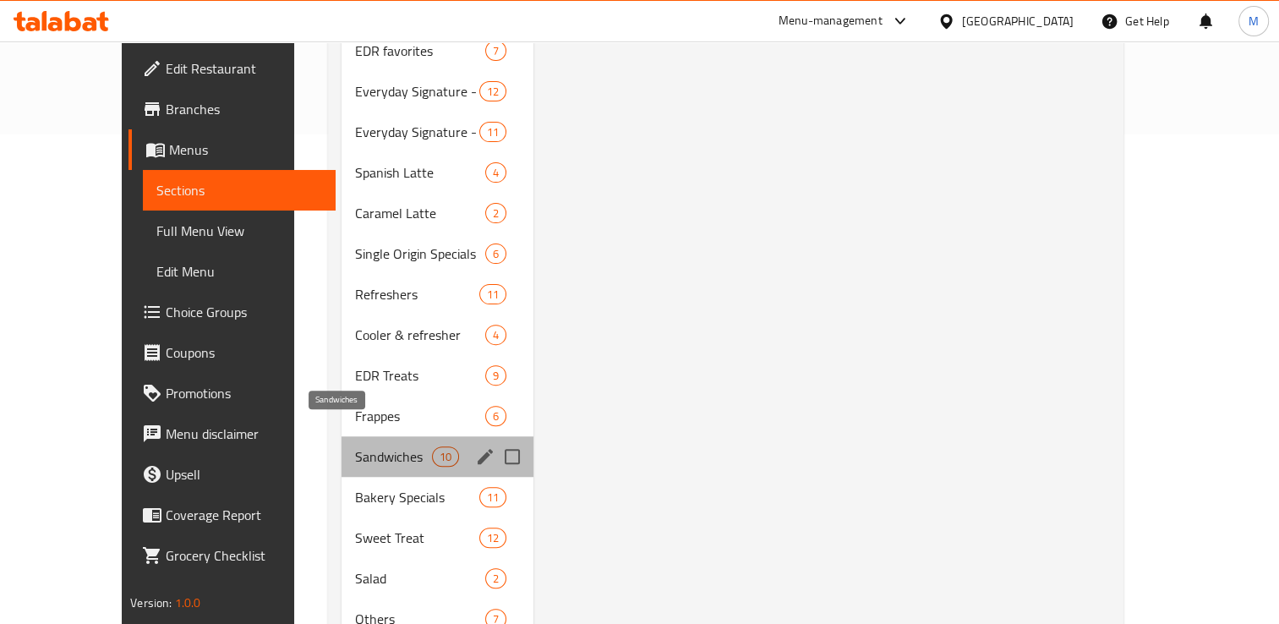
click at [355, 446] on span "Sandwiches" at bounding box center [393, 456] width 77 height 20
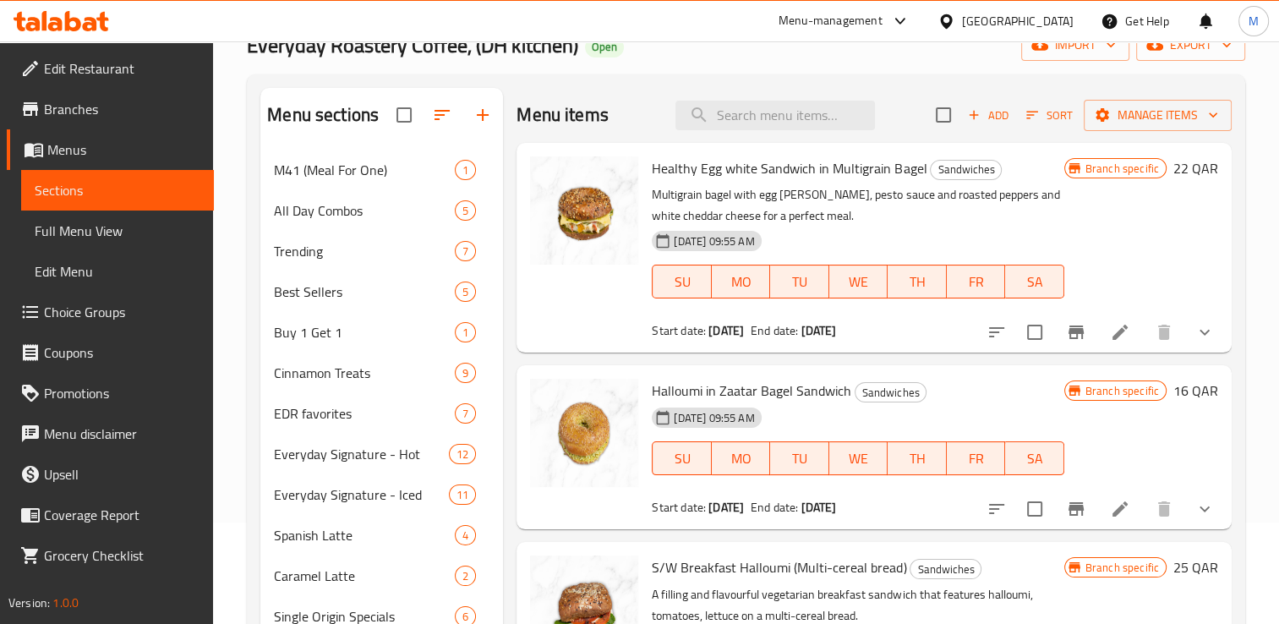
scroll to position [62, 0]
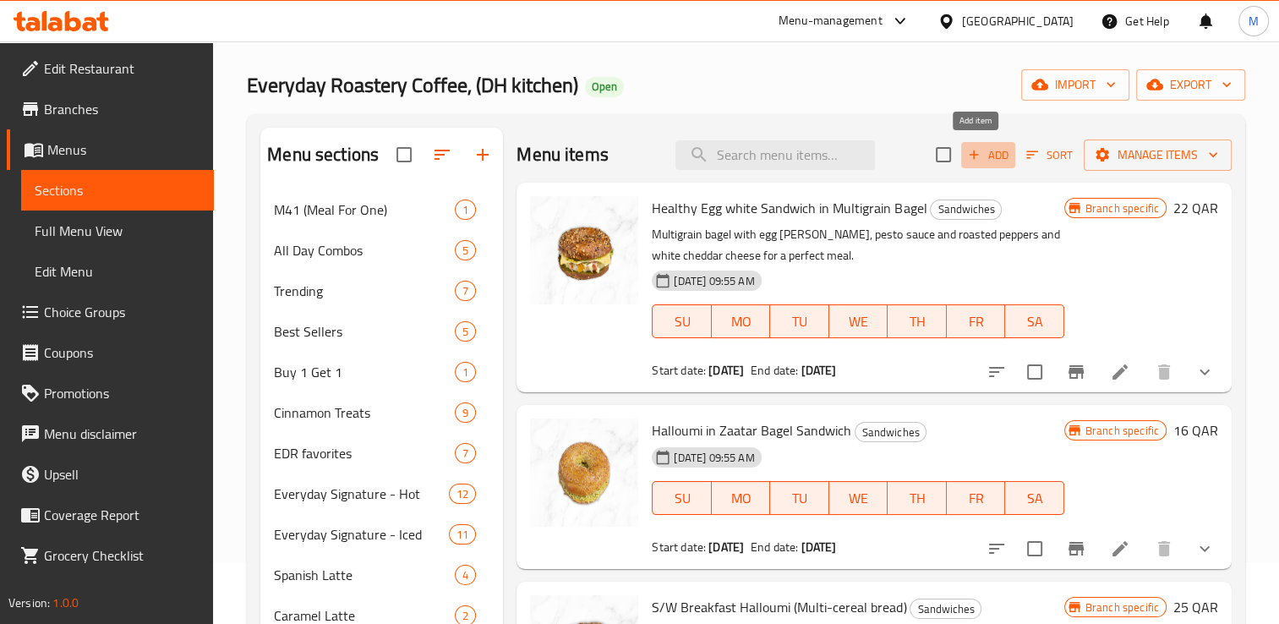
click at [967, 156] on icon "button" at bounding box center [973, 154] width 15 height 15
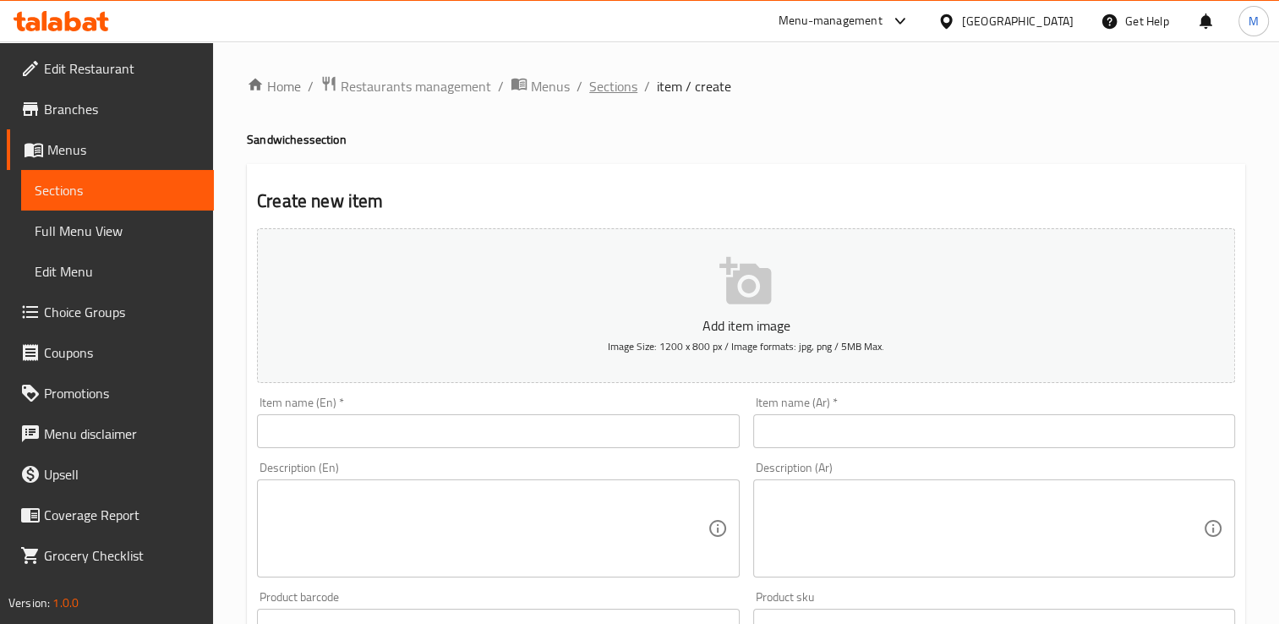
click at [607, 90] on span "Sections" at bounding box center [613, 86] width 48 height 20
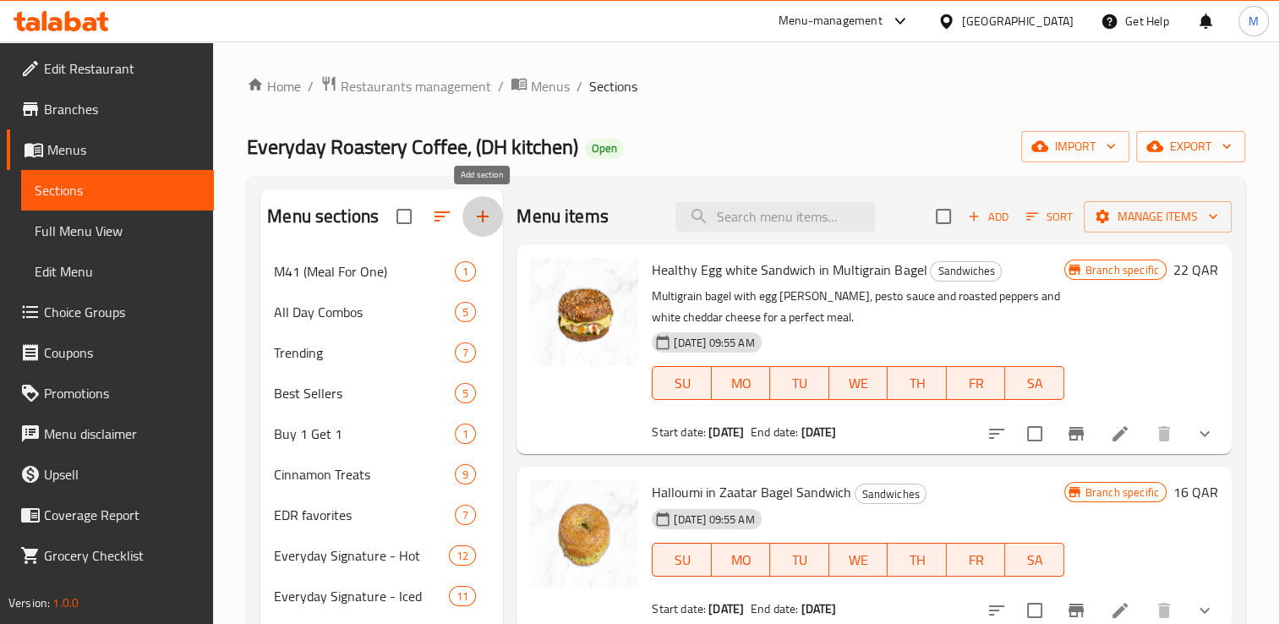
click at [483, 216] on icon "button" at bounding box center [483, 216] width 12 height 12
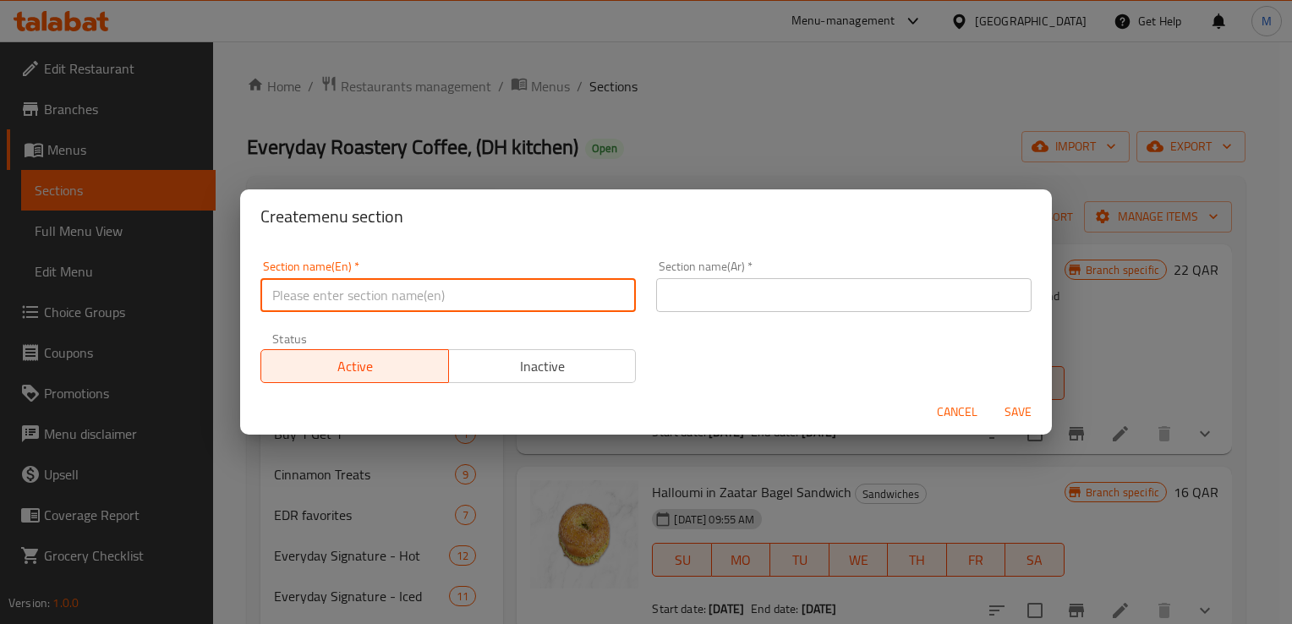
click at [432, 300] on input "text" at bounding box center [447, 295] width 375 height 34
type input "Appetizers"
click at [703, 299] on input "text" at bounding box center [843, 295] width 375 height 34
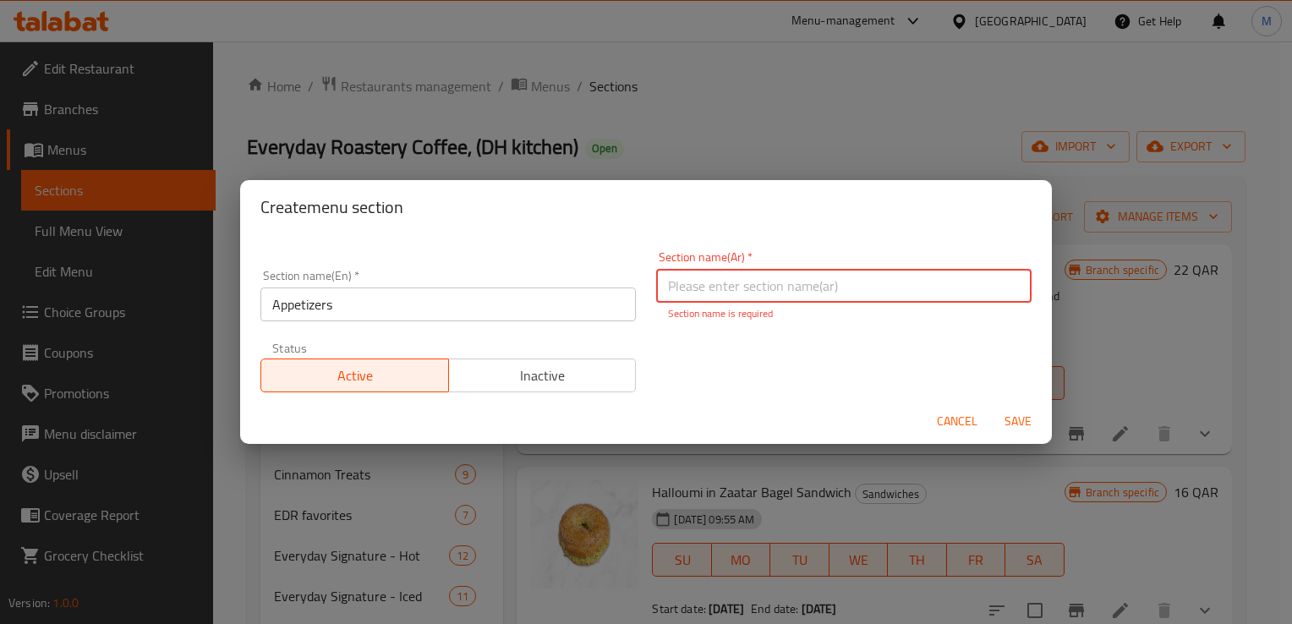
paste input "مقبلات"
type input "مقبلات"
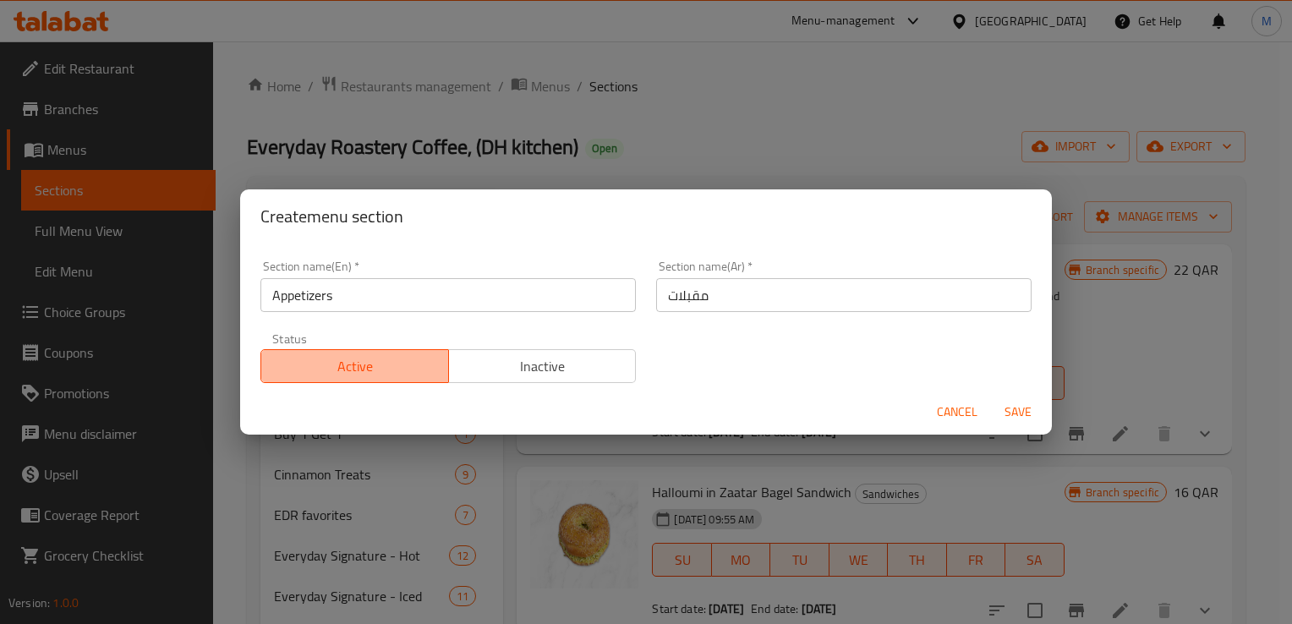
click at [365, 381] on button "Active" at bounding box center [354, 366] width 188 height 34
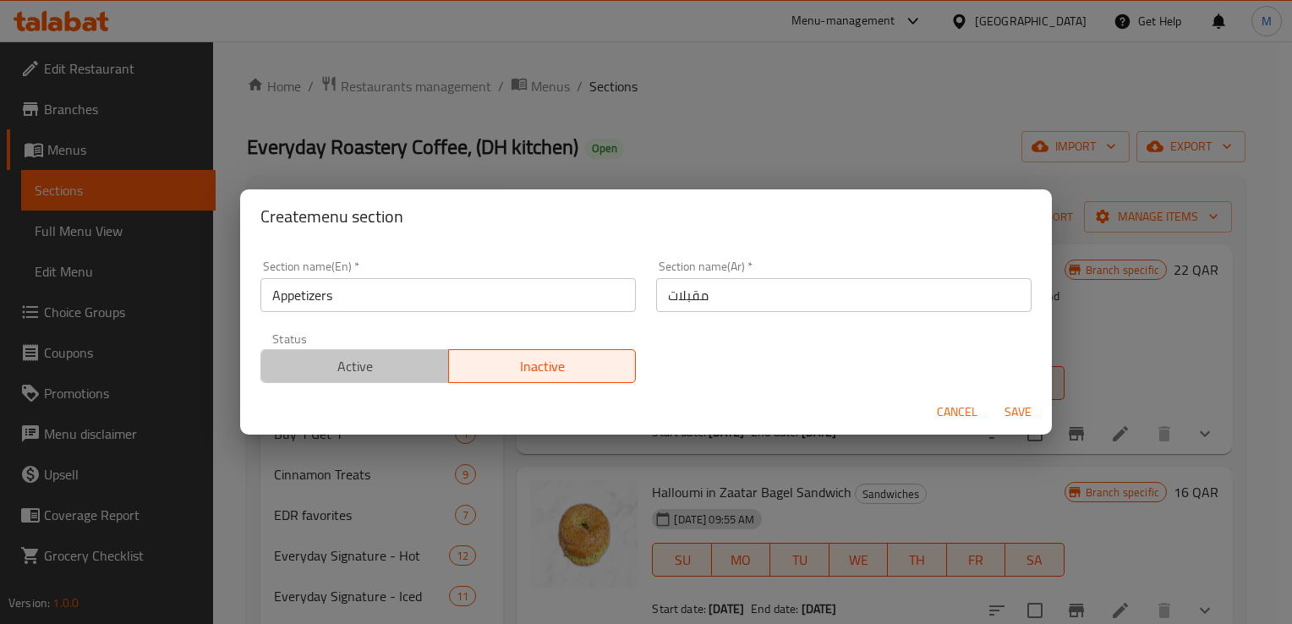
click at [365, 381] on button "Active" at bounding box center [354, 366] width 188 height 34
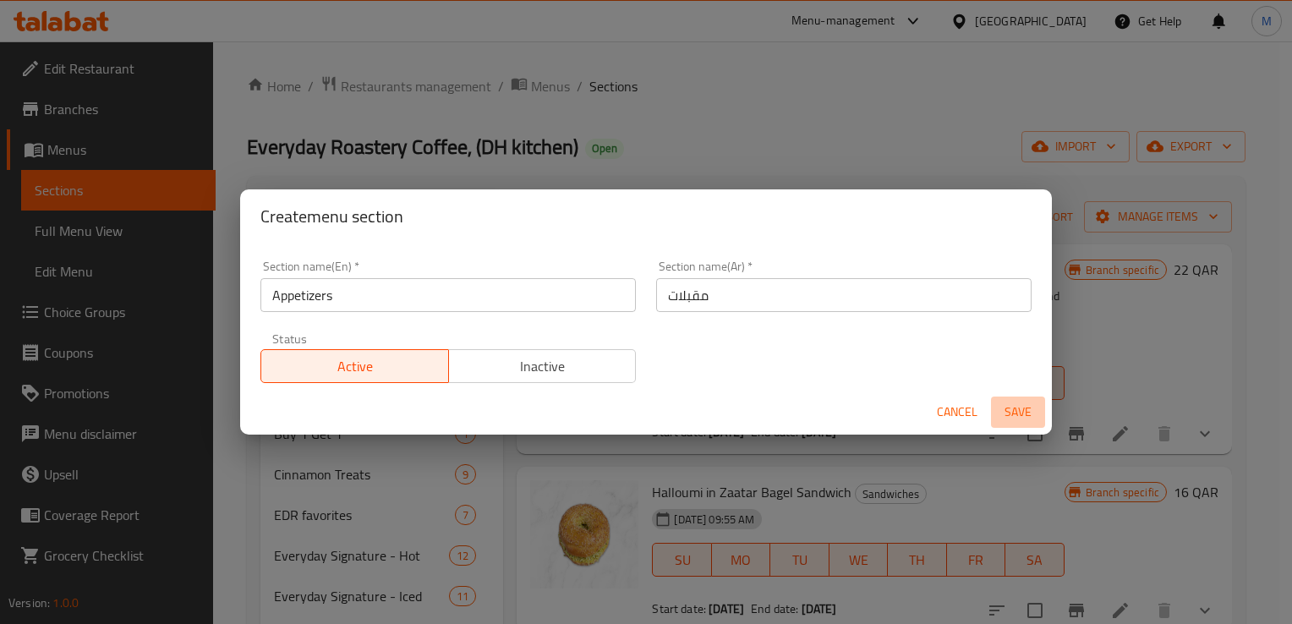
click at [1016, 416] on span "Save" at bounding box center [1017, 412] width 41 height 21
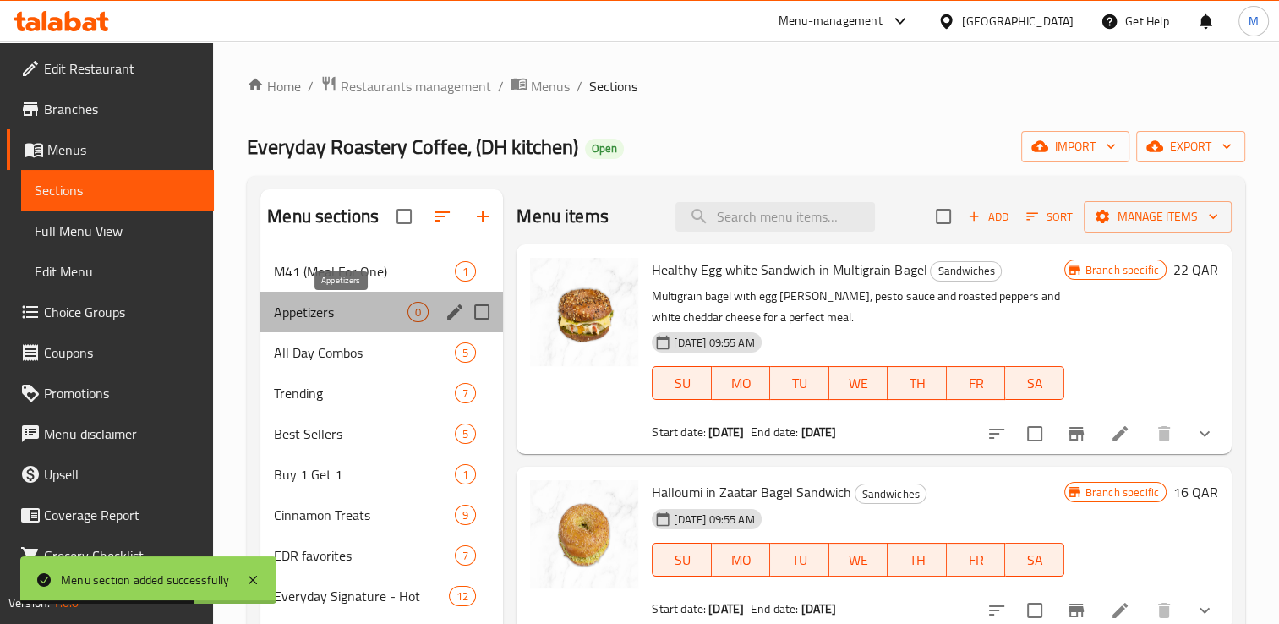
click at [294, 314] on span "Appetizers" at bounding box center [341, 312] width 134 height 20
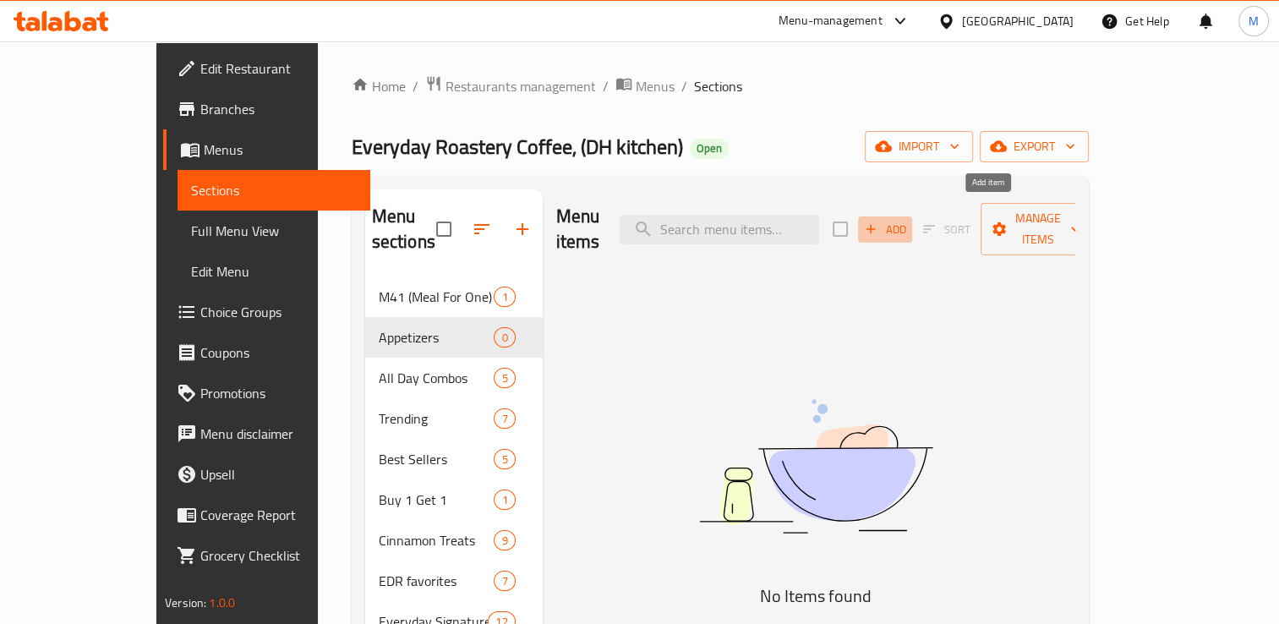
click at [908, 220] on span "Add" at bounding box center [885, 229] width 46 height 19
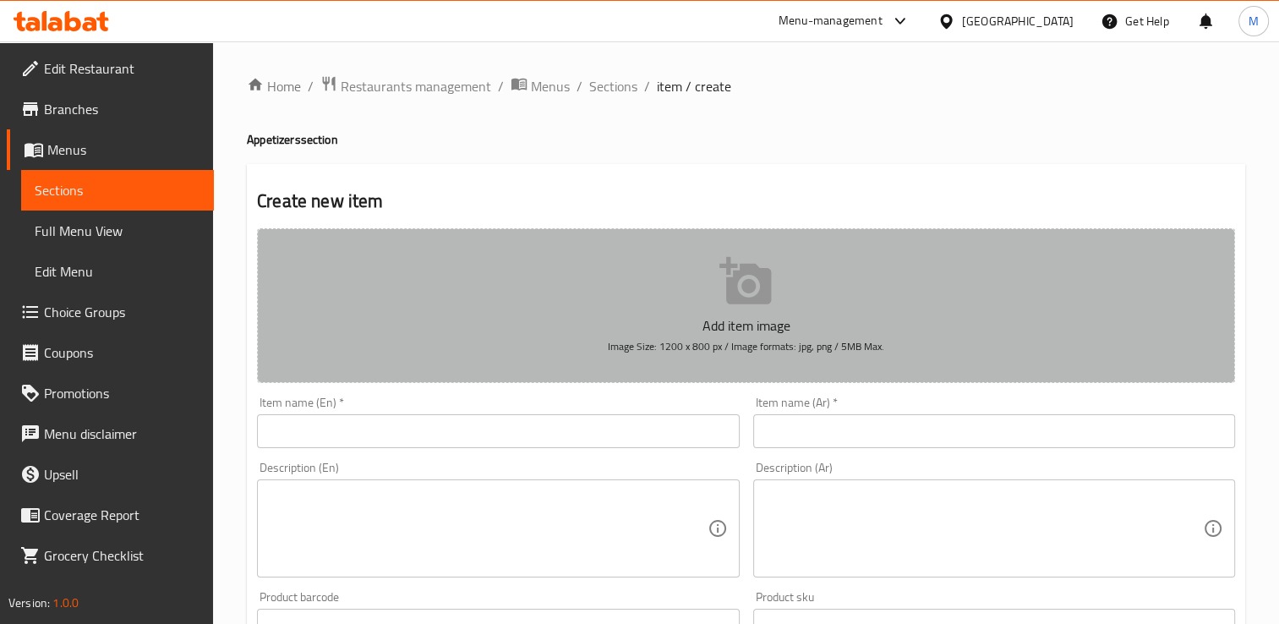
click at [740, 284] on icon "button" at bounding box center [746, 281] width 54 height 54
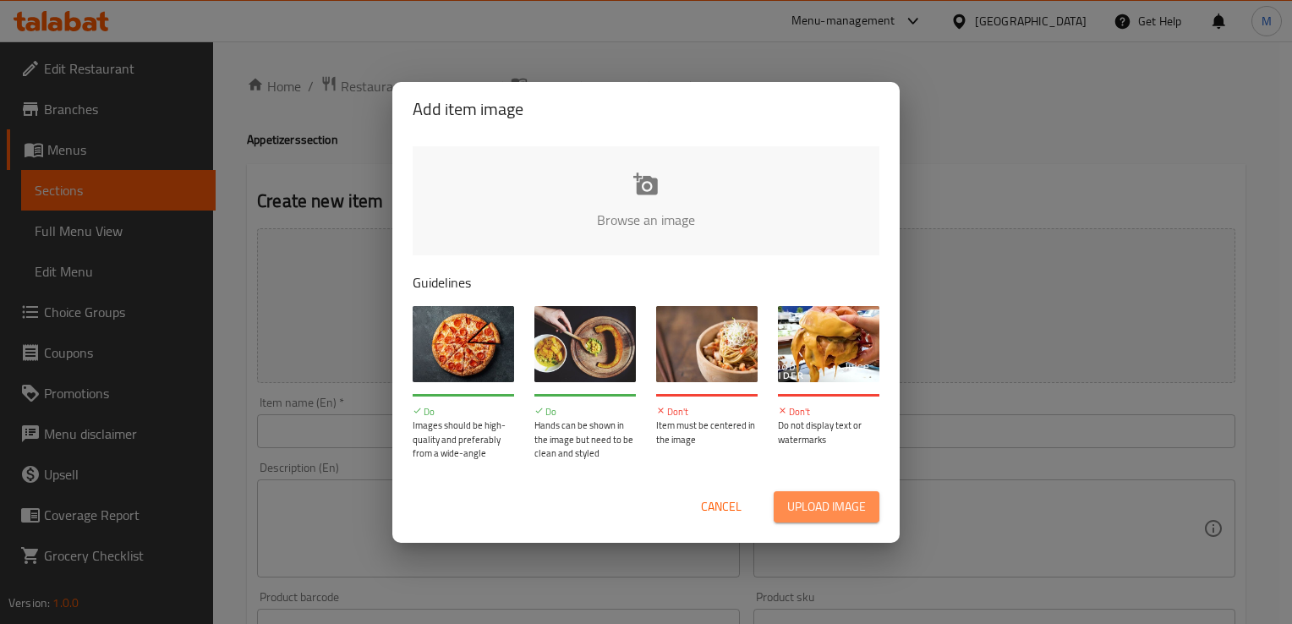
click at [815, 511] on span "Upload image" at bounding box center [826, 506] width 79 height 21
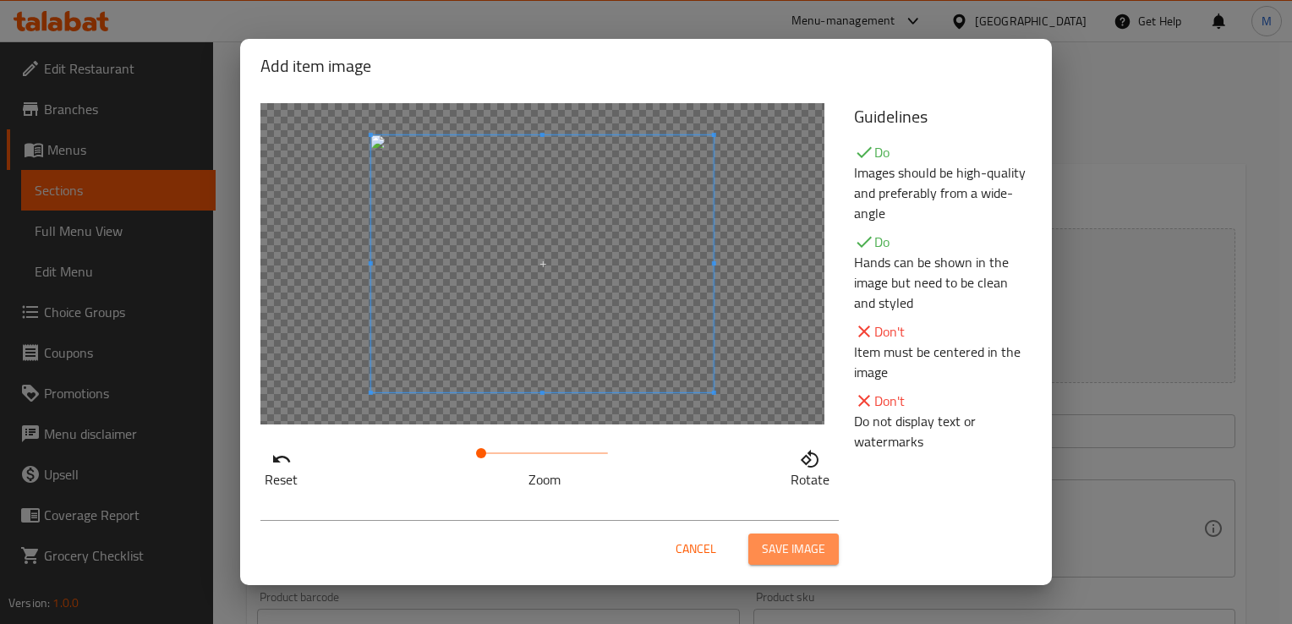
click at [796, 560] on span "Save image" at bounding box center [793, 548] width 63 height 21
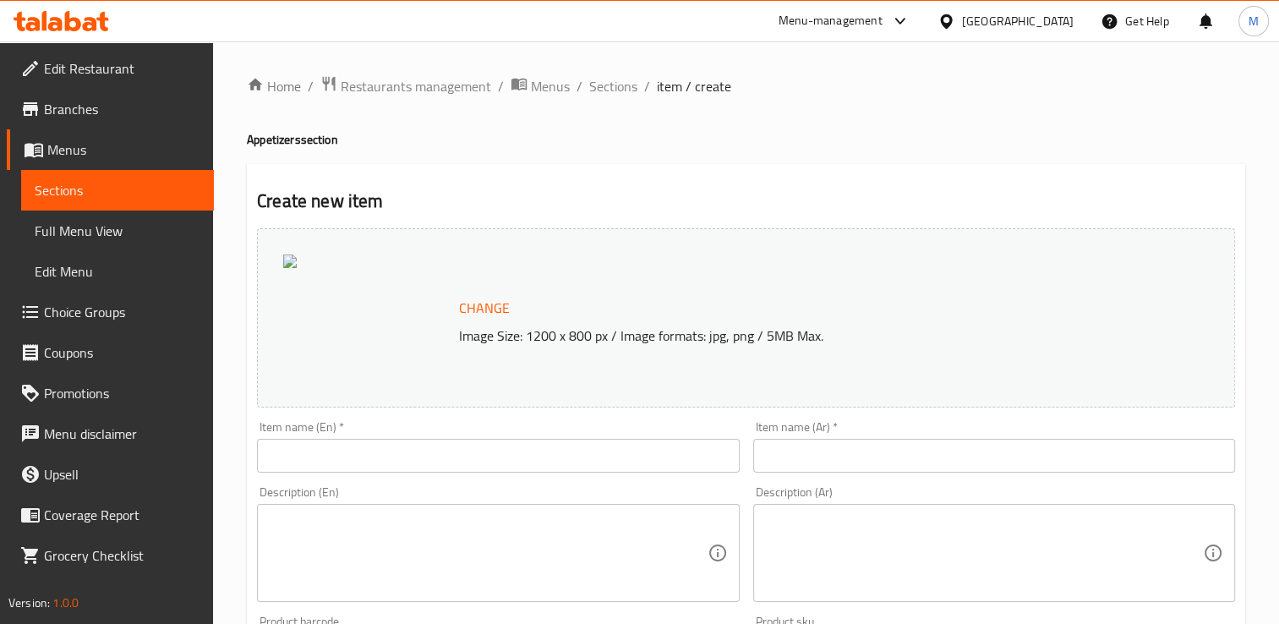
click at [451, 458] on input "text" at bounding box center [498, 456] width 482 height 34
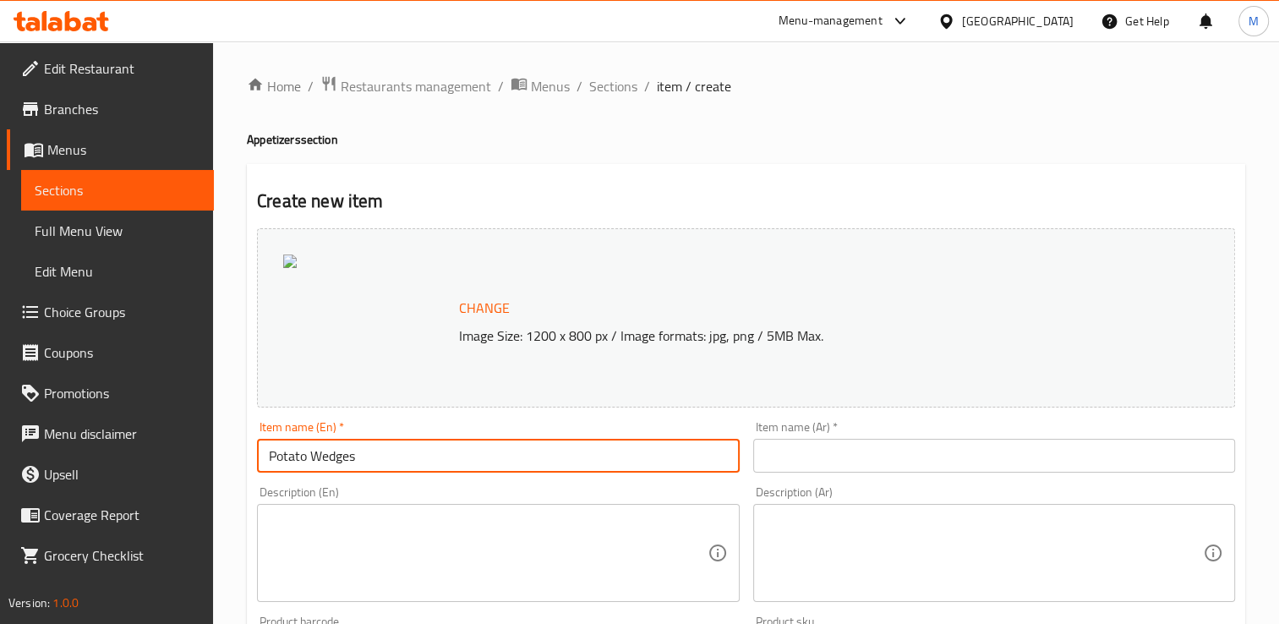
type input "Potato Wedges"
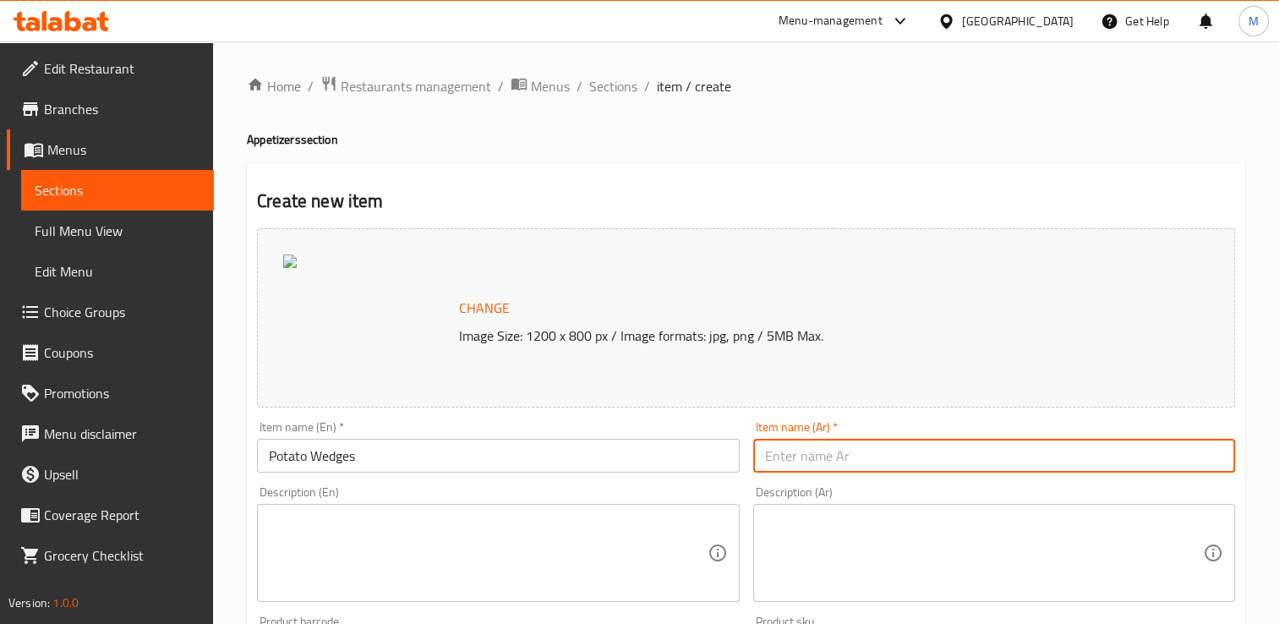
click at [842, 462] on input "text" at bounding box center [994, 456] width 482 height 34
paste input "شرائح البطاطس"
type input "شرائح البطاطس"
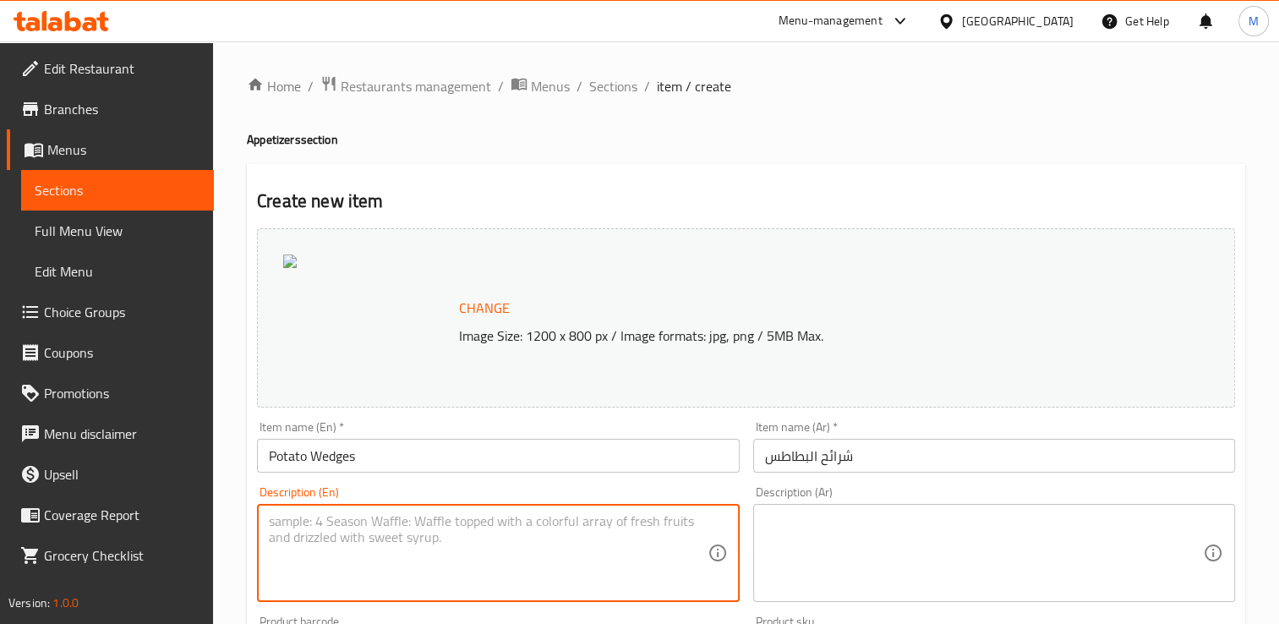
click at [463, 550] on textarea at bounding box center [488, 553] width 438 height 80
type textarea "Lightly herbed baked potato wedges"
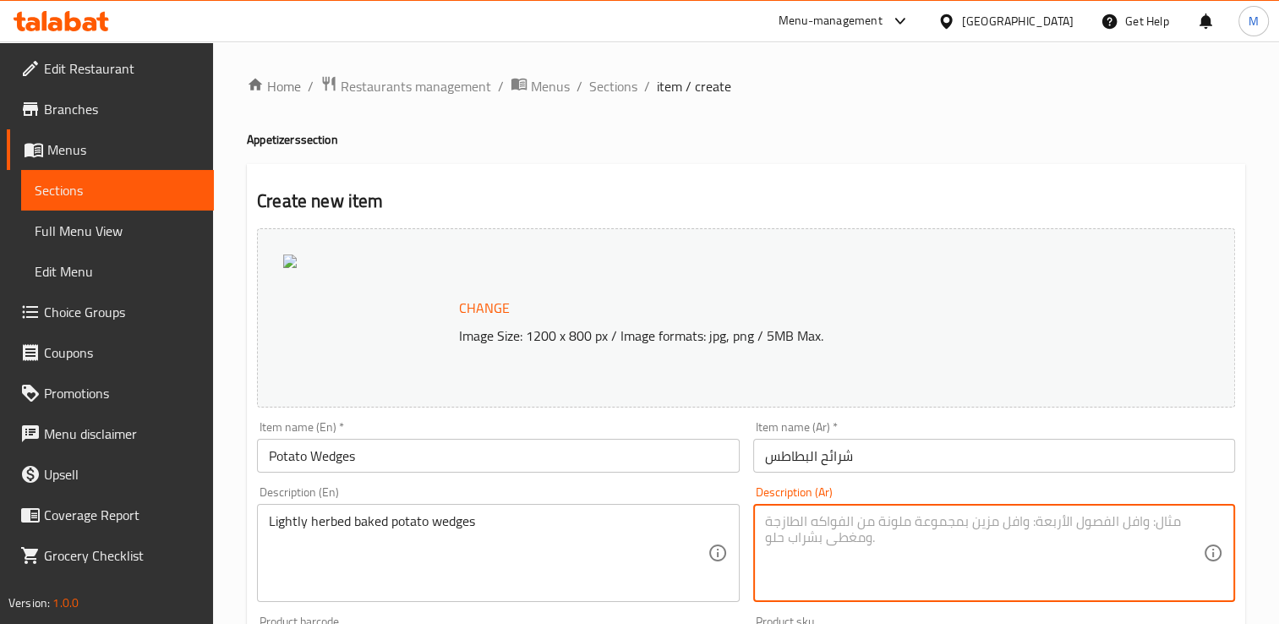
click at [893, 546] on textarea at bounding box center [984, 553] width 438 height 80
paste textarea "Lightly herbed baked potato wedges"
type textarea "L"
paste textarea "شرائح البطاطس المخبوزة بالقليل من الأعشاب"
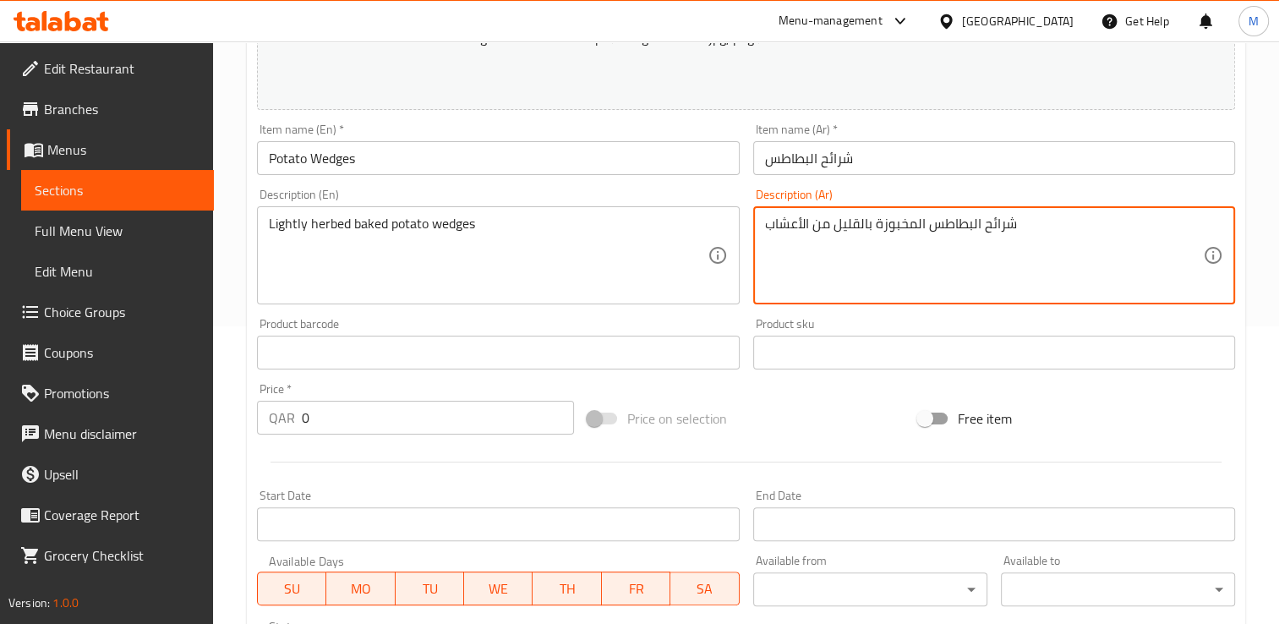
scroll to position [306, 0]
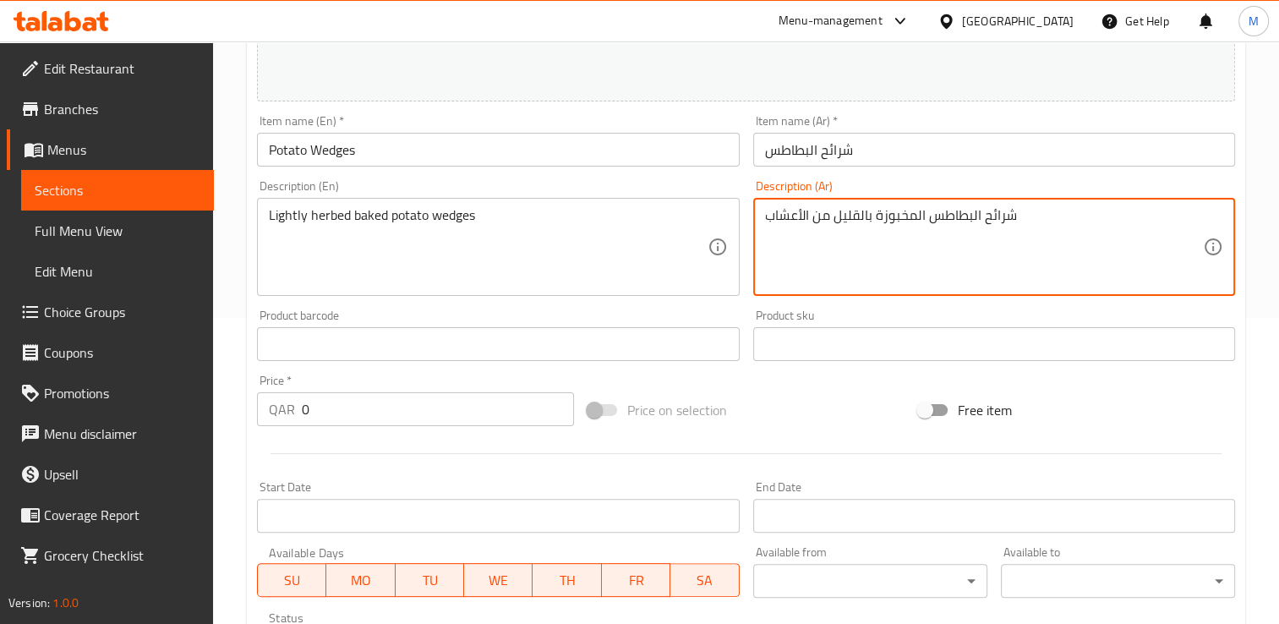
type textarea "شرائح البطاطس المخبوزة بالقليل من الأعشاب"
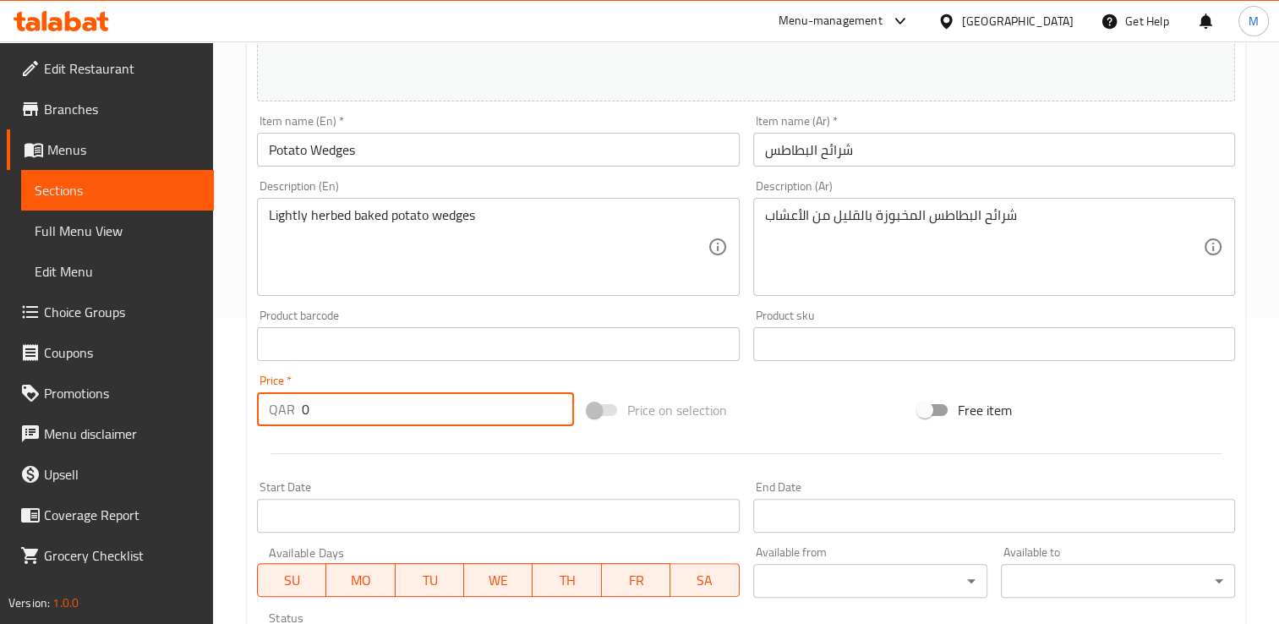
click at [325, 404] on input "0" at bounding box center [438, 409] width 272 height 34
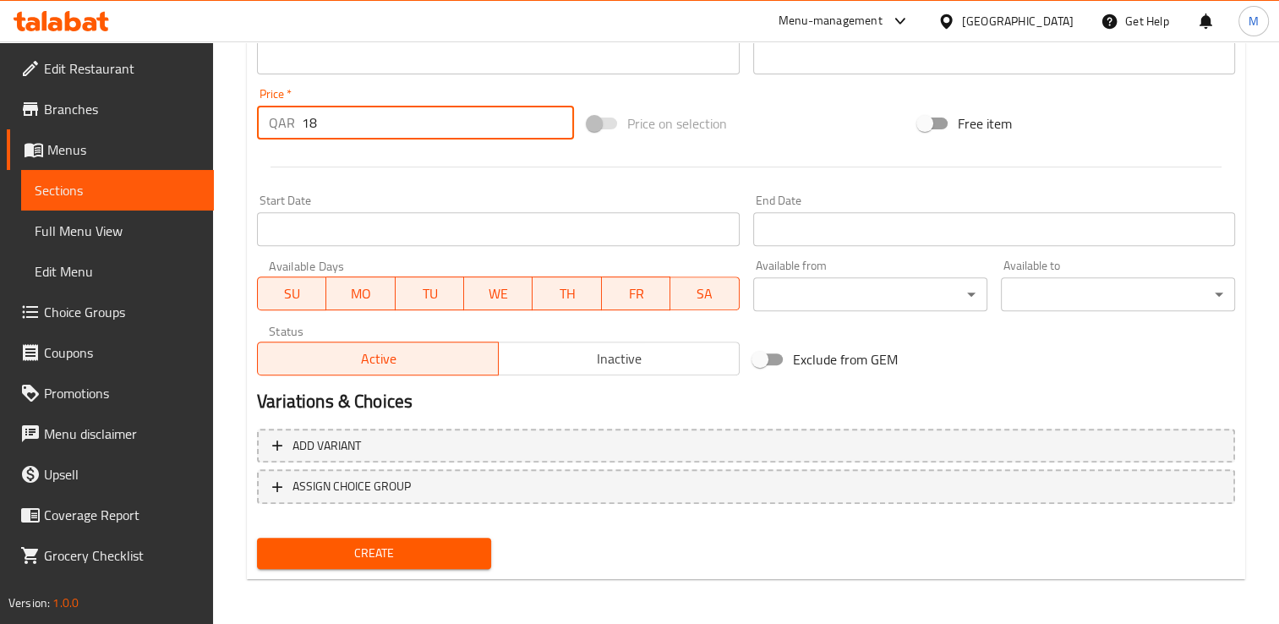
scroll to position [593, 0]
type input "18"
click at [434, 548] on span "Create" at bounding box center [373, 552] width 207 height 21
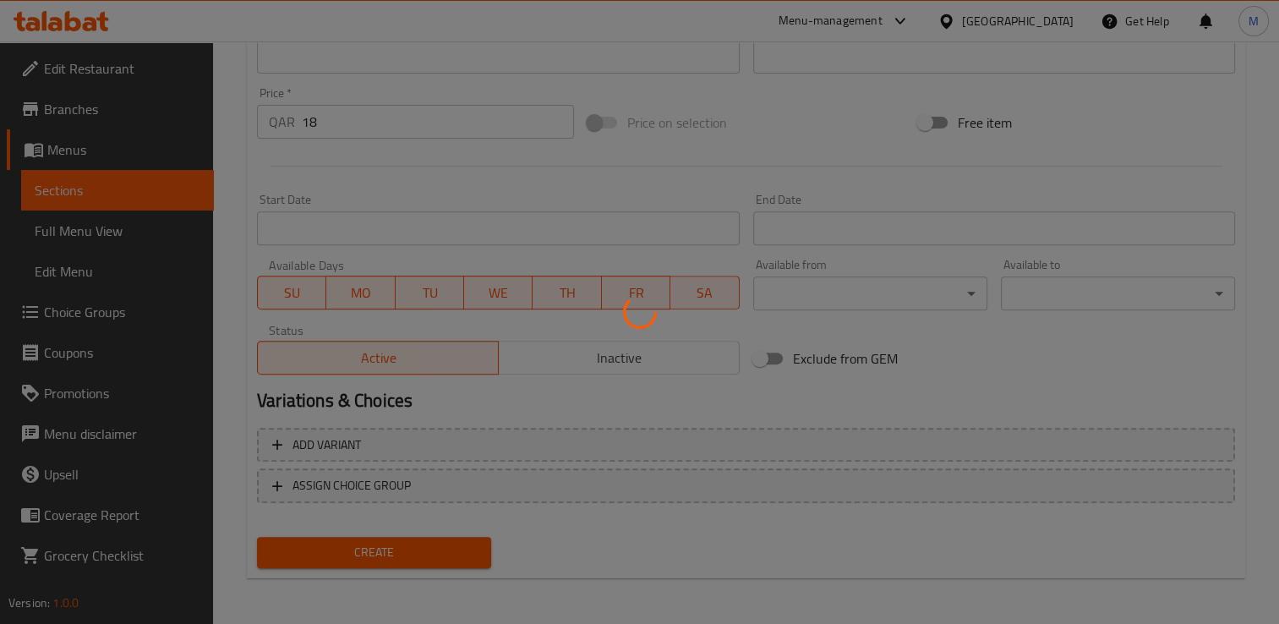
type input "0"
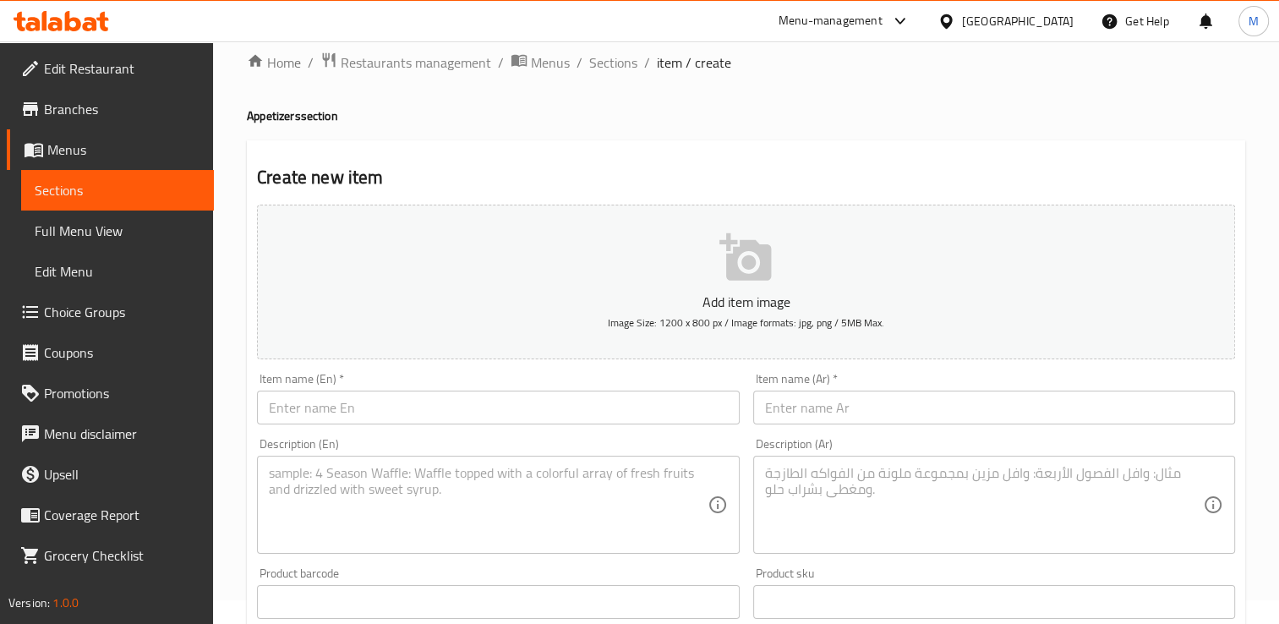
scroll to position [0, 0]
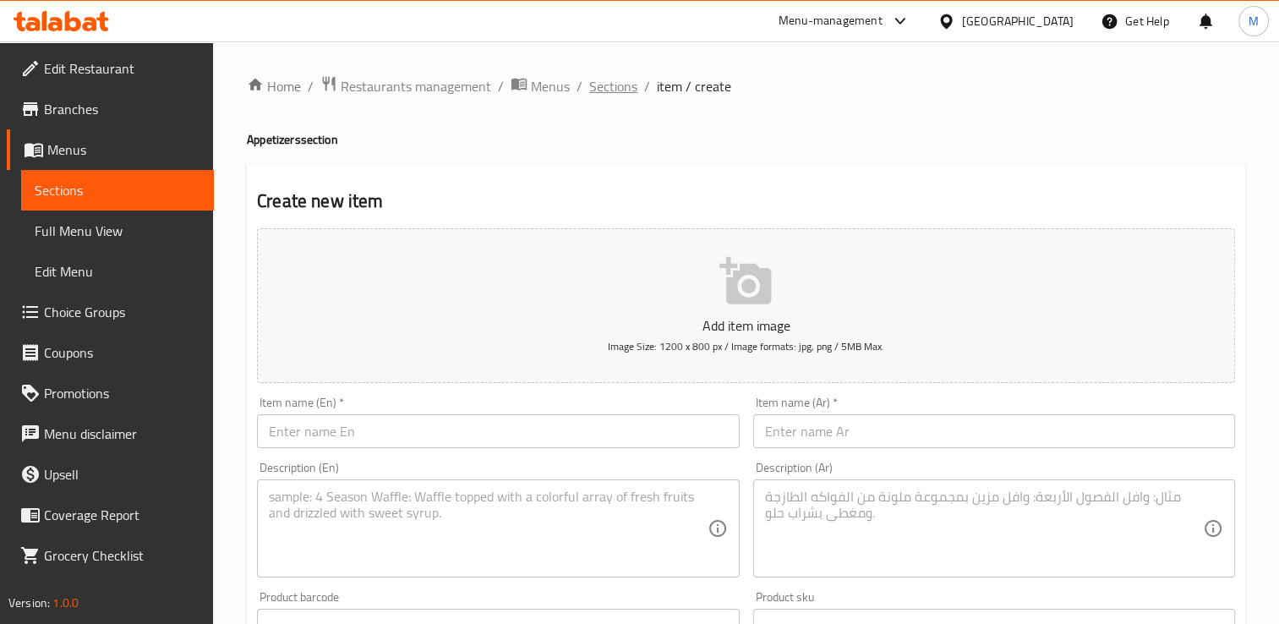
click at [618, 96] on span "Sections" at bounding box center [613, 86] width 48 height 20
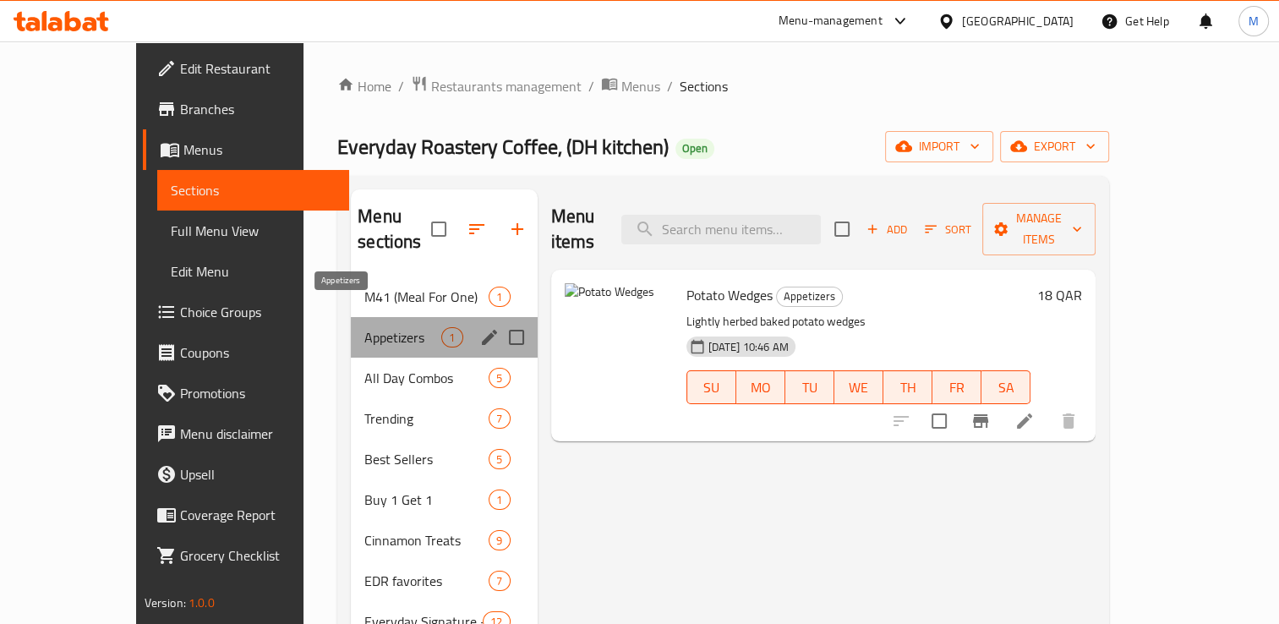
click at [364, 327] on span "Appetizers" at bounding box center [402, 337] width 77 height 20
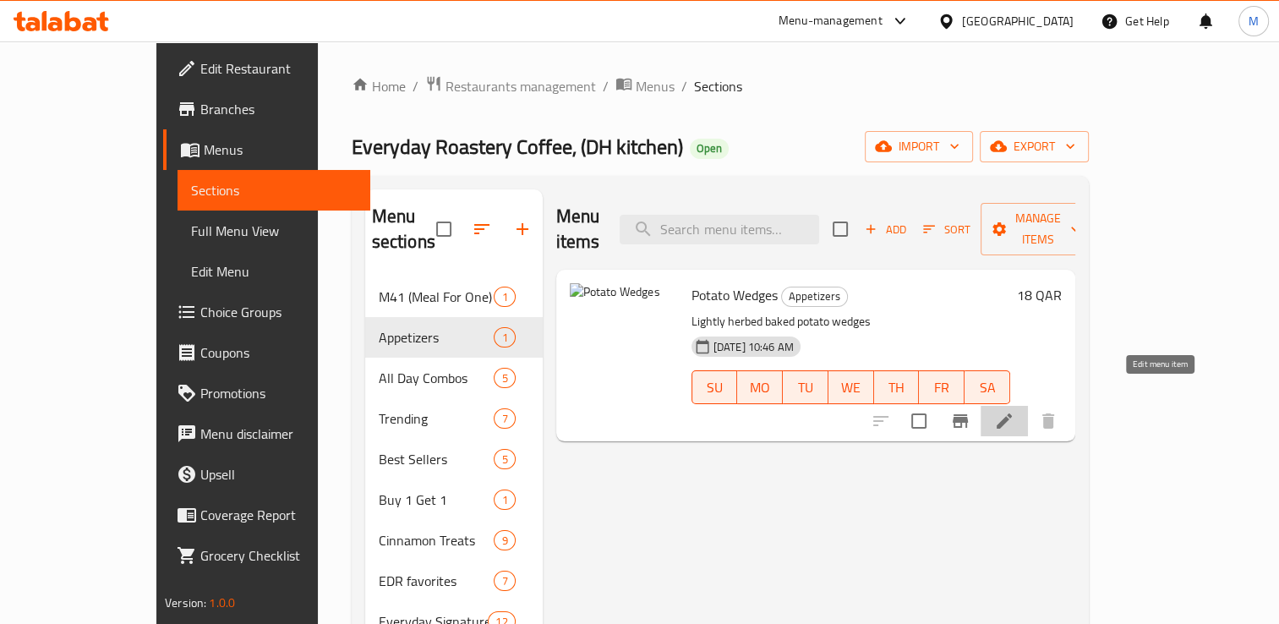
click at [1014, 411] on icon at bounding box center [1004, 421] width 20 height 20
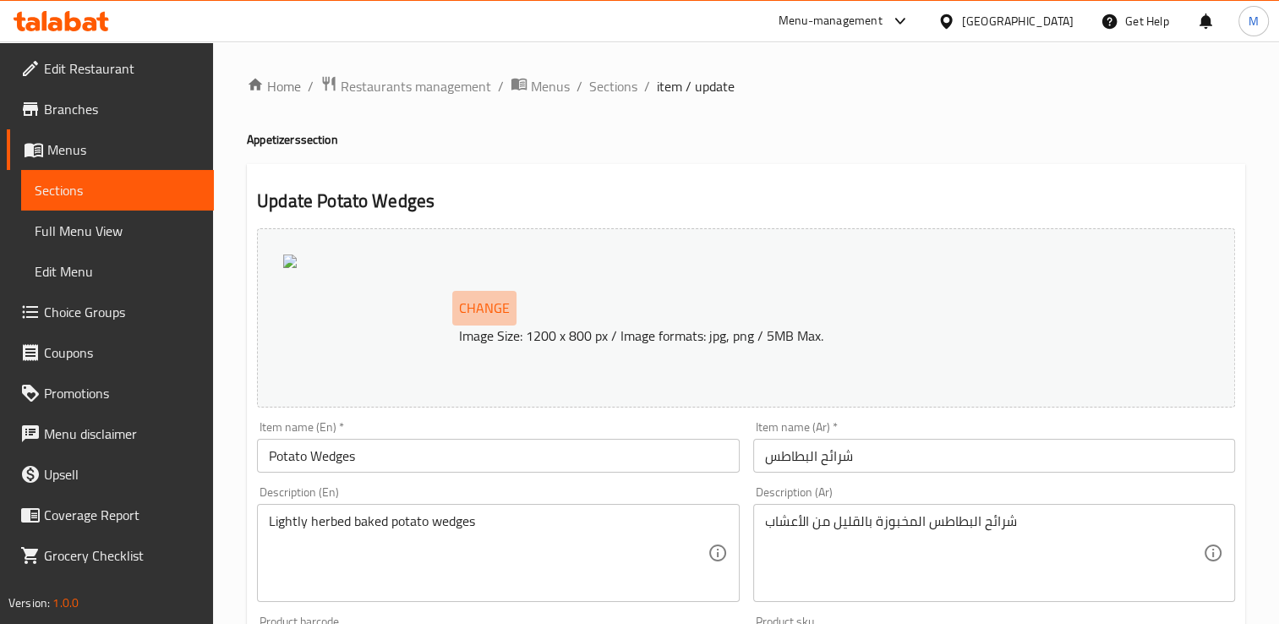
click at [474, 308] on span "Change" at bounding box center [484, 308] width 51 height 25
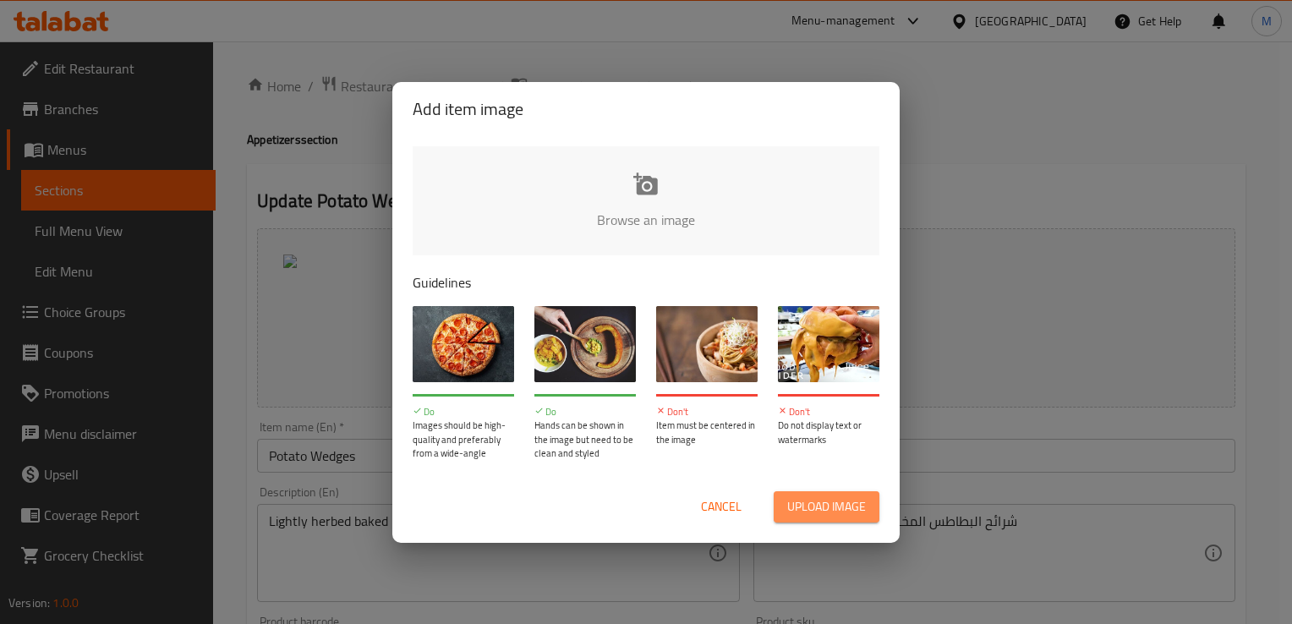
click at [842, 512] on span "Upload image" at bounding box center [826, 506] width 79 height 21
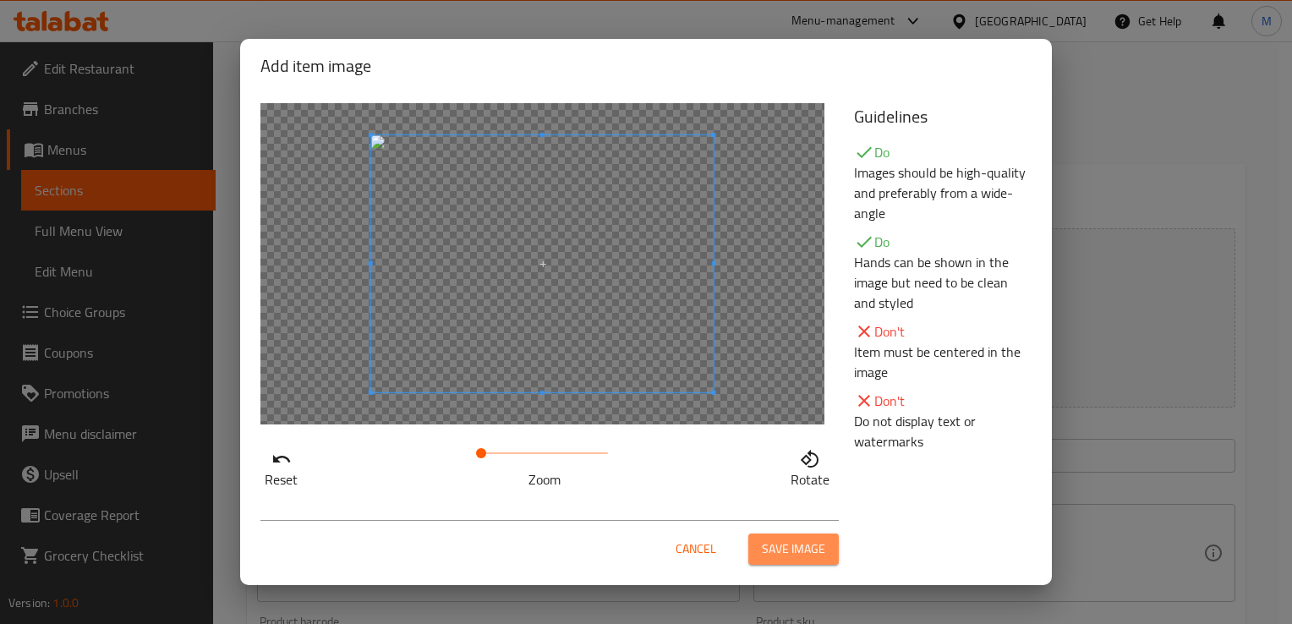
click at [795, 554] on span "Save image" at bounding box center [793, 548] width 63 height 21
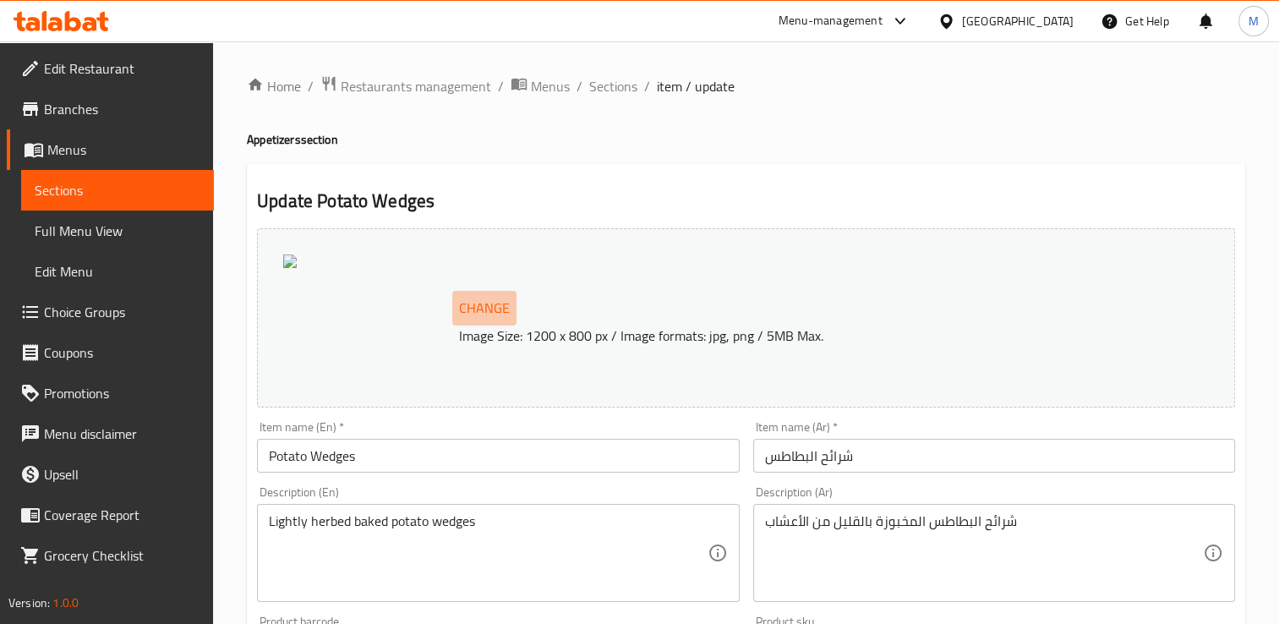
click at [494, 313] on span "Change" at bounding box center [484, 308] width 51 height 25
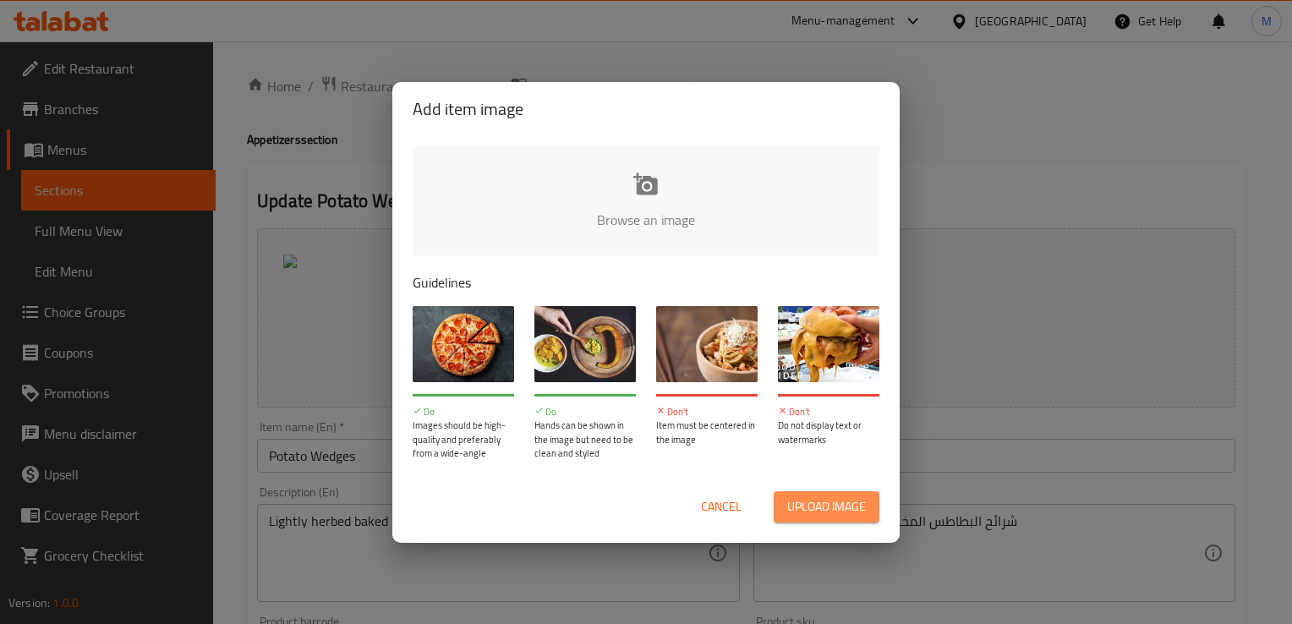
click at [812, 496] on span "Upload image" at bounding box center [826, 506] width 79 height 21
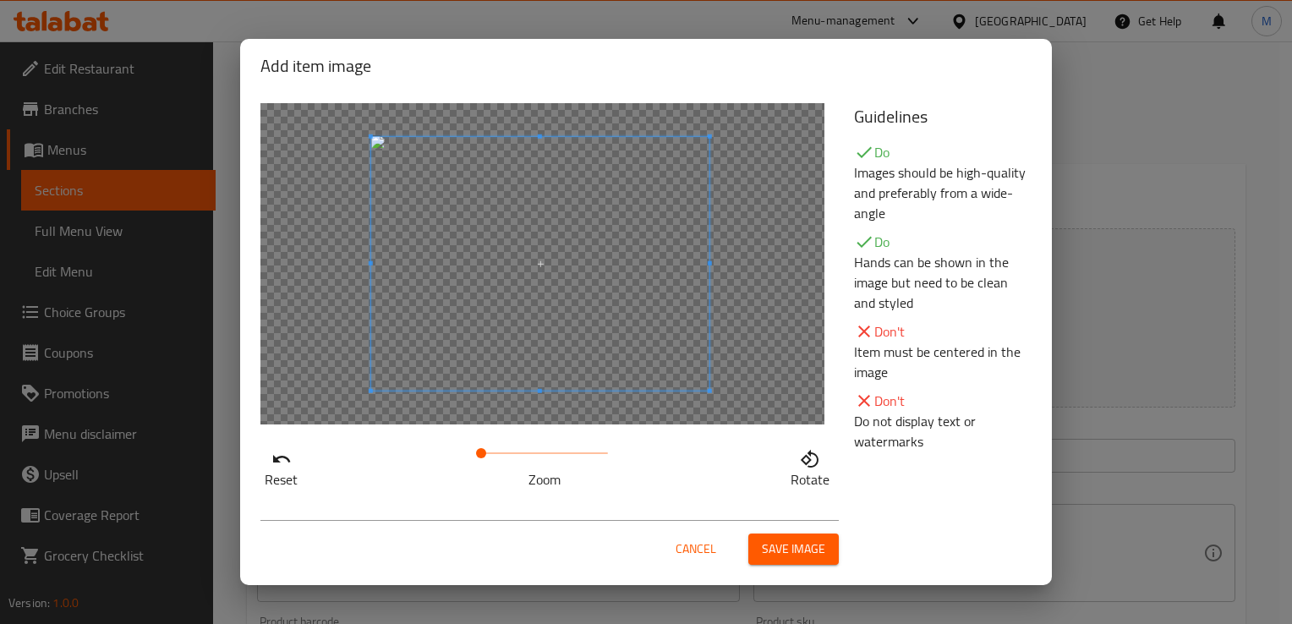
click at [692, 265] on div at bounding box center [540, 264] width 338 height 254
click at [527, 454] on span at bounding box center [544, 453] width 127 height 24
click at [508, 452] on span at bounding box center [544, 453] width 127 height 24
click at [788, 550] on span "Save image" at bounding box center [793, 548] width 63 height 21
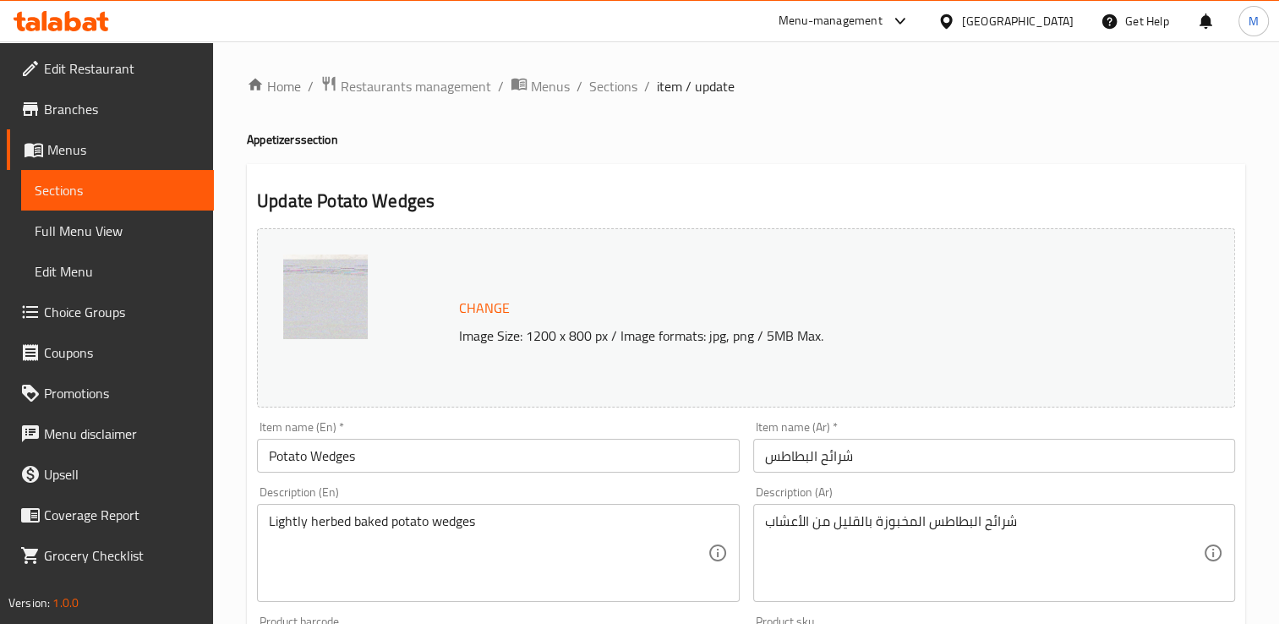
click at [314, 301] on img at bounding box center [325, 296] width 85 height 85
click at [469, 308] on span "Change" at bounding box center [484, 308] width 51 height 25
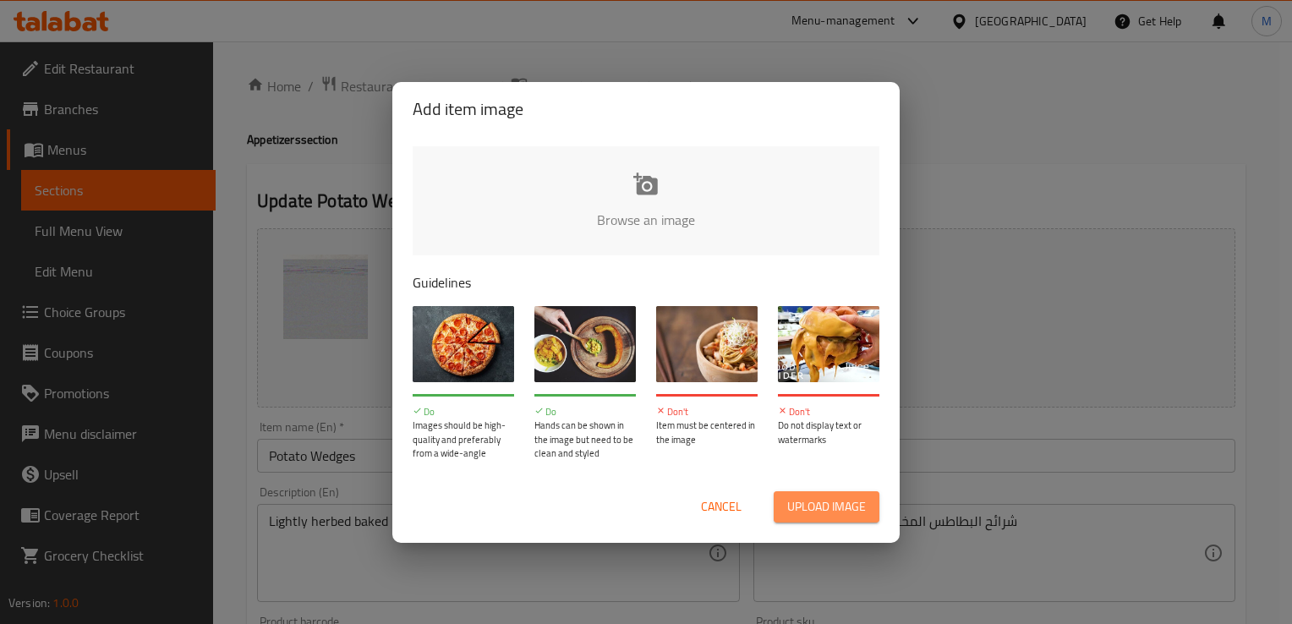
click at [811, 505] on span "Upload image" at bounding box center [826, 506] width 79 height 21
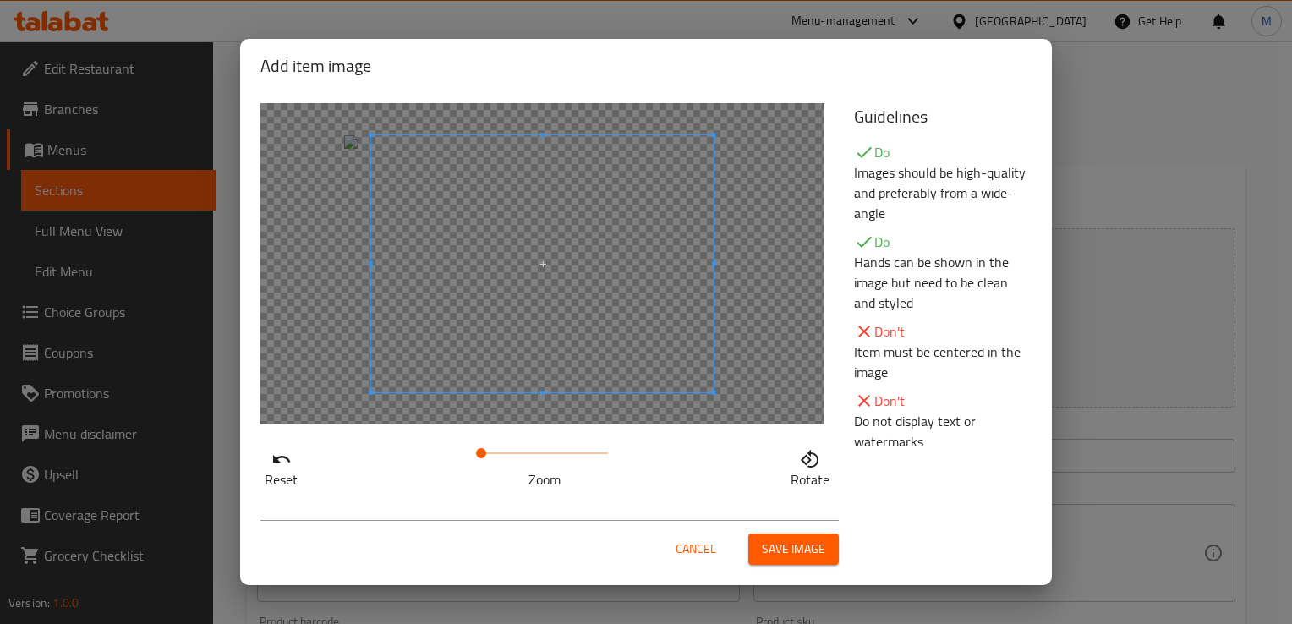
click at [342, 265] on div at bounding box center [542, 263] width 564 height 321
click at [359, 267] on div at bounding box center [542, 263] width 564 height 321
click at [785, 546] on span "Save image" at bounding box center [793, 548] width 63 height 21
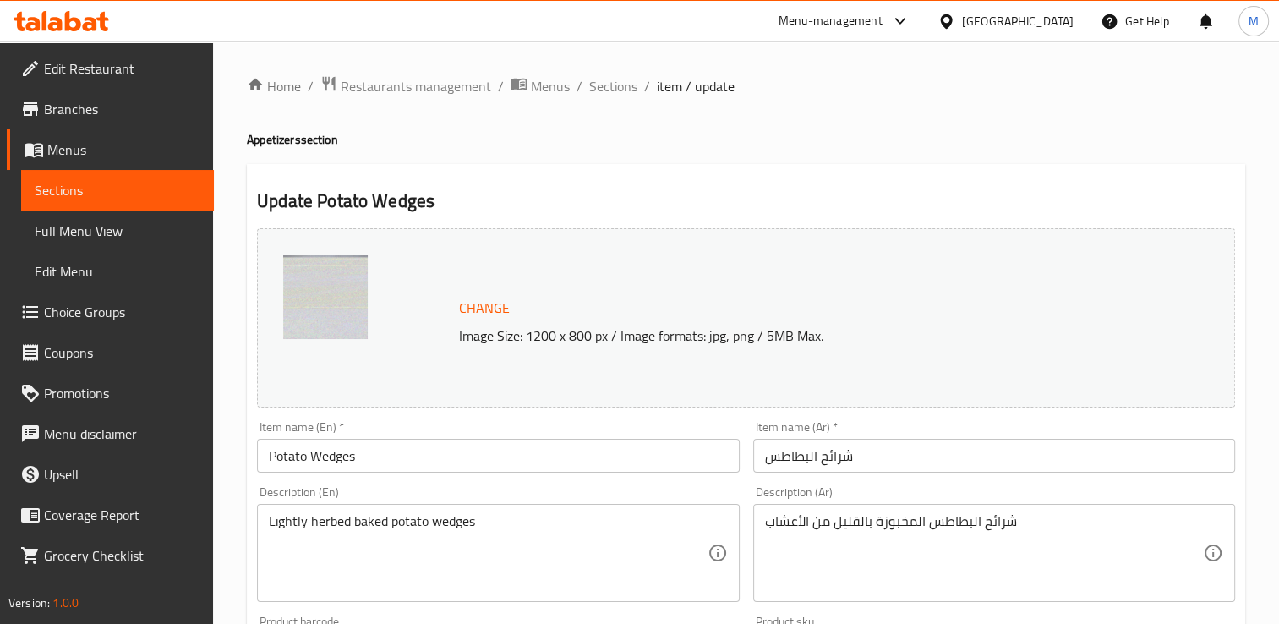
click at [478, 309] on span "Change" at bounding box center [484, 308] width 51 height 25
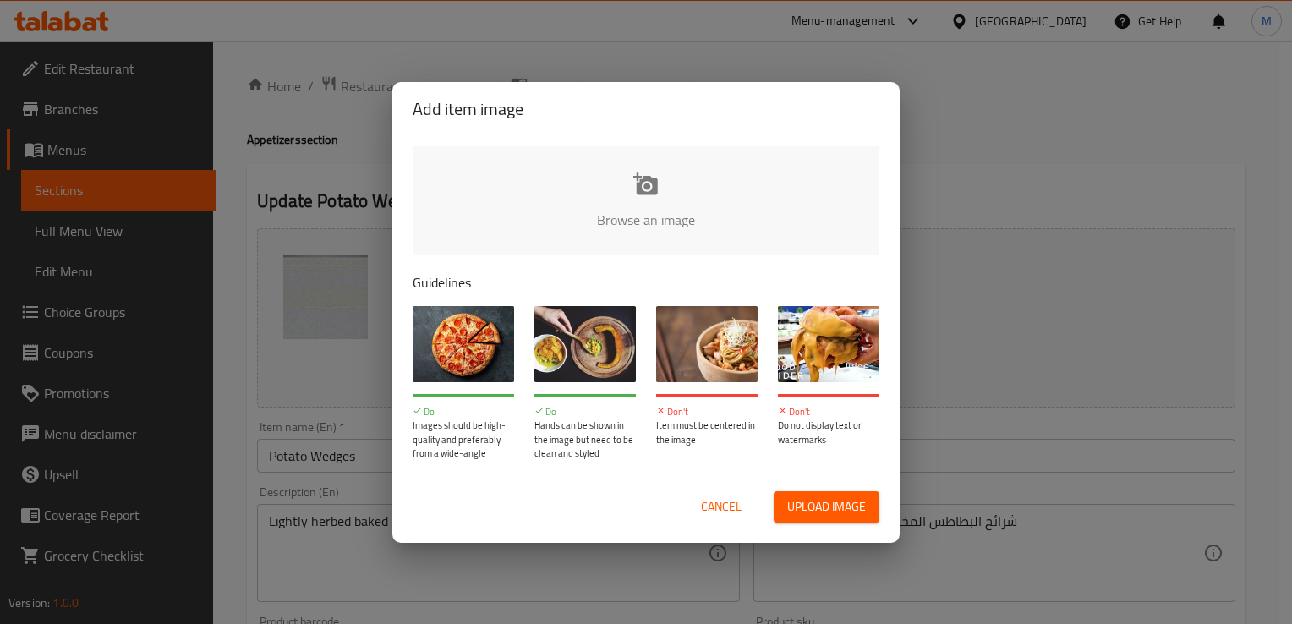
click at [823, 499] on span "Upload image" at bounding box center [826, 506] width 79 height 21
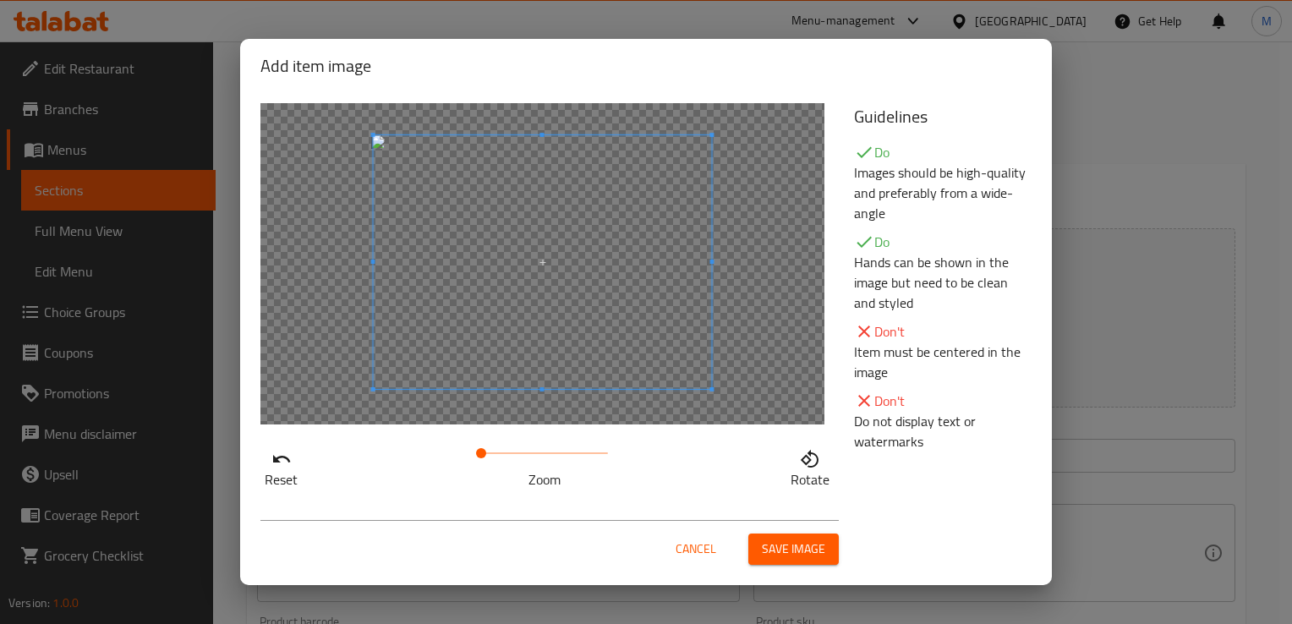
click at [540, 368] on div at bounding box center [543, 262] width 338 height 254
click at [710, 133] on span at bounding box center [712, 135] width 4 height 4
click at [697, 167] on div at bounding box center [543, 262] width 338 height 254
click at [795, 556] on span "Save image" at bounding box center [793, 548] width 63 height 21
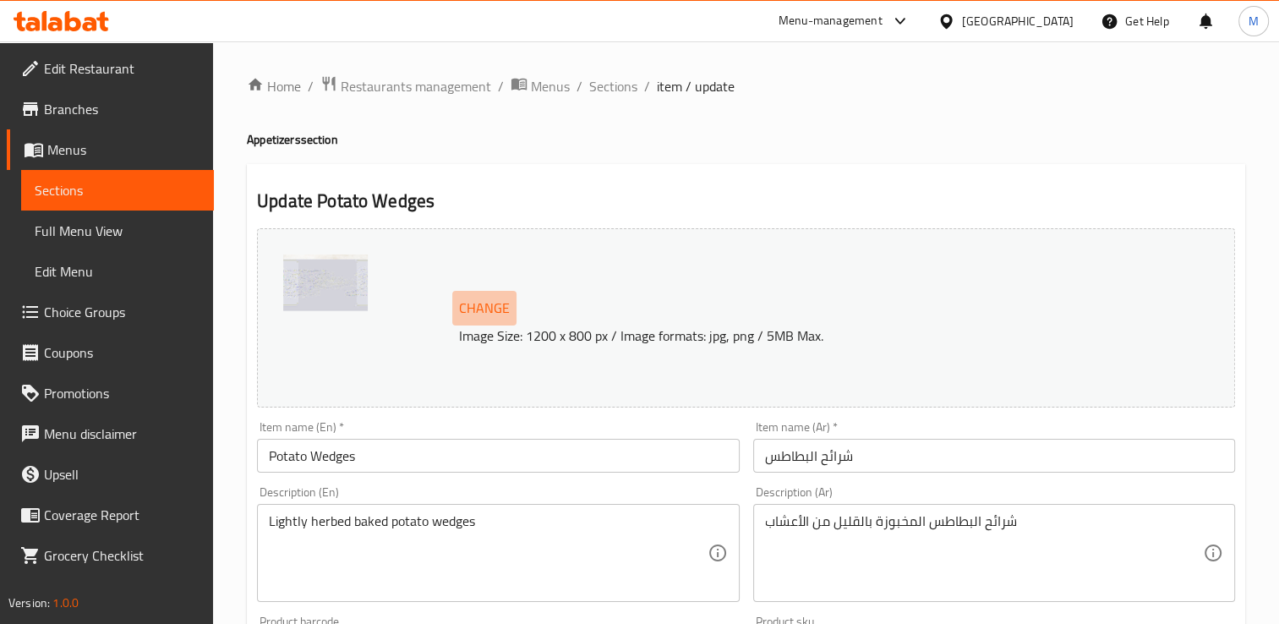
click at [480, 306] on span "Change" at bounding box center [484, 308] width 51 height 25
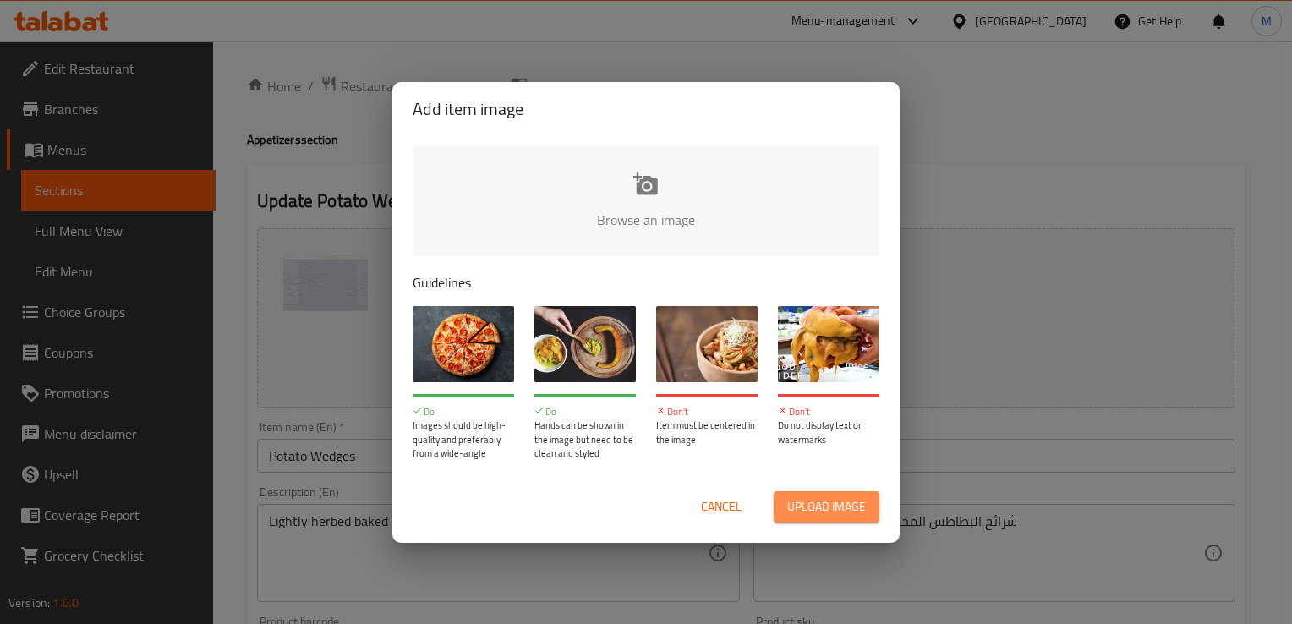
click at [806, 511] on span "Upload image" at bounding box center [826, 506] width 79 height 21
click at [801, 515] on span "Upload image" at bounding box center [826, 506] width 79 height 21
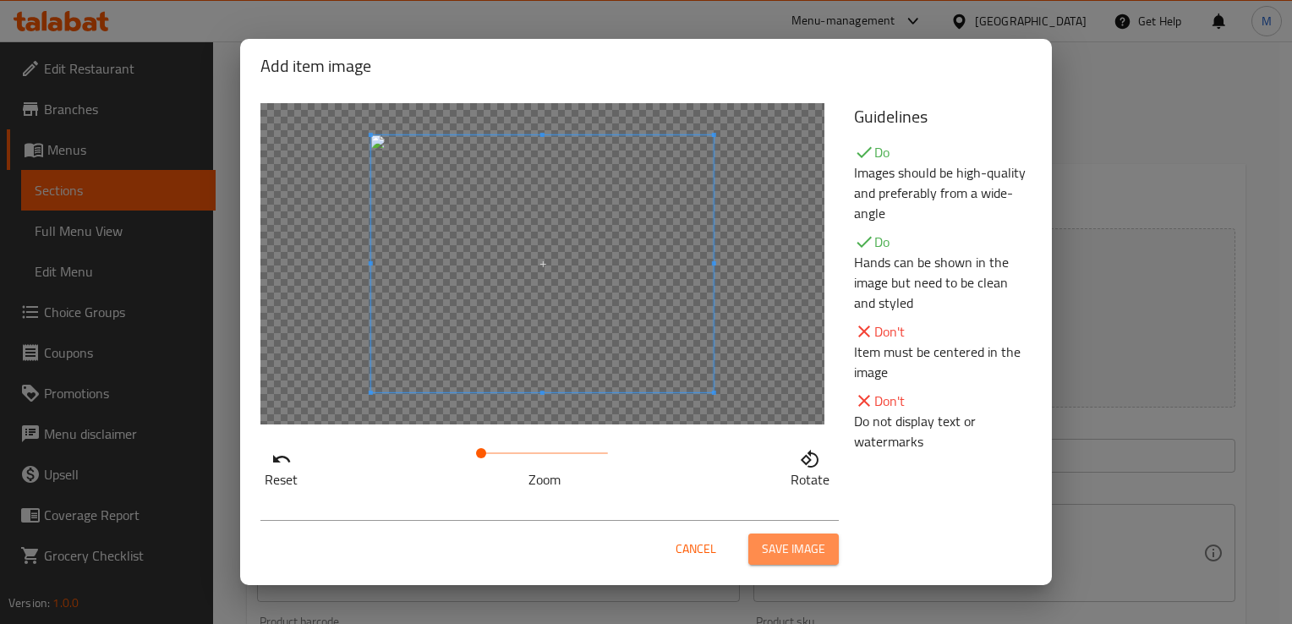
click at [803, 547] on span "Save image" at bounding box center [793, 548] width 63 height 21
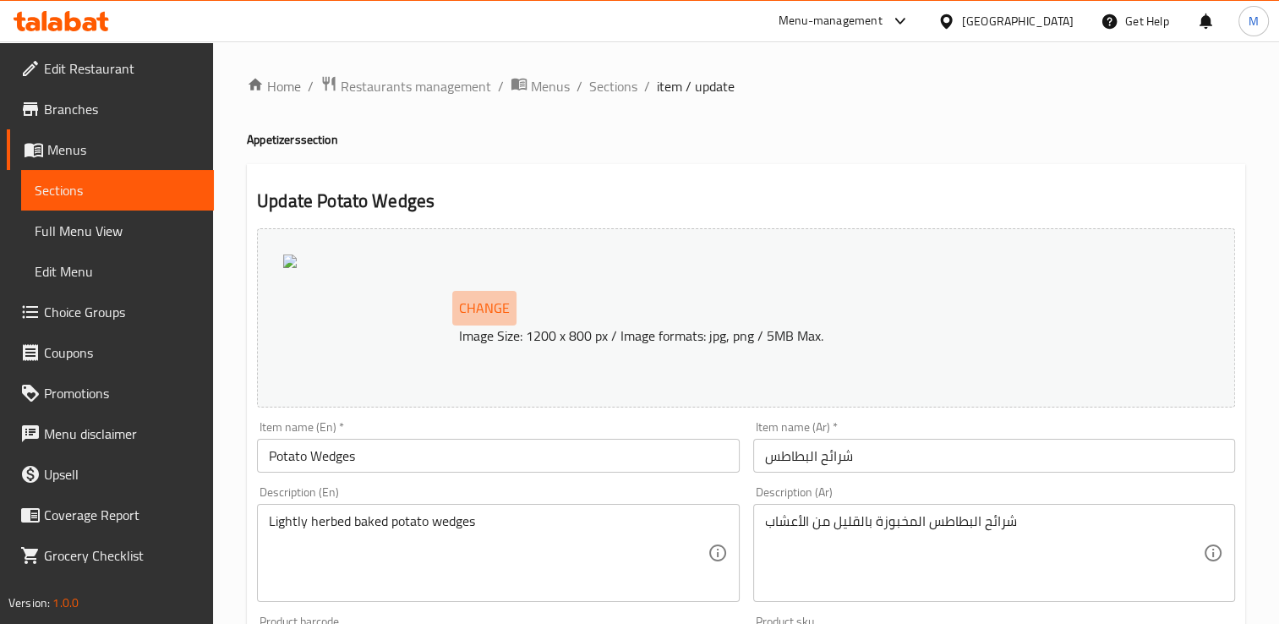
click at [487, 306] on span "Change" at bounding box center [484, 308] width 51 height 25
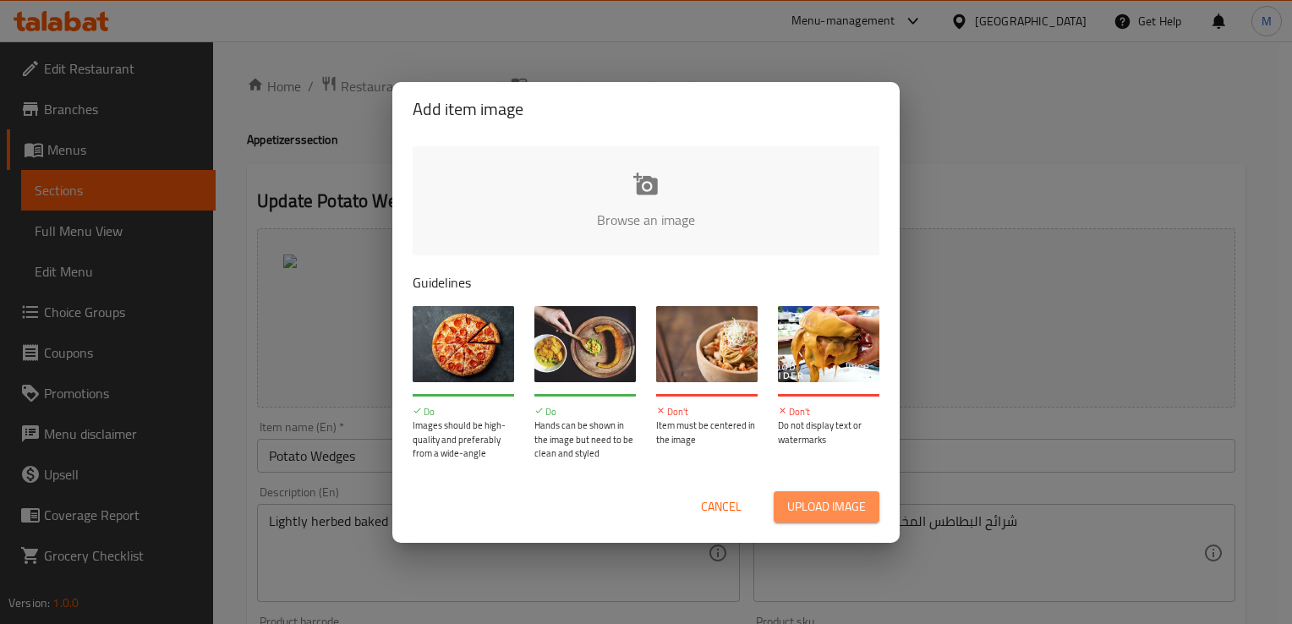
click at [825, 505] on span "Upload image" at bounding box center [826, 506] width 79 height 21
type input "C:\fakepath\wedge.jpg"
click at [805, 512] on span "Upload image" at bounding box center [826, 506] width 79 height 21
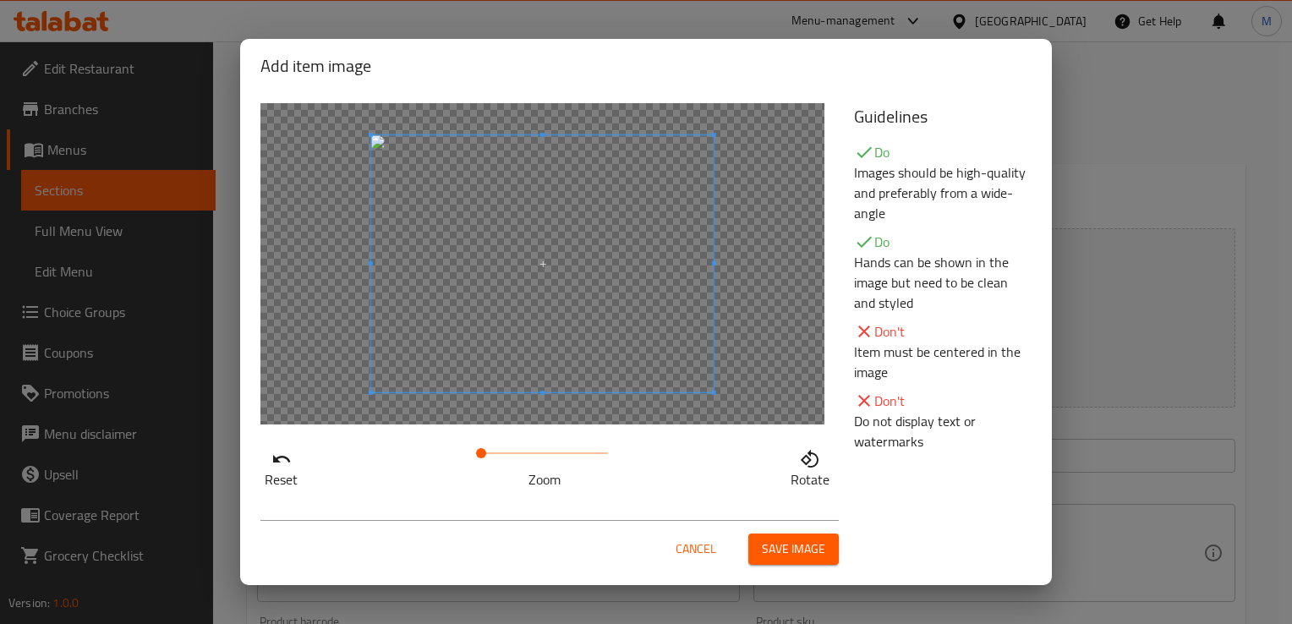
click at [792, 554] on span "Save image" at bounding box center [793, 548] width 63 height 21
